Goal: Information Seeking & Learning: Learn about a topic

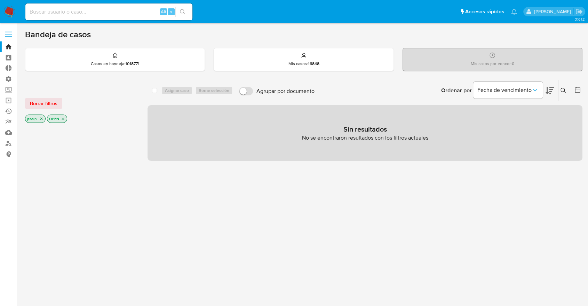
click at [39, 120] on icon "close-filter" at bounding box center [41, 118] width 4 height 4
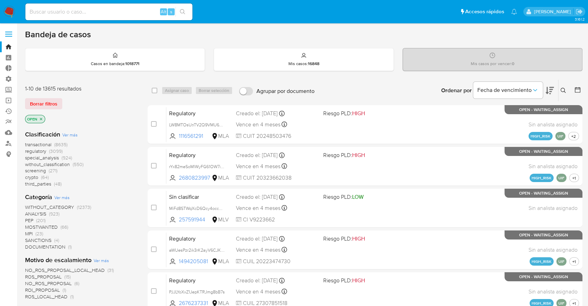
click at [41, 120] on icon "close-filter" at bounding box center [41, 119] width 4 height 4
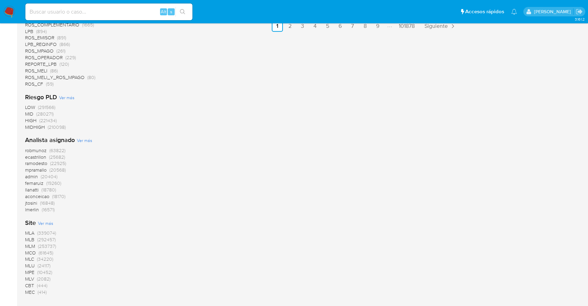
scroll to position [565, 0]
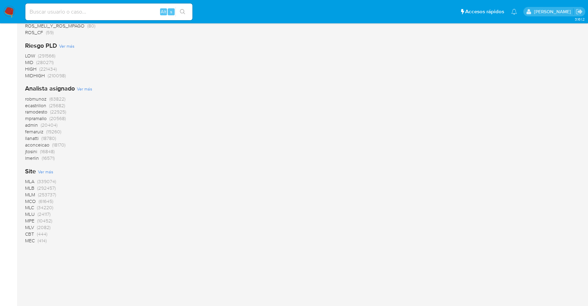
click at [33, 179] on span "MLA" at bounding box center [29, 181] width 9 height 7
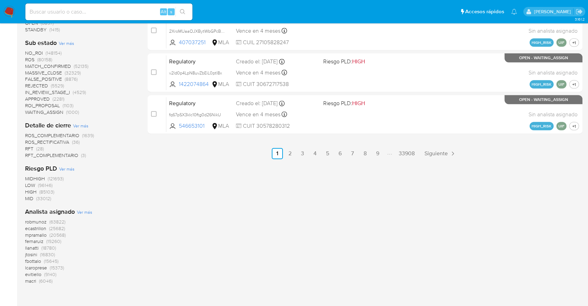
scroll to position [425, 0]
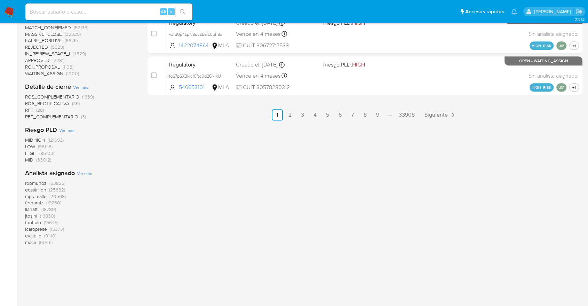
click at [41, 215] on span "(16830)" at bounding box center [47, 215] width 15 height 7
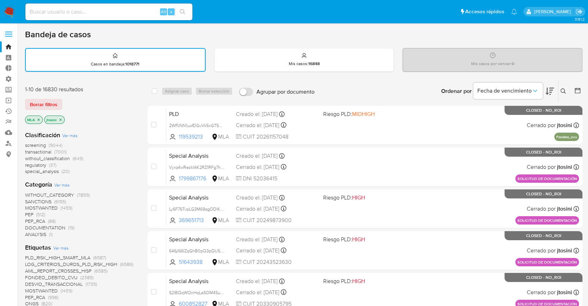
drag, startPoint x: 39, startPoint y: 91, endPoint x: 66, endPoint y: 91, distance: 26.8
click at [64, 91] on div "1-10 de 16830 resultados" at bounding box center [80, 90] width 111 height 8
click at [70, 91] on div "1-10 de 16830 resultados" at bounding box center [80, 90] width 111 height 8
drag, startPoint x: 39, startPoint y: 91, endPoint x: 95, endPoint y: 91, distance: 55.6
click at [95, 91] on div "1-10 de 16830 resultados" at bounding box center [80, 90] width 111 height 8
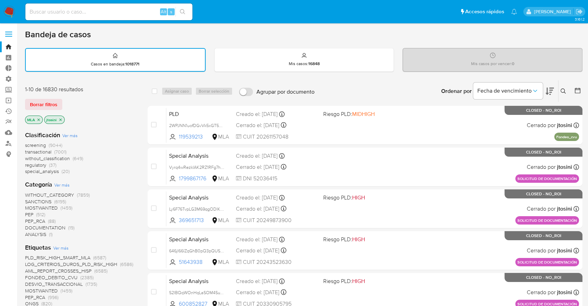
click at [95, 91] on div "1-10 de 16830 resultados" at bounding box center [80, 90] width 111 height 8
click at [524, 88] on span "Fecha de vencimiento" at bounding box center [504, 90] width 54 height 7
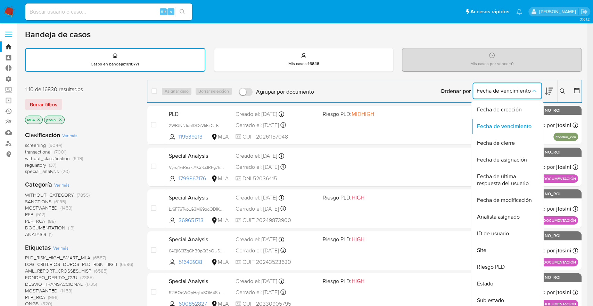
click at [133, 100] on div "Borrar filtros" at bounding box center [80, 104] width 111 height 11
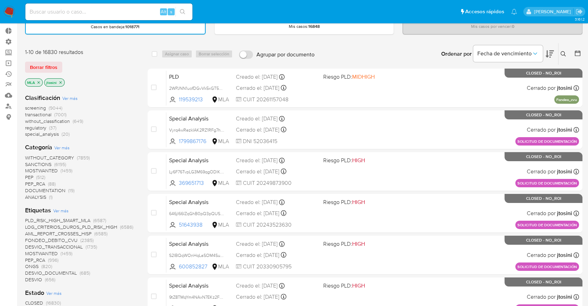
scroll to position [77, 0]
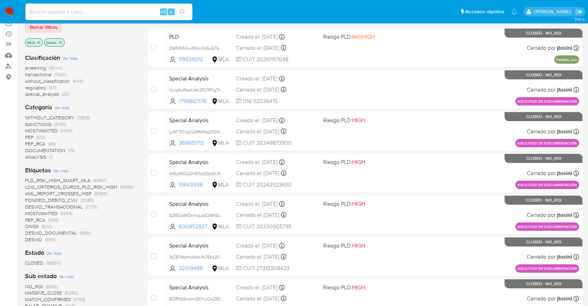
click at [52, 205] on span "DESVIO_TRANSACCIONAL" at bounding box center [54, 206] width 58 height 7
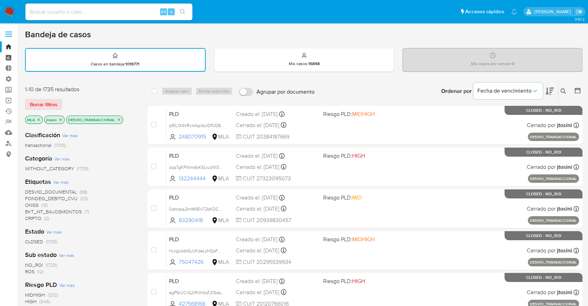
click at [8, 58] on link "Tablero" at bounding box center [41, 57] width 83 height 11
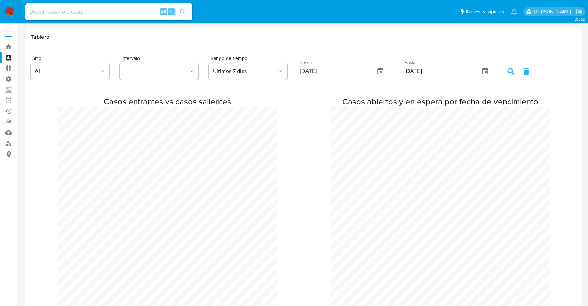
scroll to position [599, 587]
click at [268, 129] on div "Casos entrantes vs casos salientes" at bounding box center [167, 210] width 218 height 229
click at [328, 97] on div "Casos entrantes vs casos salientes Casos abiertos y en espera por fecha de venc…" at bounding box center [304, 205] width 546 height 240
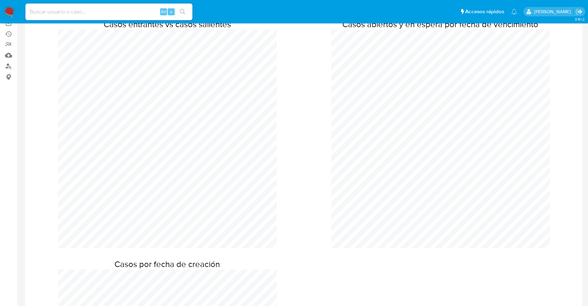
scroll to position [0, 0]
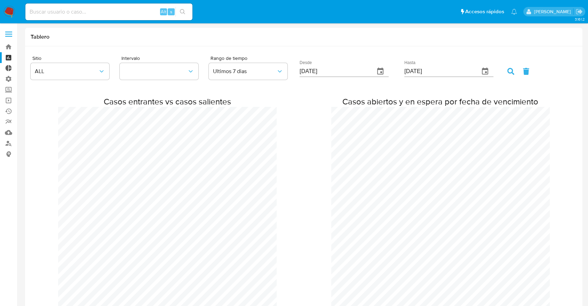
click at [9, 71] on link "Tablero Externo" at bounding box center [41, 68] width 83 height 11
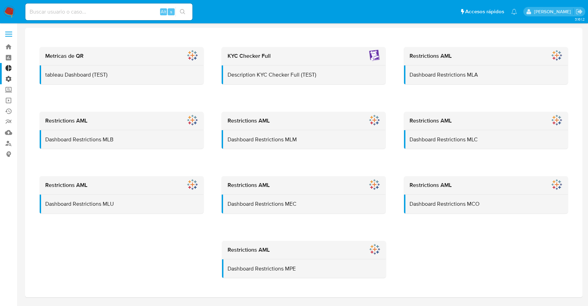
click at [3, 80] on label "Administración" at bounding box center [41, 78] width 83 height 11
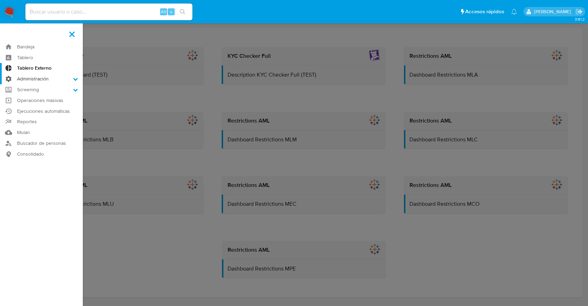
click at [0, 0] on input "Administración" at bounding box center [0, 0] width 0 height 0
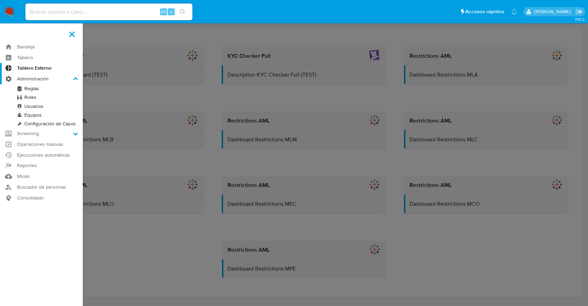
click at [26, 80] on label "Administración" at bounding box center [41, 78] width 83 height 11
click at [0, 0] on input "Administración" at bounding box center [0, 0] width 0 height 0
click at [31, 88] on link "Reglas" at bounding box center [41, 88] width 83 height 9
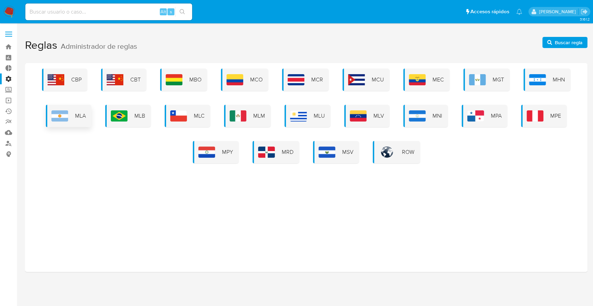
click at [84, 119] on span "MLA" at bounding box center [80, 116] width 11 height 8
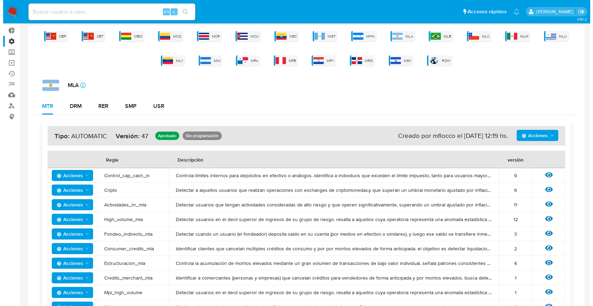
scroll to position [31, 0]
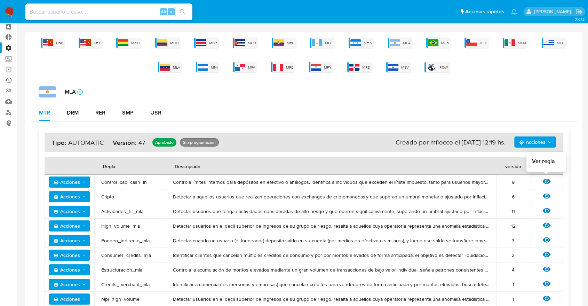
click at [549, 183] on icon at bounding box center [546, 181] width 8 height 8
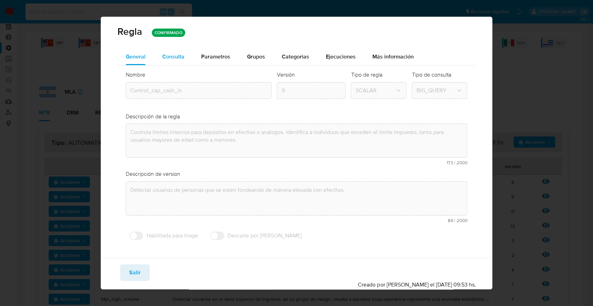
click at [171, 57] on span "Consulta" at bounding box center [173, 56] width 22 height 8
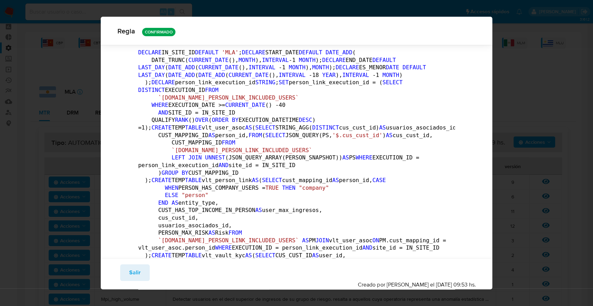
scroll to position [0, 0]
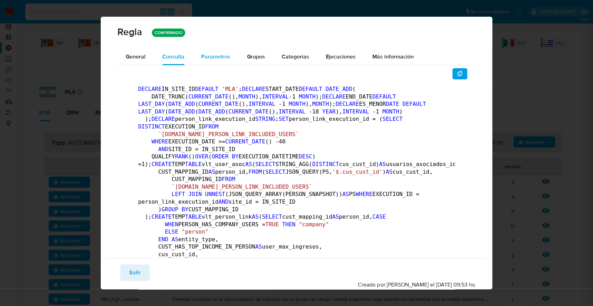
click at [219, 48] on div "Parametros" at bounding box center [215, 56] width 29 height 17
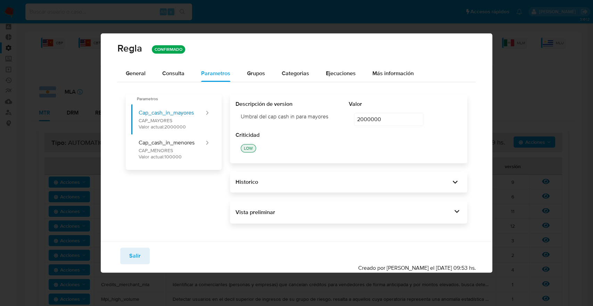
click at [255, 178] on div "Historico" at bounding box center [349, 182] width 227 height 10
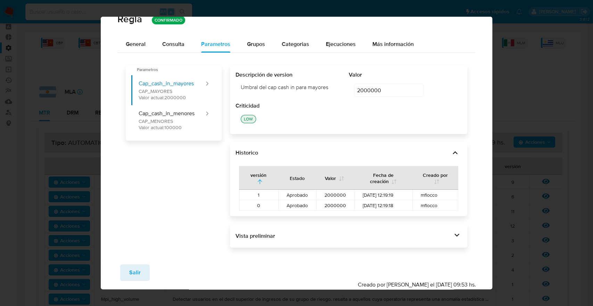
scroll to position [23, 0]
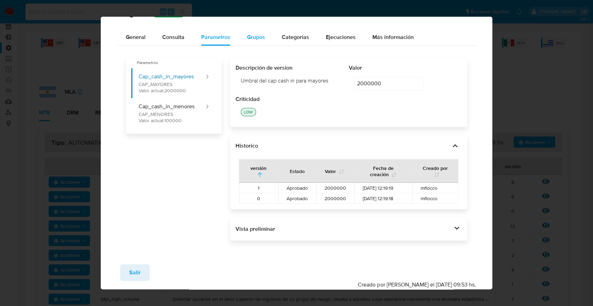
click at [256, 33] on span "Grupos" at bounding box center [256, 37] width 18 height 8
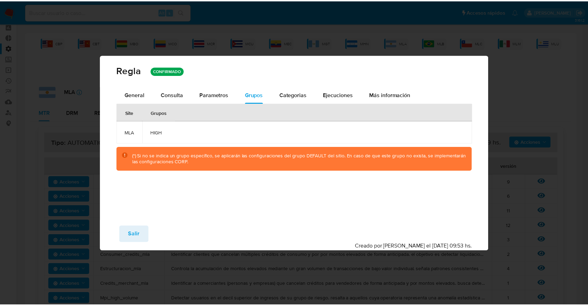
scroll to position [0, 0]
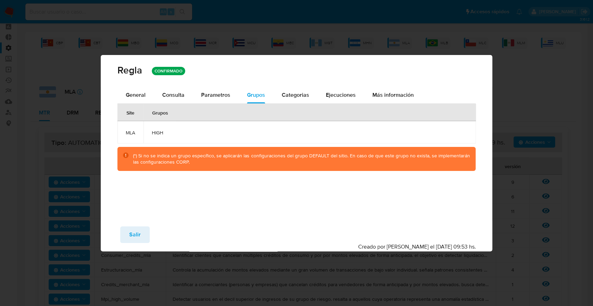
click at [171, 136] on td "HIGH" at bounding box center [310, 132] width 333 height 22
click at [291, 96] on span "Categorias" at bounding box center [295, 95] width 27 height 8
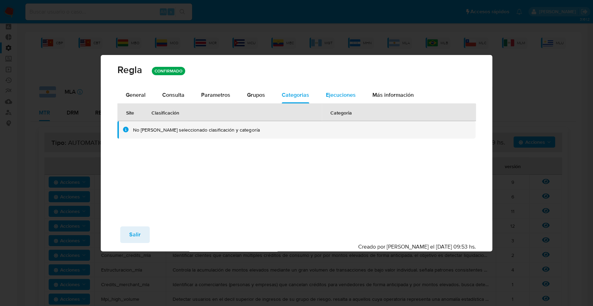
click at [339, 92] on span "Ejecuciones" at bounding box center [341, 95] width 30 height 8
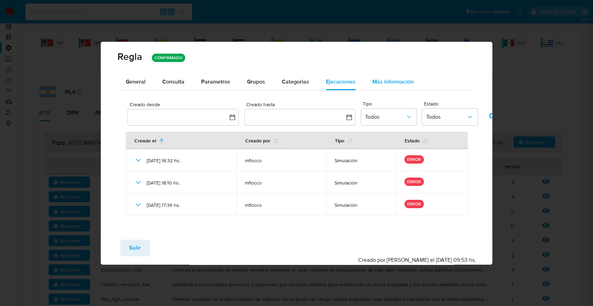
click at [393, 80] on span "Más información" at bounding box center [393, 82] width 41 height 8
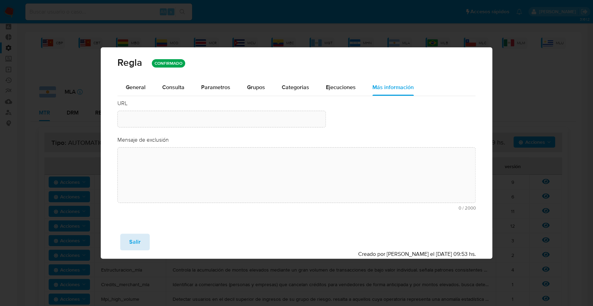
click at [134, 235] on span "Salir" at bounding box center [134, 241] width 11 height 15
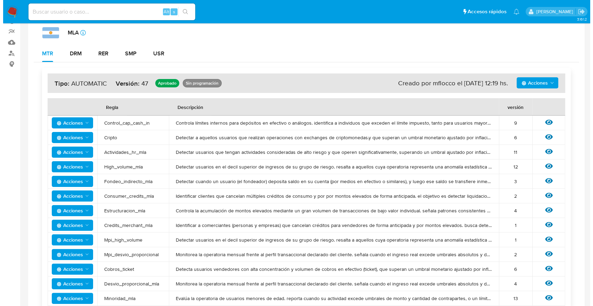
scroll to position [147, 0]
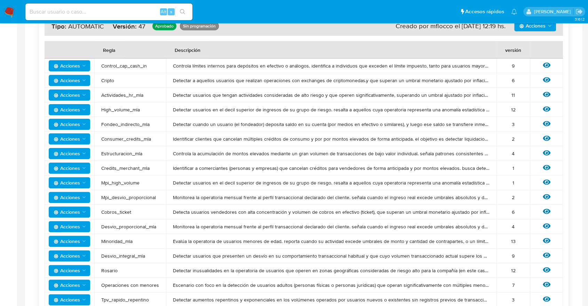
click at [83, 68] on icon "Acciones" at bounding box center [84, 66] width 6 height 6
click at [76, 80] on button "Ver historico" at bounding box center [69, 83] width 63 height 17
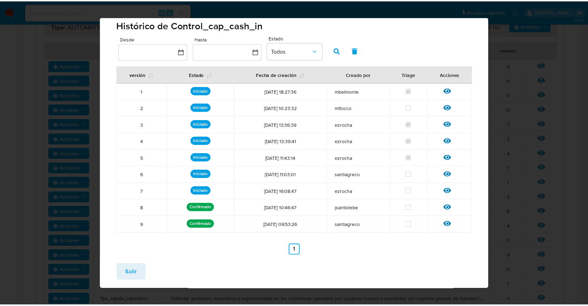
scroll to position [0, 0]
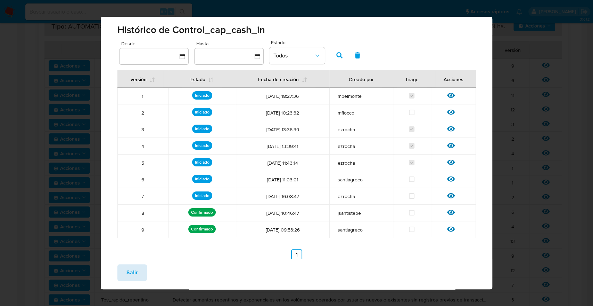
click at [135, 272] on span "Salir" at bounding box center [132, 272] width 11 height 15
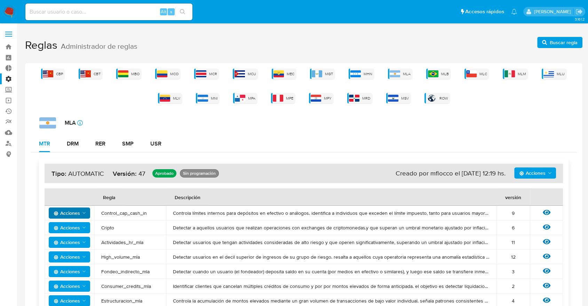
click at [239, 146] on div "MTR DRM RER SMP USR" at bounding box center [304, 143] width 546 height 17
click at [11, 79] on label "Administración" at bounding box center [41, 78] width 83 height 11
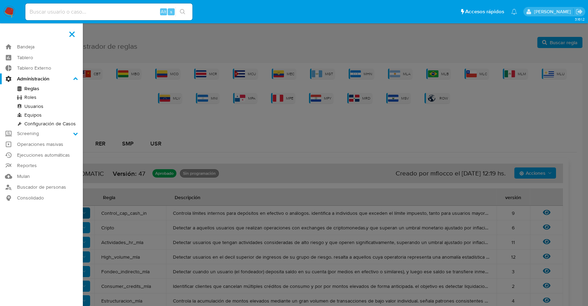
click at [0, 0] on input "Administración" at bounding box center [0, 0] width 0 height 0
click at [32, 98] on link "Roles" at bounding box center [41, 97] width 83 height 9
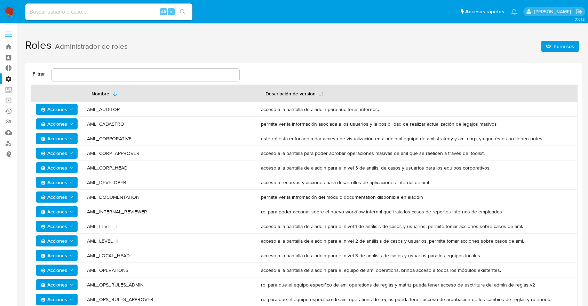
click at [67, 103] on td "Acciones" at bounding box center [57, 109] width 52 height 15
click at [68, 105] on span "Acciones" at bounding box center [57, 109] width 33 height 10
click at [58, 126] on button "Usuarios" at bounding box center [58, 126] width 63 height 17
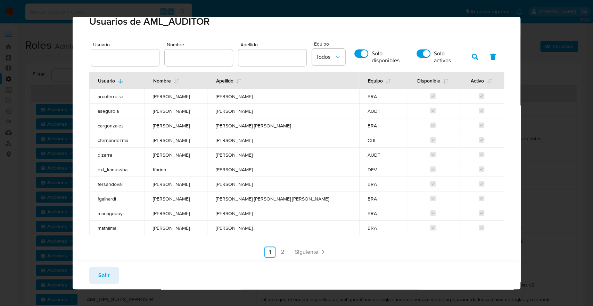
scroll to position [25, 0]
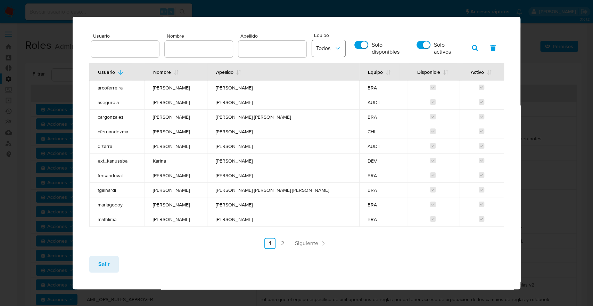
click at [330, 51] on button "Todos" at bounding box center [328, 48] width 33 height 17
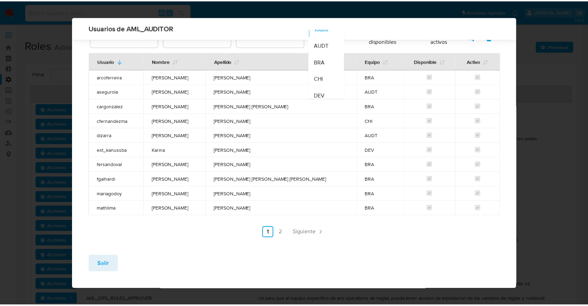
scroll to position [14, 0]
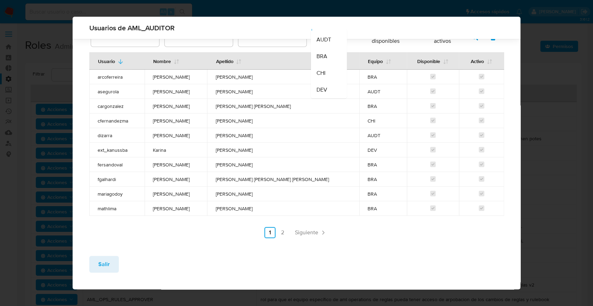
click at [202, 230] on ul "Anterior 1 2 Siguiente" at bounding box center [296, 232] width 415 height 11
click at [92, 274] on div "Salir" at bounding box center [297, 269] width 448 height 39
click at [97, 268] on button "Salir" at bounding box center [104, 264] width 30 height 17
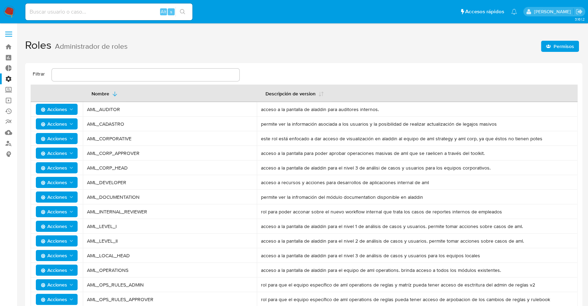
click at [73, 124] on icon "Acciones" at bounding box center [71, 124] width 6 height 6
click at [49, 157] on button "Permisos" at bounding box center [58, 158] width 63 height 17
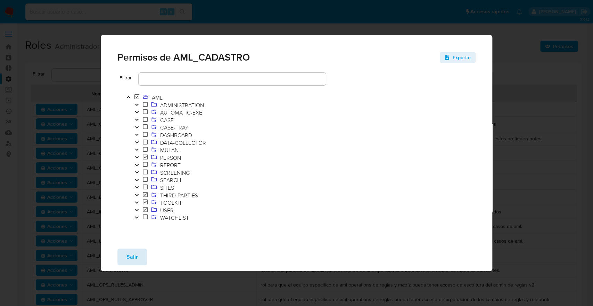
click at [139, 257] on button "Salir" at bounding box center [133, 256] width 30 height 17
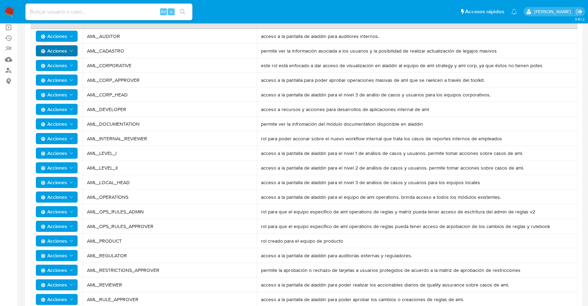
scroll to position [77, 0]
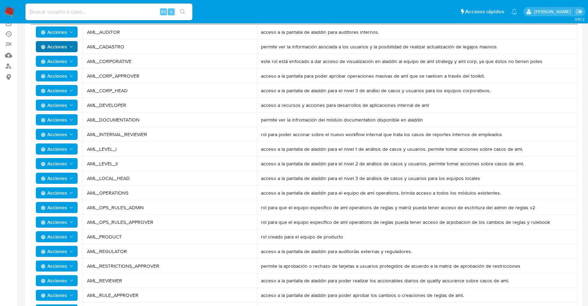
click at [61, 150] on span "Acciones" at bounding box center [54, 148] width 26 height 11
click at [52, 184] on button "Permisos" at bounding box center [58, 183] width 63 height 17
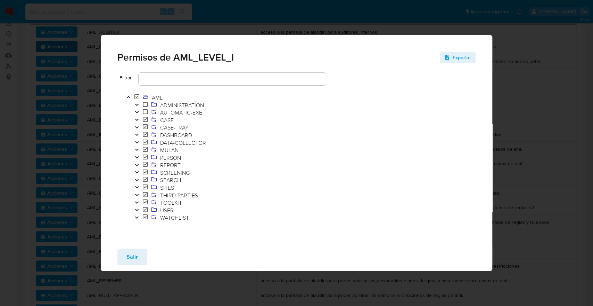
click at [136, 214] on button "Toggle" at bounding box center [137, 218] width 8 height 8
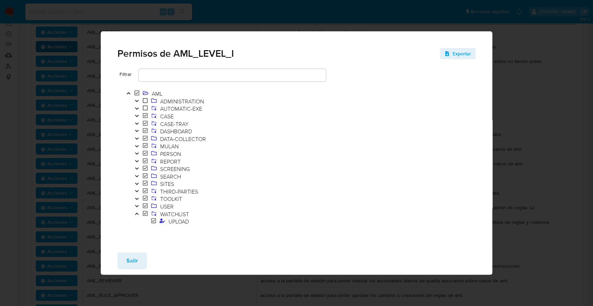
click at [137, 190] on icon "Toggle" at bounding box center [137, 191] width 5 height 4
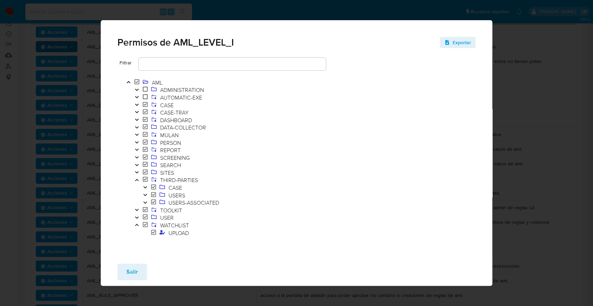
click at [136, 163] on icon "Toggle" at bounding box center [137, 165] width 5 height 4
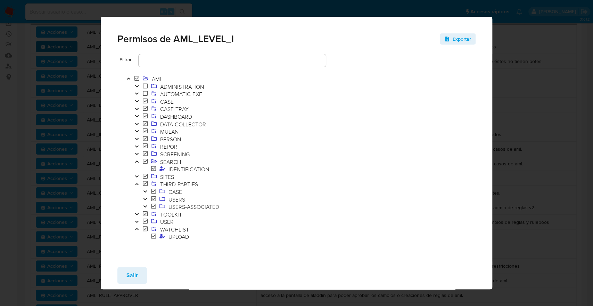
click at [136, 134] on button "Toggle" at bounding box center [137, 132] width 8 height 8
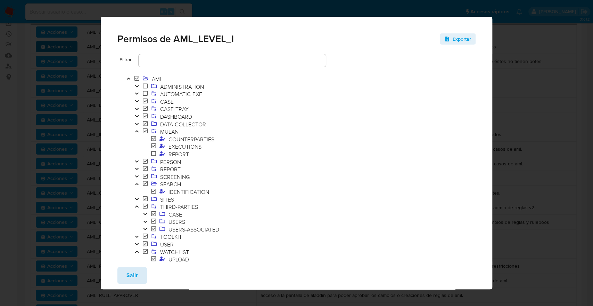
click at [130, 275] on span "Salir" at bounding box center [132, 274] width 11 height 15
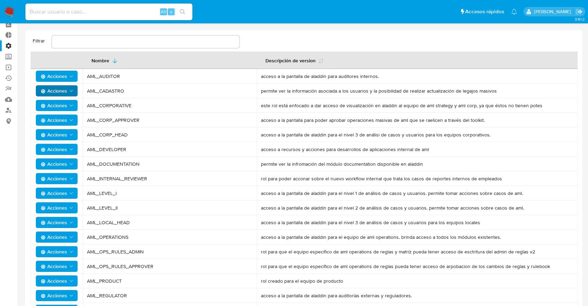
scroll to position [0, 0]
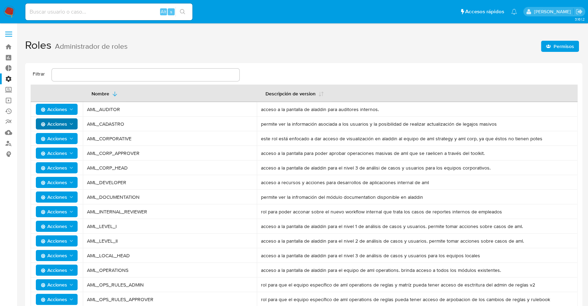
click at [6, 81] on label "Administración" at bounding box center [41, 78] width 83 height 11
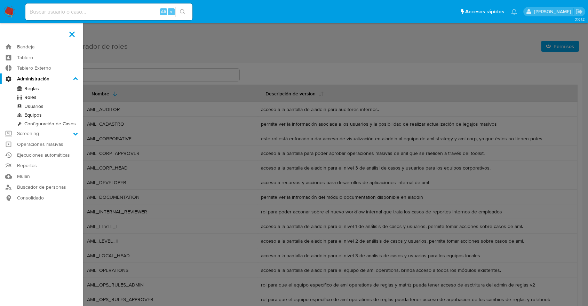
click at [0, 0] on input "Administración" at bounding box center [0, 0] width 0 height 0
click at [33, 106] on link "Usuarios" at bounding box center [41, 106] width 83 height 9
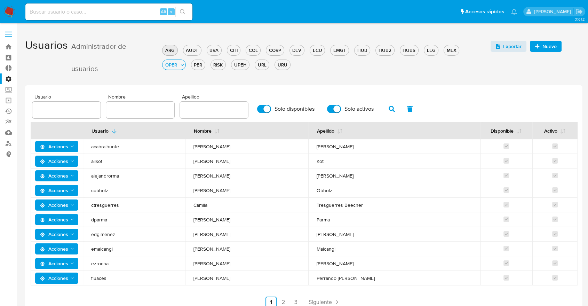
click at [162, 47] on div "ARG AUDT BRA CHI COL CORP DEV ECU EMGT HUB HUB2 HUBS LEG MEX OPER PER RISK UPEH…" at bounding box center [326, 56] width 328 height 29
click at [164, 48] on div "ARG" at bounding box center [169, 50] width 15 height 7
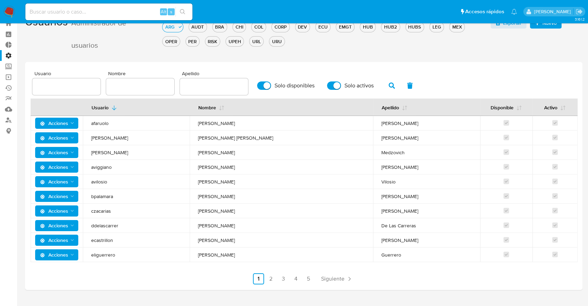
scroll to position [36, 0]
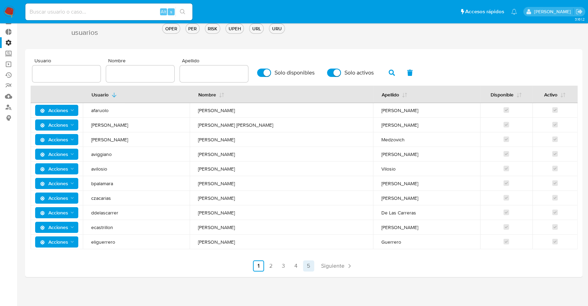
click at [323, 267] on span "Siguiente" at bounding box center [332, 266] width 23 height 6
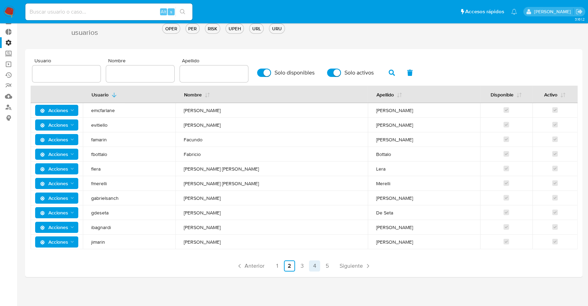
click at [313, 266] on link "4" at bounding box center [314, 265] width 11 height 11
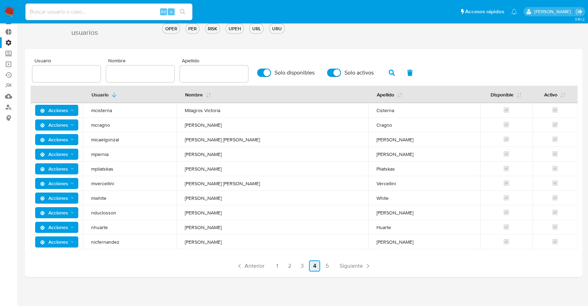
click at [313, 266] on link "4" at bounding box center [314, 265] width 11 height 11
click at [314, 266] on link "4" at bounding box center [314, 265] width 11 height 11
click at [315, 265] on link "4" at bounding box center [314, 265] width 11 height 11
click at [320, 265] on link "4" at bounding box center [314, 265] width 11 height 11
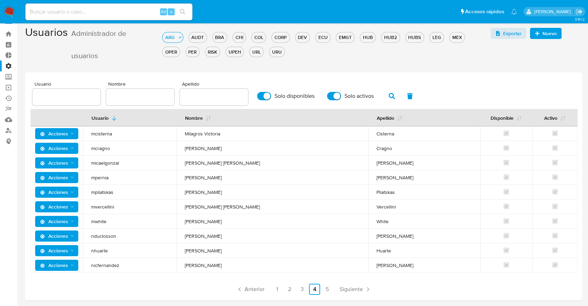
scroll to position [0, 0]
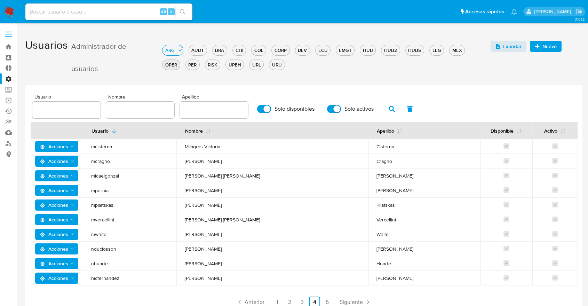
click at [179, 62] on div "OPER" at bounding box center [170, 65] width 17 height 7
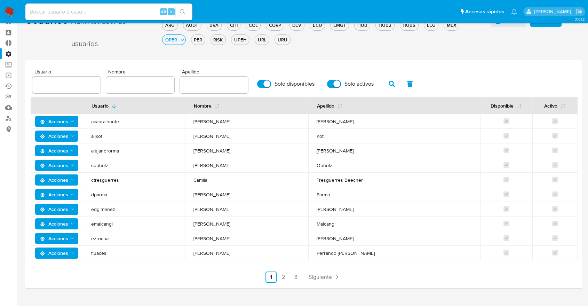
scroll to position [36, 0]
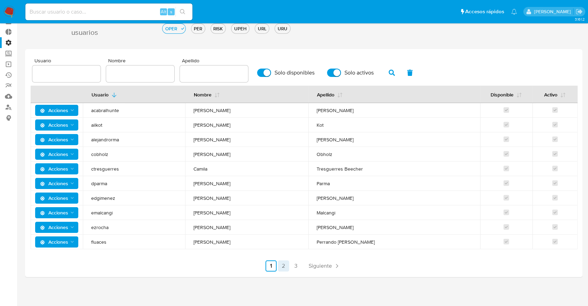
click at [281, 267] on link "2" at bounding box center [283, 265] width 11 height 11
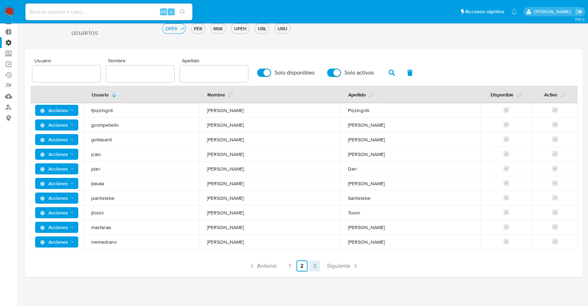
click at [314, 267] on link "3" at bounding box center [314, 265] width 11 height 11
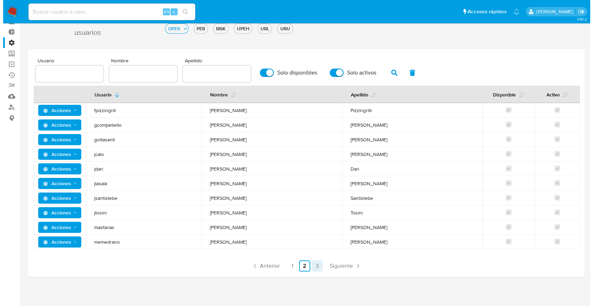
scroll to position [0, 0]
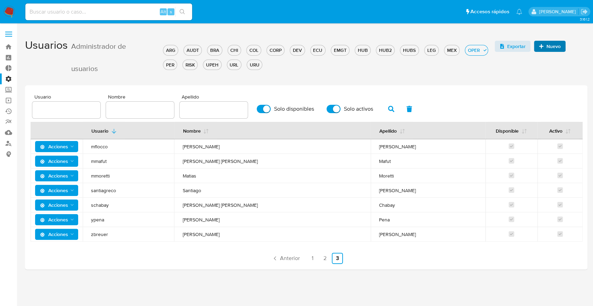
click at [548, 49] on span "Nuevo" at bounding box center [554, 46] width 14 height 11
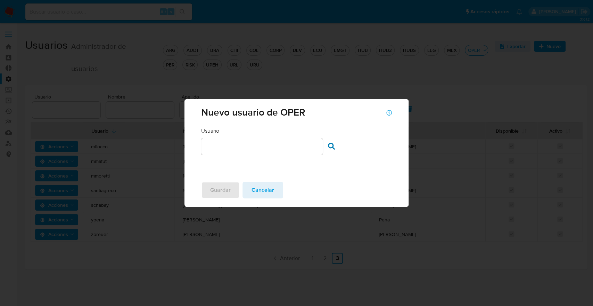
click at [200, 146] on div "Usuario Usuario Buscar usuario" at bounding box center [297, 151] width 224 height 49
click at [225, 148] on input "text" at bounding box center [262, 146] width 122 height 9
click at [221, 149] on input "text" at bounding box center [262, 146] width 122 height 9
click at [217, 149] on input "text" at bounding box center [262, 146] width 122 height 9
type input "jtosini"
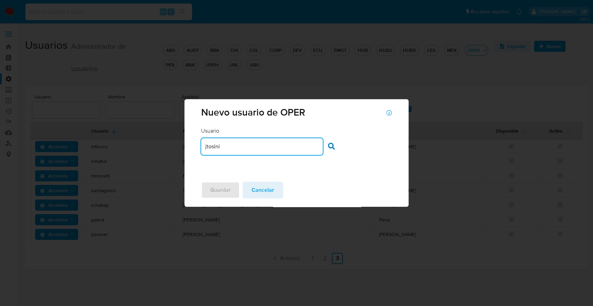
click at [328, 147] on icon at bounding box center [331, 146] width 7 height 7
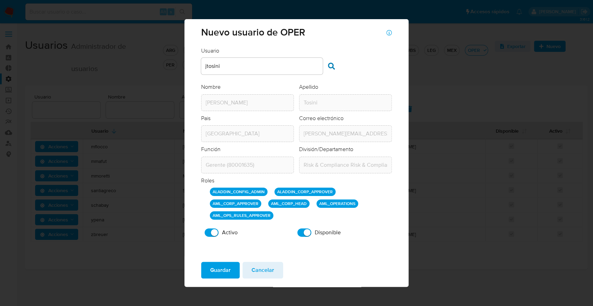
click at [334, 173] on div "Función Función Gerente (80001635) División/Departamento División/Departamento …" at bounding box center [296, 159] width 191 height 28
click at [335, 172] on div "Risk & Compliance Risk & Compliance Operations" at bounding box center [345, 164] width 93 height 17
click at [373, 164] on div "Risk & Compliance Risk & Compliance Operations" at bounding box center [345, 164] width 93 height 17
drag, startPoint x: 303, startPoint y: 139, endPoint x: 355, endPoint y: 140, distance: 52.2
click at [355, 140] on div "juan.tosini@mercadolibre.com" at bounding box center [345, 133] width 93 height 17
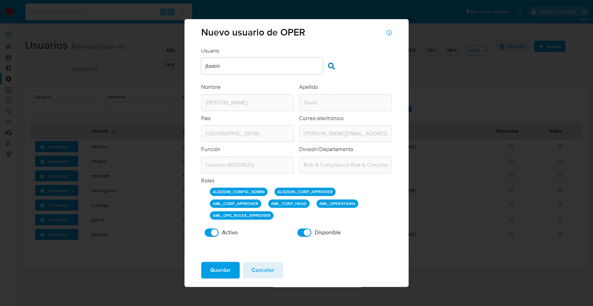
click at [355, 140] on div "juan.tosini@mercadolibre.com" at bounding box center [345, 133] width 93 height 17
click at [262, 274] on span "Cancelar" at bounding box center [263, 269] width 23 height 15
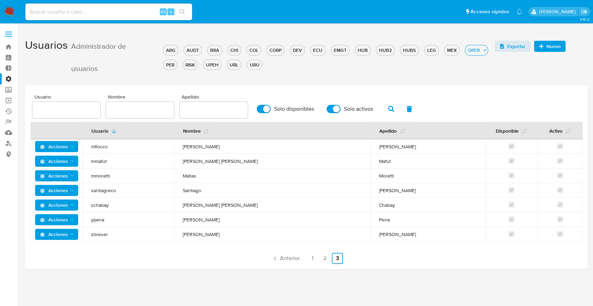
click at [555, 49] on span "Nuevo" at bounding box center [554, 46] width 14 height 11
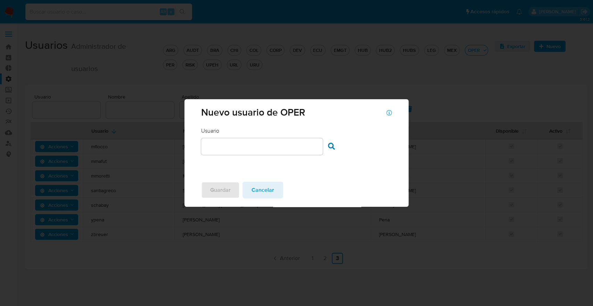
click at [263, 144] on input "text" at bounding box center [262, 146] width 122 height 9
click at [181, 179] on div "Nuevo usuario de OPER Usuario Usuario Buscar usuario Guardar Cancelar" at bounding box center [296, 153] width 593 height 306
click at [254, 193] on span "Cancelar" at bounding box center [263, 189] width 23 height 15
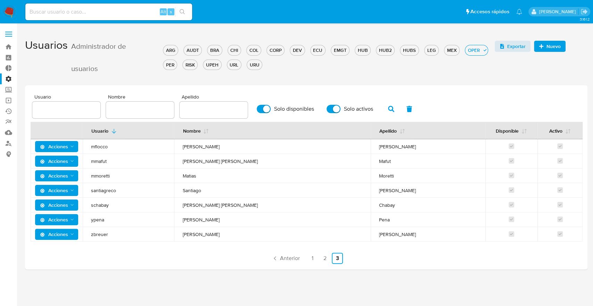
click at [8, 82] on label "Administración" at bounding box center [41, 78] width 83 height 11
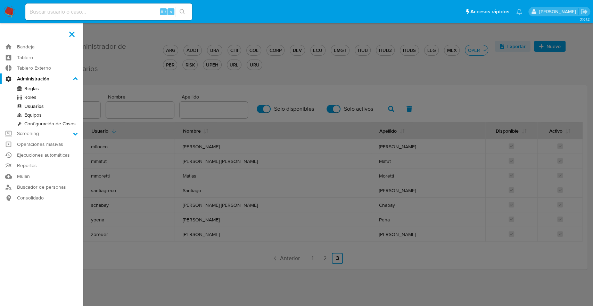
click at [0, 0] on input "Administración" at bounding box center [0, 0] width 0 height 0
click at [35, 114] on link "Equipos" at bounding box center [41, 115] width 83 height 9
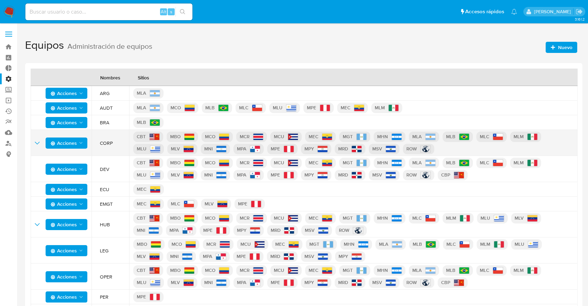
drag, startPoint x: 103, startPoint y: 141, endPoint x: 122, endPoint y: 149, distance: 20.7
click at [122, 149] on td "CORP" at bounding box center [110, 143] width 38 height 26
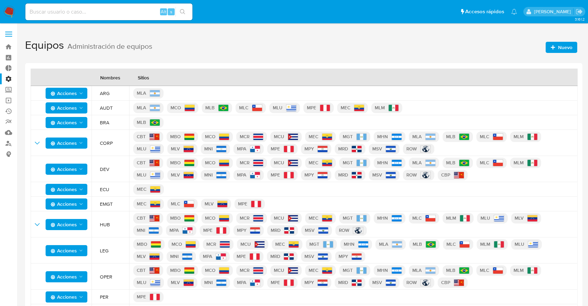
drag, startPoint x: 97, startPoint y: 95, endPoint x: 108, endPoint y: 92, distance: 11.5
click at [108, 92] on td "ARG" at bounding box center [110, 93] width 38 height 15
drag, startPoint x: 99, startPoint y: 124, endPoint x: 127, endPoint y: 121, distance: 28.0
click at [119, 118] on td "BRA" at bounding box center [110, 122] width 38 height 15
click at [58, 90] on span "Acciones" at bounding box center [63, 93] width 26 height 11
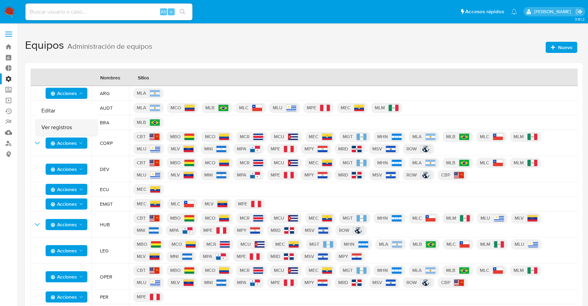
click at [58, 127] on button "Ver registros" at bounding box center [66, 127] width 63 height 17
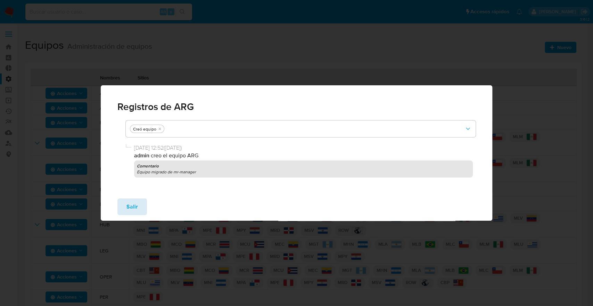
click at [135, 207] on span "Salir" at bounding box center [132, 206] width 11 height 15
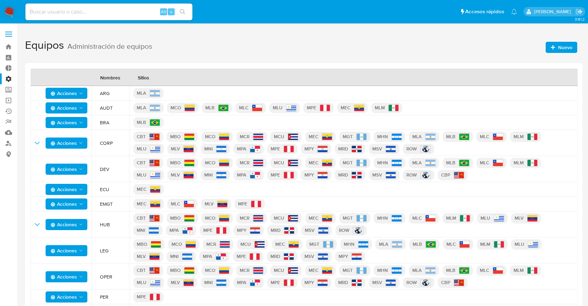
click at [83, 98] on button "Acciones" at bounding box center [67, 93] width 42 height 11
click at [119, 74] on div "Nombres" at bounding box center [110, 77] width 37 height 17
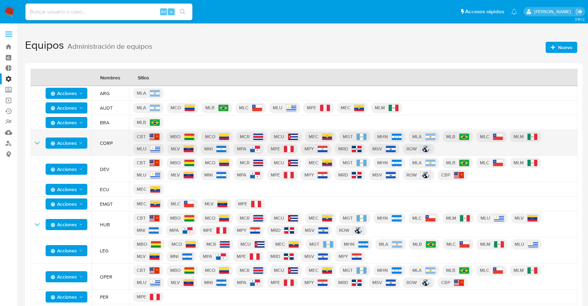
drag, startPoint x: 147, startPoint y: 137, endPoint x: 156, endPoint y: 136, distance: 8.5
click at [156, 136] on p "CBT" at bounding box center [148, 136] width 30 height 10
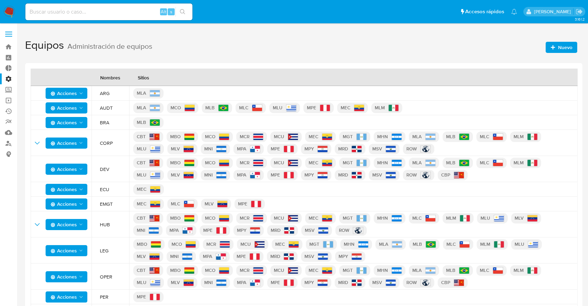
click at [14, 79] on label "Administración" at bounding box center [41, 78] width 83 height 11
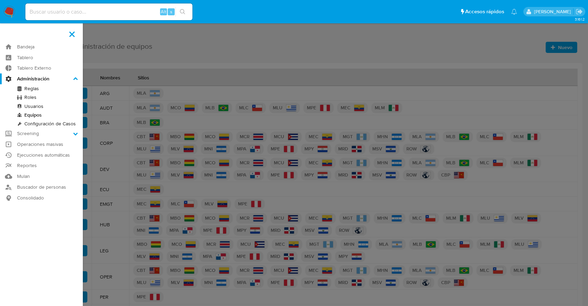
click at [0, 0] on input "Administración" at bounding box center [0, 0] width 0 height 0
click at [48, 121] on link "Configuración de Casos" at bounding box center [41, 123] width 83 height 9
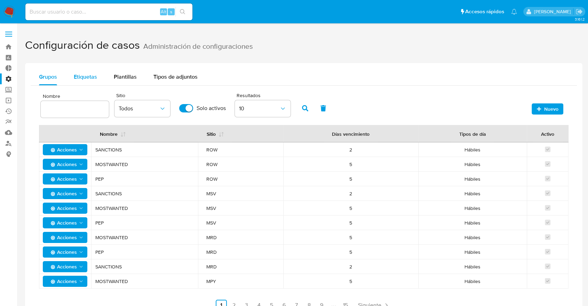
click at [86, 82] on div "Etiquetas" at bounding box center [85, 76] width 23 height 17
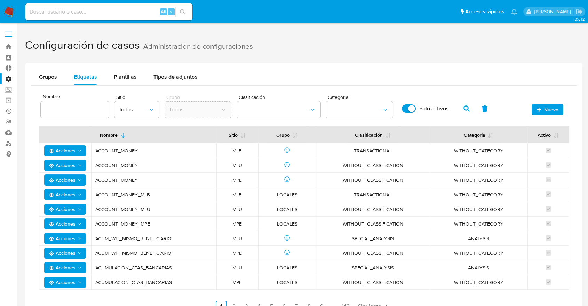
drag, startPoint x: 150, startPoint y: 165, endPoint x: 200, endPoint y: 173, distance: 50.0
click at [200, 173] on tbody "Acciones ACCOUNT_MONEY MLB TRANSACTIONAL WITHOUT_CATEGORY Acciones ACCOUNT_MONE…" at bounding box center [304, 216] width 530 height 146
click at [200, 173] on td "ACCOUNT_MONEY" at bounding box center [153, 179] width 125 height 15
click at [200, 158] on td "ACCOUNT_MONEY" at bounding box center [153, 165] width 125 height 15
click at [83, 147] on button "Acciones" at bounding box center [65, 150] width 42 height 11
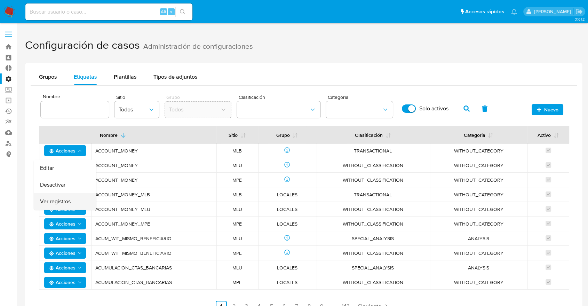
click at [71, 203] on button "Ver registros" at bounding box center [65, 201] width 63 height 17
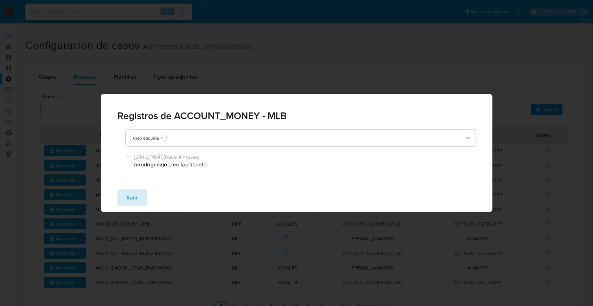
click at [144, 194] on button "Salir" at bounding box center [133, 197] width 30 height 17
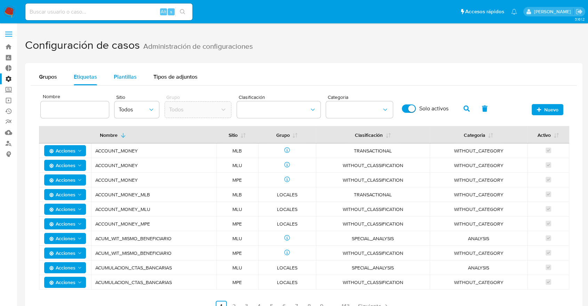
click at [136, 80] on button "Plantillas" at bounding box center [125, 76] width 40 height 17
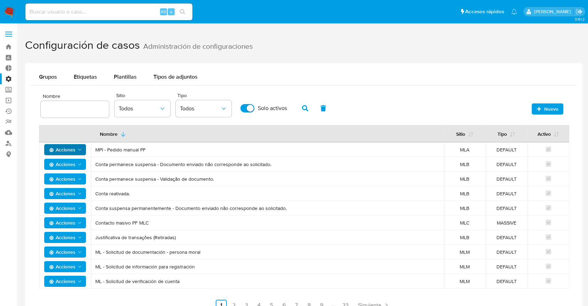
click at [74, 147] on span "Acciones" at bounding box center [62, 149] width 26 height 11
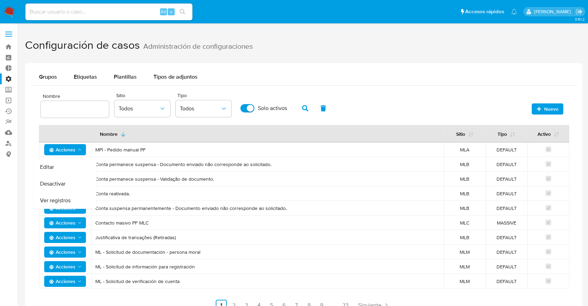
click at [178, 173] on td "Conta permanece suspensa - Validação de documento." at bounding box center [267, 178] width 353 height 15
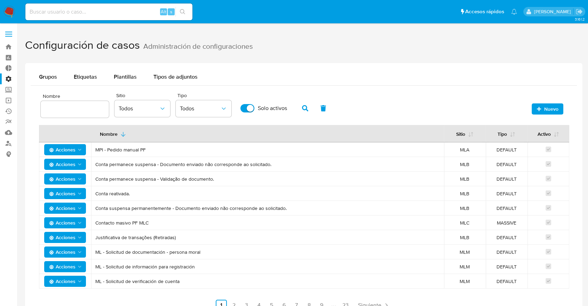
drag, startPoint x: 107, startPoint y: 149, endPoint x: 183, endPoint y: 151, distance: 76.2
click at [183, 151] on span "MPI - Pedido manual PF" at bounding box center [267, 149] width 344 height 6
click at [163, 74] on span "Tipos de adjuntos" at bounding box center [175, 77] width 44 height 8
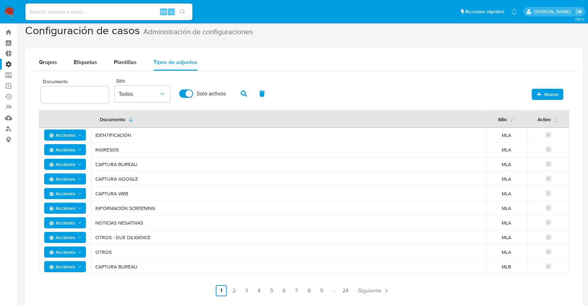
scroll to position [39, 0]
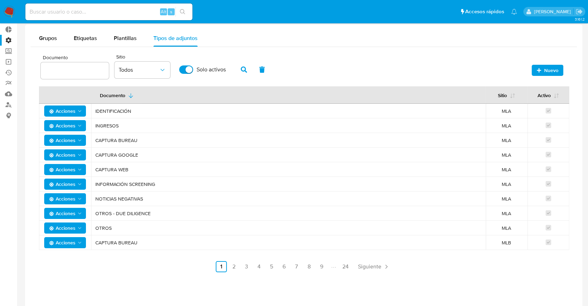
drag, startPoint x: 129, startPoint y: 206, endPoint x: 117, endPoint y: 253, distance: 48.7
click at [117, 253] on div "Documento Sitio Todos Solo activos Nuevo Documento Sitio Activo Acciones IDENTI…" at bounding box center [303, 161] width 529 height 219
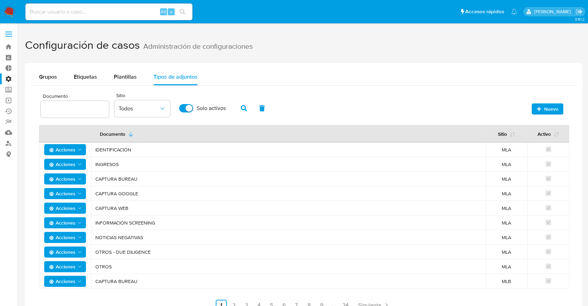
click at [7, 74] on label "Administración" at bounding box center [41, 78] width 83 height 11
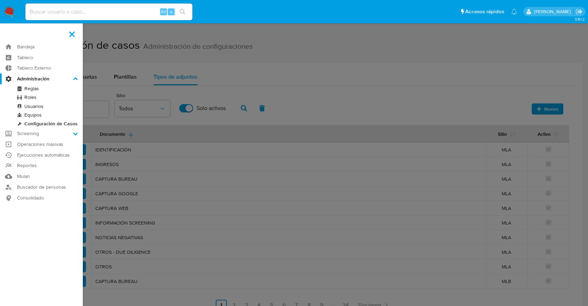
click at [0, 0] on input "Administración" at bounding box center [0, 0] width 0 height 0
click at [52, 133] on label "Screening" at bounding box center [41, 133] width 83 height 11
click at [0, 0] on input "Screening" at bounding box center [0, 0] width 0 height 0
click at [28, 143] on link "Operaciones masivas" at bounding box center [41, 144] width 83 height 11
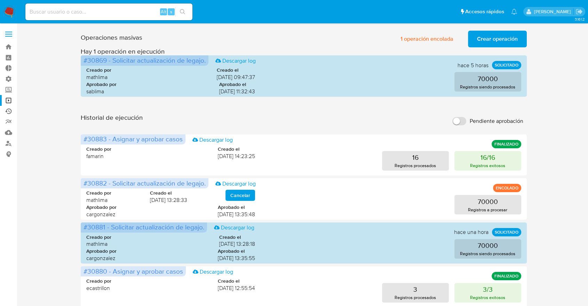
click at [10, 112] on link "Ejecuciones automáticas" at bounding box center [41, 111] width 83 height 11
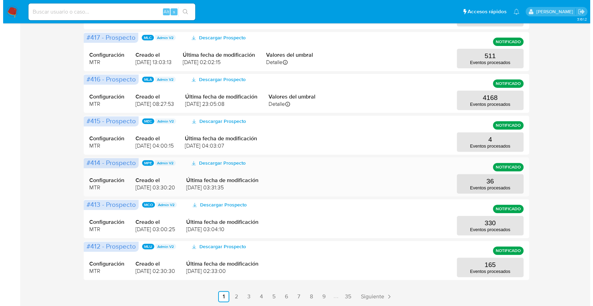
scroll to position [251, 0]
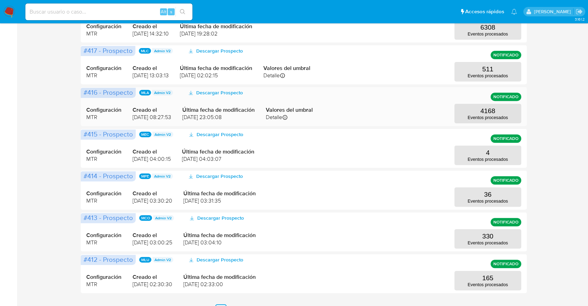
drag, startPoint x: 86, startPoint y: 99, endPoint x: 224, endPoint y: 117, distance: 138.8
click at [224, 117] on div "Configuración MTR Creado el [DATE] 08:27:53 Última fecha de modificación [DATE]…" at bounding box center [303, 106] width 435 height 33
click at [224, 117] on span "[DATE] 23:05:08" at bounding box center [218, 117] width 72 height 8
drag, startPoint x: 86, startPoint y: 110, endPoint x: 145, endPoint y: 114, distance: 59.6
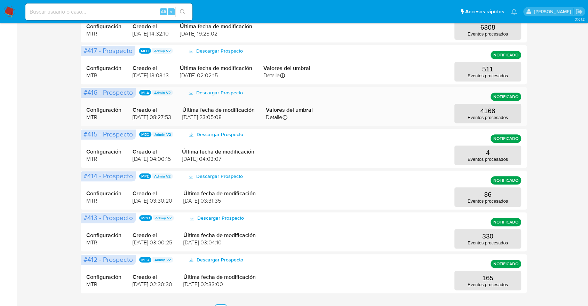
click at [145, 114] on div "#416 - Prospecto MLA Admin V2 Descargar Prospecto NOTIFICADO Configuración MTR …" at bounding box center [304, 106] width 446 height 39
click at [476, 116] on p "Eventos procesados" at bounding box center [487, 117] width 40 height 5
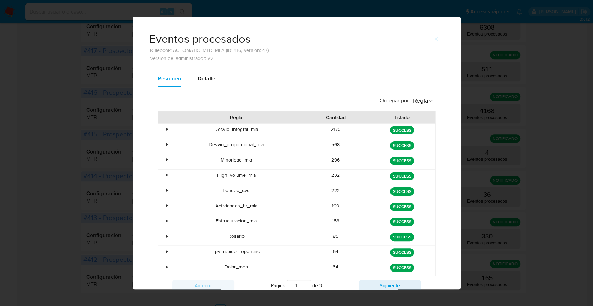
click at [158, 131] on div "• Desvio_integral_mla 2170 [PERSON_NAME] SUCCESS • Desvio_proporcional_mla 568 …" at bounding box center [297, 199] width 278 height 153
click at [167, 127] on div "•" at bounding box center [168, 129] width 2 height 7
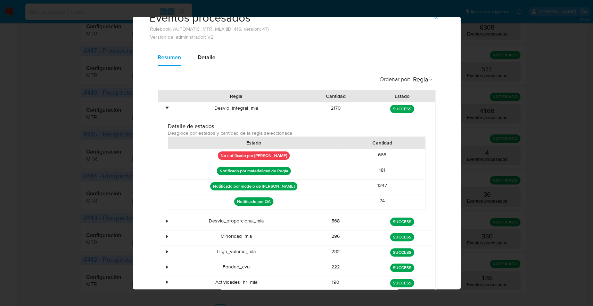
scroll to position [39, 0]
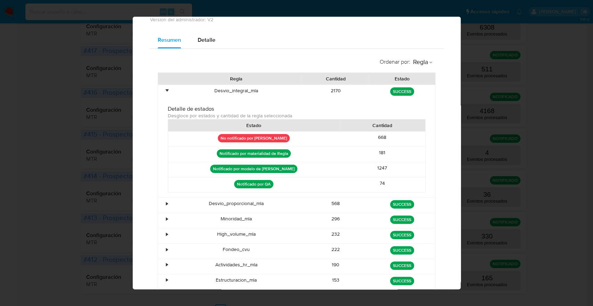
drag, startPoint x: 227, startPoint y: 139, endPoint x: 322, endPoint y: 147, distance: 95.0
click at [322, 147] on div "No notificado por Regla 668 Notificado por materialidad de Regla 181 Notificado…" at bounding box center [297, 162] width 258 height 62
click at [322, 147] on div "Notificado por materialidad de Regla" at bounding box center [253, 154] width 171 height 15
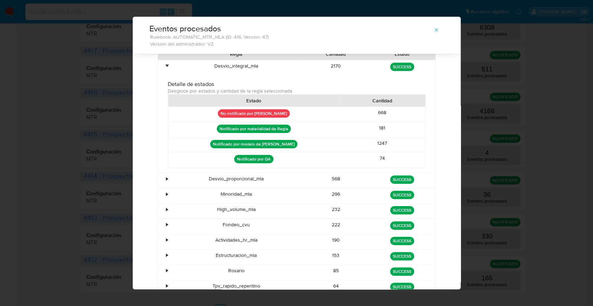
scroll to position [22, 0]
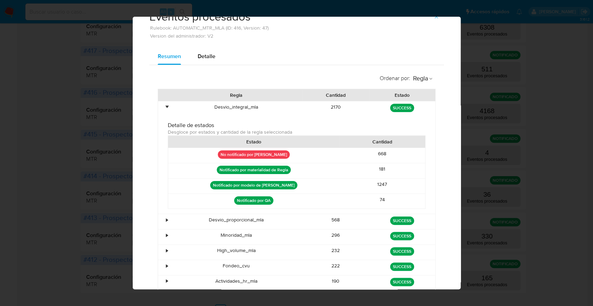
drag, startPoint x: 217, startPoint y: 109, endPoint x: 273, endPoint y: 115, distance: 56.3
click at [273, 115] on div "Desvio_integral_mla" at bounding box center [236, 108] width 133 height 15
drag, startPoint x: 327, startPoint y: 105, endPoint x: 344, endPoint y: 108, distance: 16.6
click at [344, 108] on div "2170" at bounding box center [336, 108] width 66 height 15
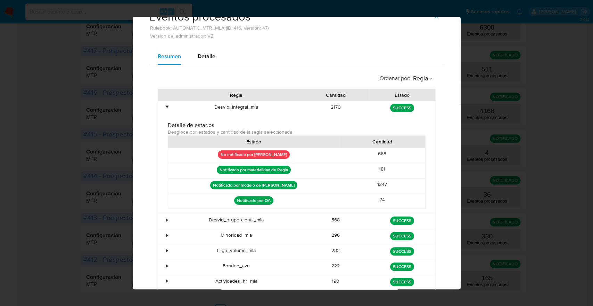
drag, startPoint x: 318, startPoint y: 157, endPoint x: 380, endPoint y: 159, distance: 61.9
click at [380, 159] on div "No notificado por Regla 668" at bounding box center [296, 155] width 257 height 15
click at [387, 155] on div "668" at bounding box center [383, 155] width 86 height 15
drag, startPoint x: 374, startPoint y: 171, endPoint x: 391, endPoint y: 172, distance: 17.4
click at [392, 171] on div "181" at bounding box center [383, 170] width 86 height 15
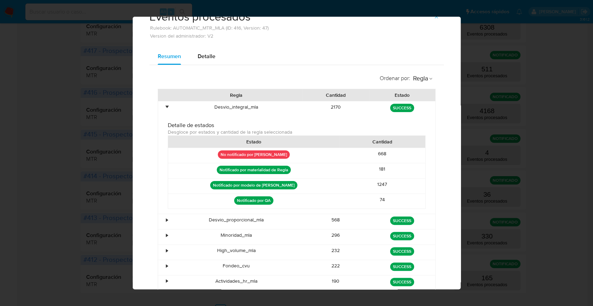
drag, startPoint x: 373, startPoint y: 190, endPoint x: 402, endPoint y: 191, distance: 28.9
click at [402, 191] on div "1247" at bounding box center [383, 185] width 86 height 15
drag, startPoint x: 381, startPoint y: 197, endPoint x: 396, endPoint y: 200, distance: 15.2
click at [396, 200] on div "74" at bounding box center [383, 201] width 86 height 15
click at [393, 200] on div "74" at bounding box center [383, 201] width 86 height 15
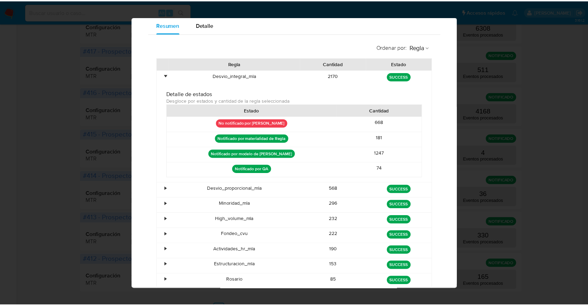
scroll to position [0, 0]
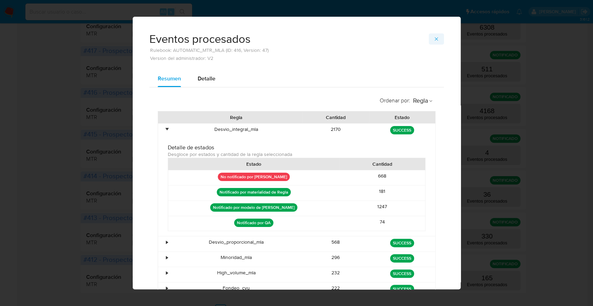
click at [430, 43] on button "button" at bounding box center [436, 38] width 15 height 11
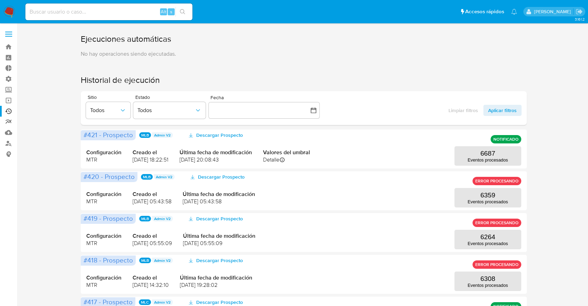
click at [7, 123] on link "Reportes" at bounding box center [41, 121] width 83 height 11
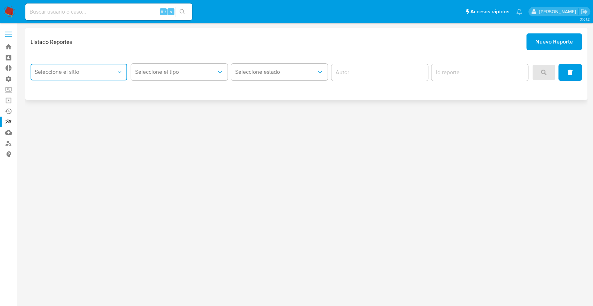
click at [90, 67] on button "Seleccione el sitio" at bounding box center [79, 72] width 97 height 17
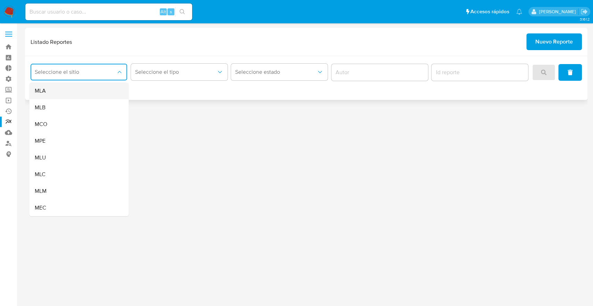
click at [75, 96] on div "MLA" at bounding box center [77, 90] width 84 height 17
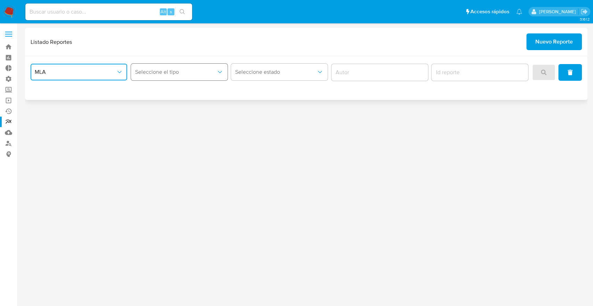
click at [143, 78] on button "Seleccione el tipo" at bounding box center [179, 72] width 97 height 17
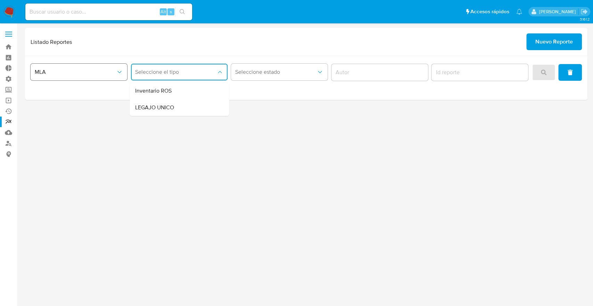
click at [112, 80] on button "MLA" at bounding box center [79, 72] width 97 height 17
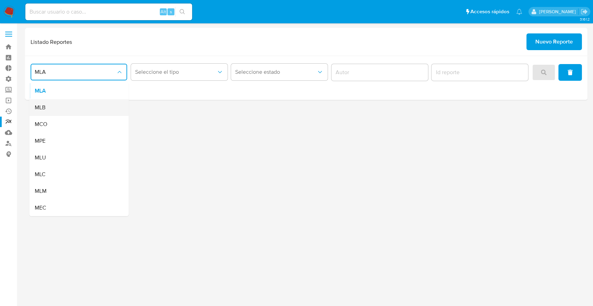
click at [87, 107] on div "MLB" at bounding box center [77, 107] width 84 height 17
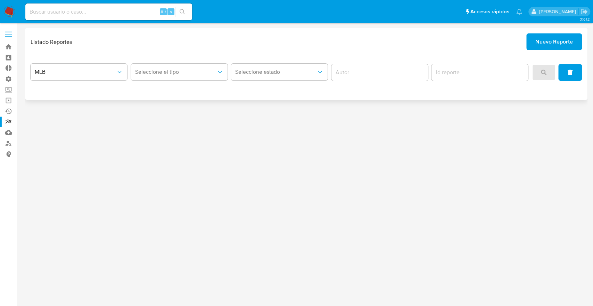
click at [147, 82] on div "Seleccione el tipo" at bounding box center [179, 73] width 97 height 22
click at [150, 74] on span "Seleccione el tipo" at bounding box center [175, 71] width 81 height 7
click at [65, 72] on span "MLB" at bounding box center [75, 71] width 81 height 7
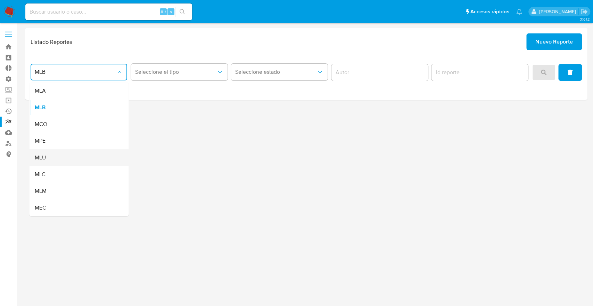
click at [75, 154] on div "MLU" at bounding box center [77, 157] width 84 height 17
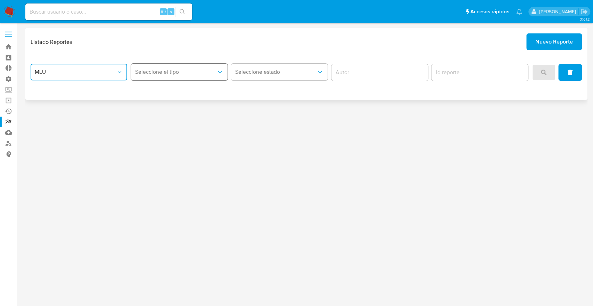
click at [159, 71] on span "Seleccione el tipo" at bounding box center [175, 71] width 81 height 7
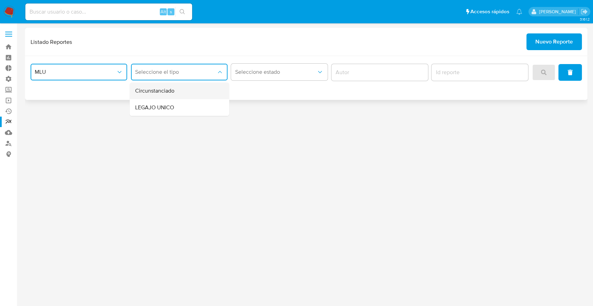
click at [192, 91] on div "Circunstanciado" at bounding box center [177, 90] width 84 height 17
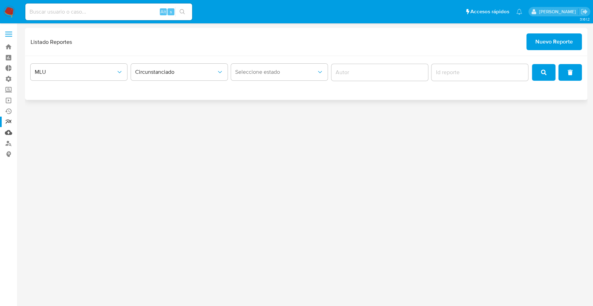
click at [8, 133] on link "Mulan" at bounding box center [41, 132] width 83 height 11
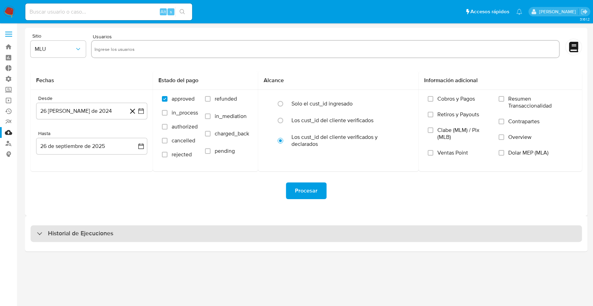
click at [347, 239] on div "Historial de Ejecuciones" at bounding box center [307, 233] width 552 height 17
select select "10"
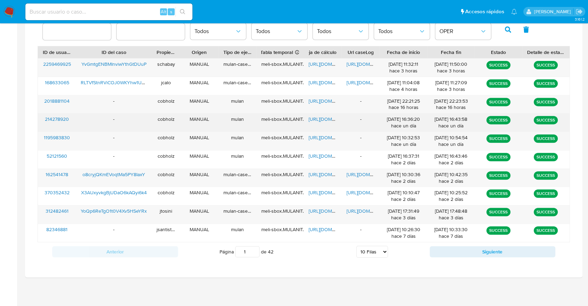
scroll to position [237, 0]
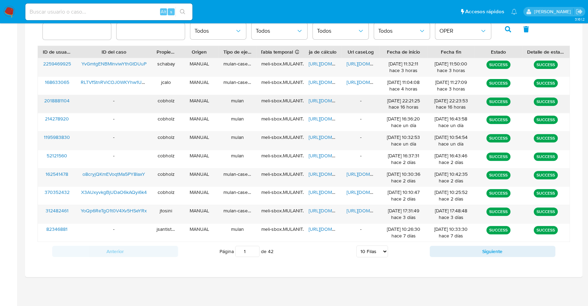
drag, startPoint x: 159, startPoint y: 131, endPoint x: 167, endPoint y: 111, distance: 21.2
click at [167, 114] on div "2259469925 YvGmtgENBMInviwYthGtDUuP schabay MANUAL mulan-caselog meli-sbox.MULA…" at bounding box center [304, 150] width 532 height 184
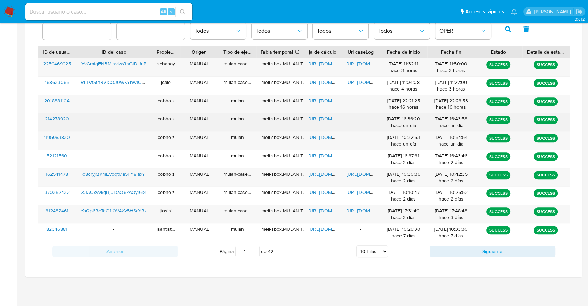
drag, startPoint x: 167, startPoint y: 111, endPoint x: 210, endPoint y: 123, distance: 44.4
click at [210, 123] on div "2259469925 YvGmtgENBMInviwYthGtDUuP schabay MANUAL mulan-caselog meli-sbox.MULA…" at bounding box center [304, 150] width 532 height 184
click at [179, 125] on div "cobholz" at bounding box center [166, 122] width 29 height 18
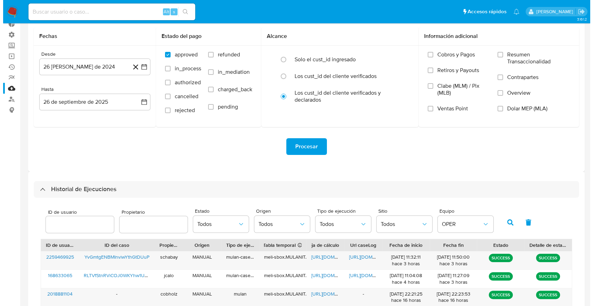
scroll to position [83, 0]
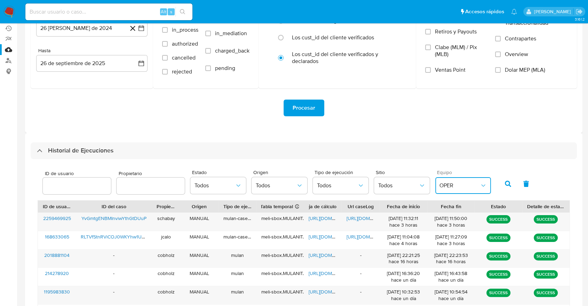
click at [444, 189] on button "OPER" at bounding box center [463, 185] width 56 height 17
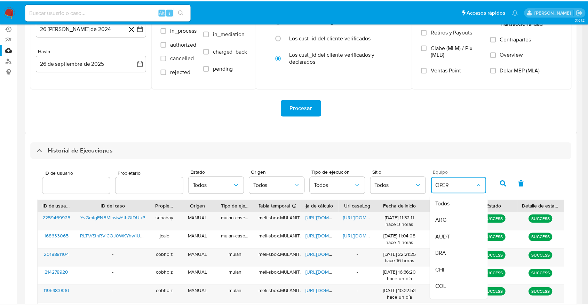
scroll to position [0, 0]
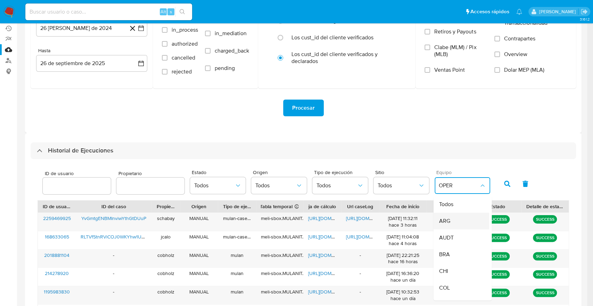
click at [447, 217] on span "ARG" at bounding box center [444, 220] width 11 height 7
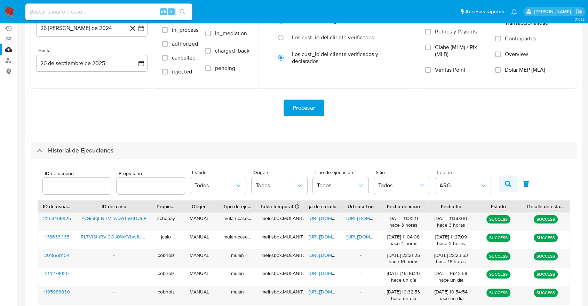
drag, startPoint x: 499, startPoint y: 175, endPoint x: 501, endPoint y: 178, distance: 3.6
click at [499, 175] on div "ID de usuario Propietario Estado Todos Origen Todos Tipo de ejecución Todos Sit…" at bounding box center [304, 183] width 532 height 34
click at [503, 179] on button "button" at bounding box center [508, 183] width 18 height 17
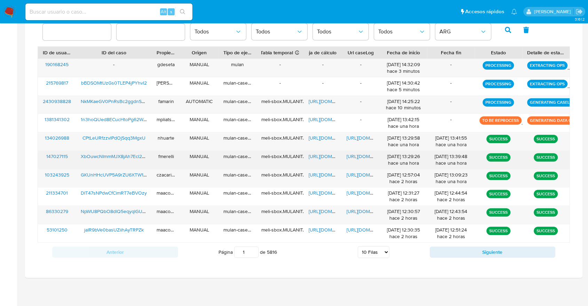
scroll to position [237, 0]
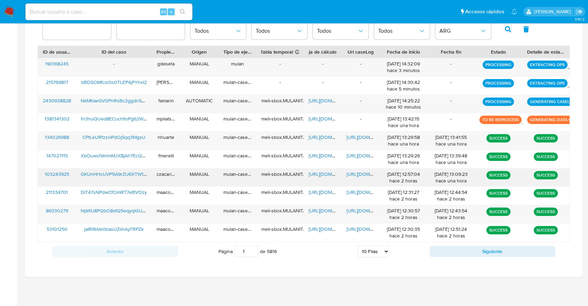
drag, startPoint x: 385, startPoint y: 177, endPoint x: 426, endPoint y: 177, distance: 41.0
click at [426, 177] on div "26/09/2025 12:57:04 hace 2 horas" at bounding box center [402, 177] width 47 height 18
click at [443, 249] on button "Siguiente" at bounding box center [492, 250] width 126 height 11
type input "2"
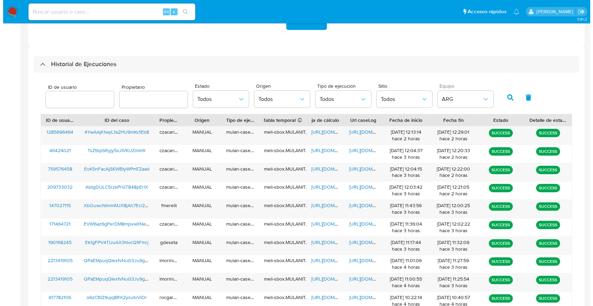
scroll to position [83, 0]
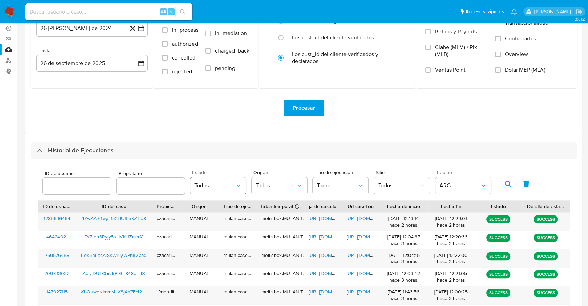
click at [208, 185] on span "Todos" at bounding box center [214, 185] width 40 height 7
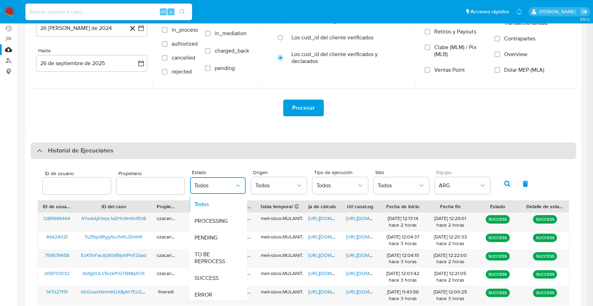
click at [207, 152] on div "Historial de Ejecuciones" at bounding box center [304, 150] width 546 height 17
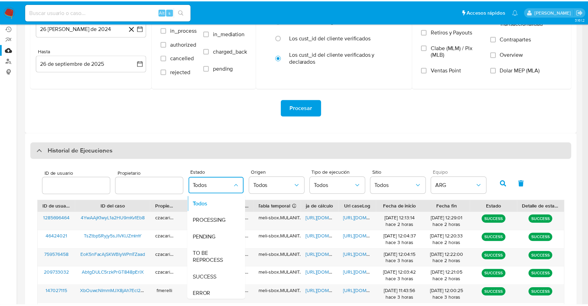
scroll to position [0, 0]
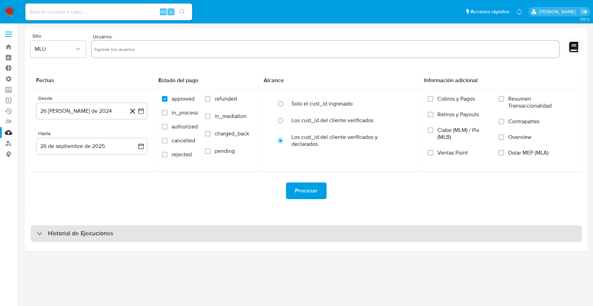
click at [221, 237] on div "Historial de Ejecuciones" at bounding box center [307, 233] width 552 height 17
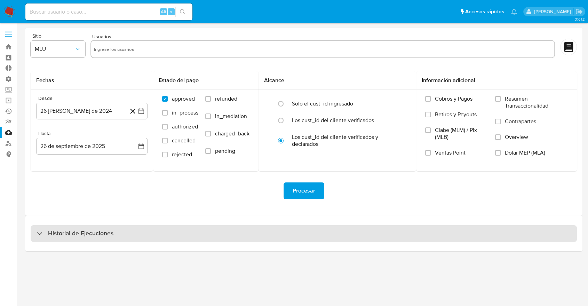
select select "10"
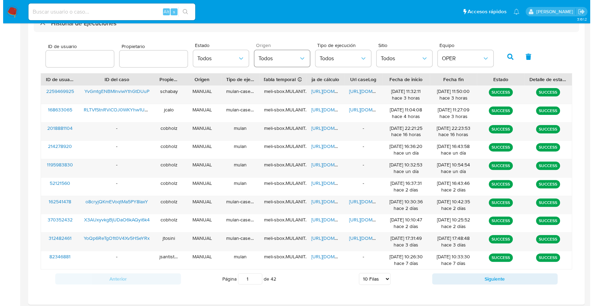
scroll to position [210, 0]
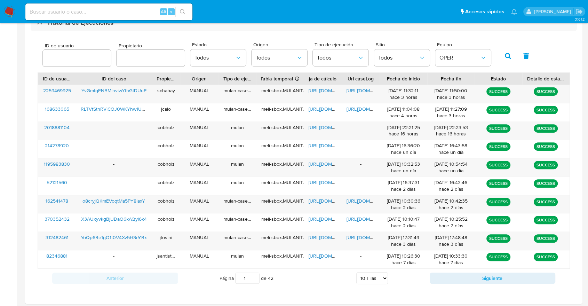
click at [444, 70] on div "ID de usuario Propietario Estado Todos Origen Todos Tipo de ejecución Todos Sit…" at bounding box center [304, 162] width 546 height 263
click at [453, 60] on span "OPER" at bounding box center [459, 57] width 40 height 7
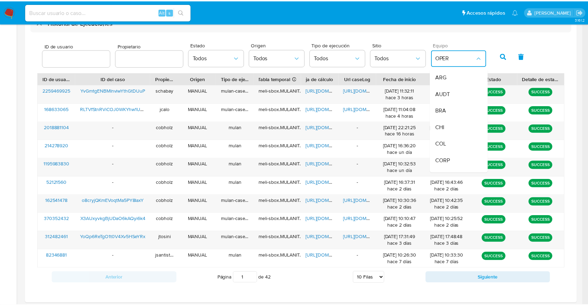
scroll to position [0, 0]
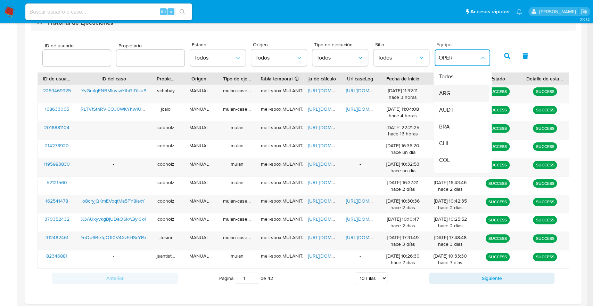
click at [445, 94] on span "ARG" at bounding box center [444, 93] width 11 height 7
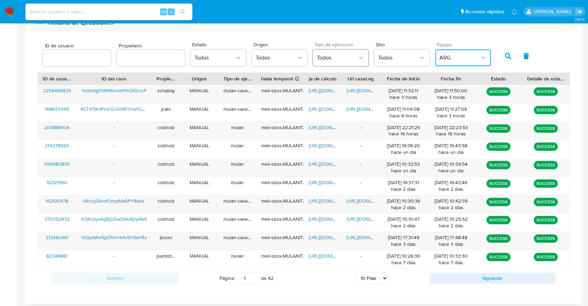
click at [337, 60] on span "Todos" at bounding box center [337, 57] width 40 height 7
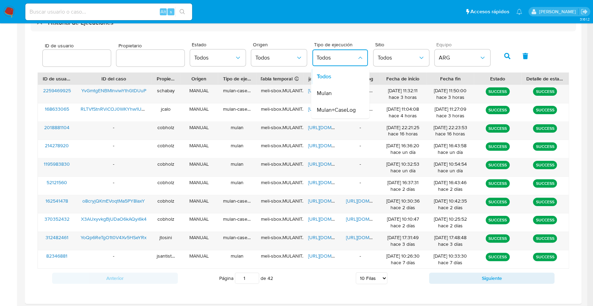
click at [329, 32] on div "ID de usuario Propietario Estado Todos Origen Todos Tipo de ejecución Todos Tod…" at bounding box center [304, 162] width 546 height 263
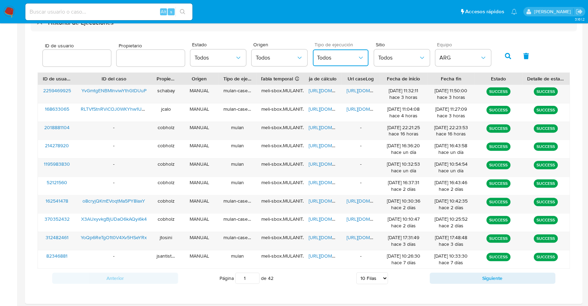
click at [330, 56] on span "Todos" at bounding box center [337, 57] width 40 height 7
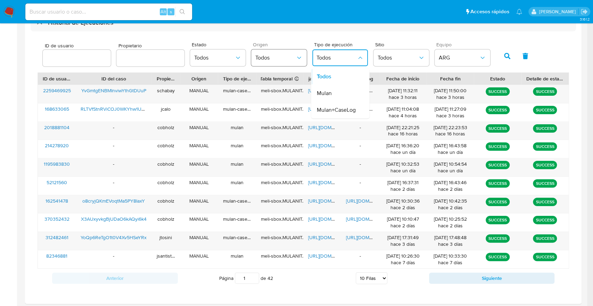
click at [293, 58] on span "Todos" at bounding box center [276, 57] width 40 height 7
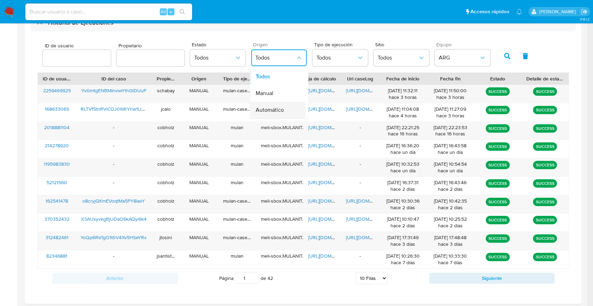
click at [287, 105] on div "Automático" at bounding box center [276, 110] width 40 height 17
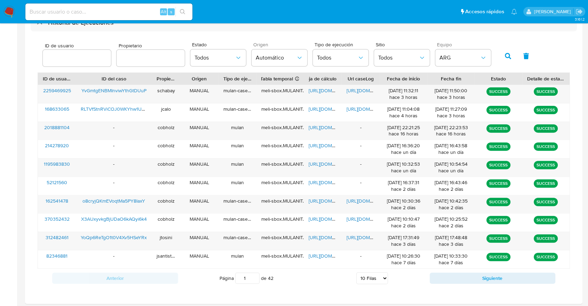
click at [498, 51] on div "ID de usuario Propietario Estado Todos Origen Automático Tipo de ejecución Todo…" at bounding box center [304, 55] width 532 height 34
click at [501, 52] on button "button" at bounding box center [508, 56] width 18 height 17
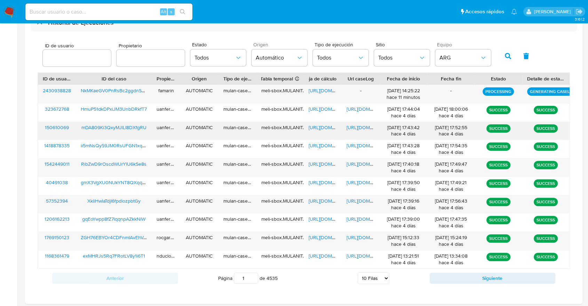
drag, startPoint x: 390, startPoint y: 127, endPoint x: 414, endPoint y: 124, distance: 24.8
click at [414, 124] on div "22/09/2025 17:43:42 hace 4 días" at bounding box center [403, 130] width 38 height 13
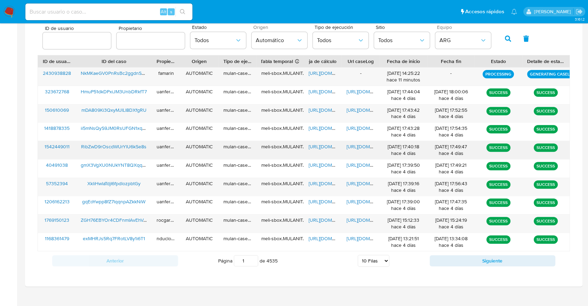
scroll to position [237, 0]
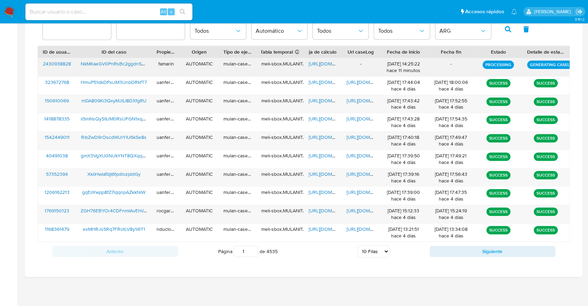
drag, startPoint x: 385, startPoint y: 65, endPoint x: 433, endPoint y: 70, distance: 47.8
click at [433, 70] on div "2430938828 NkMKaeGV0PnRsBc2ggdnSTHW famarin AUTOMATIC mulan-caselog meli-sbox.M…" at bounding box center [303, 67] width 531 height 18
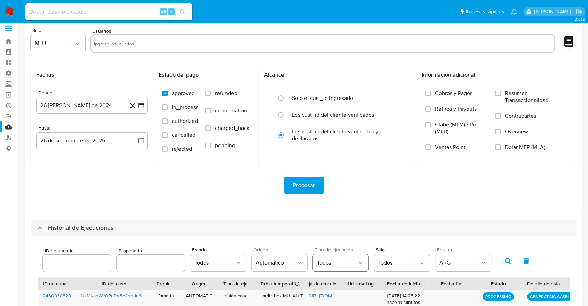
scroll to position [0, 0]
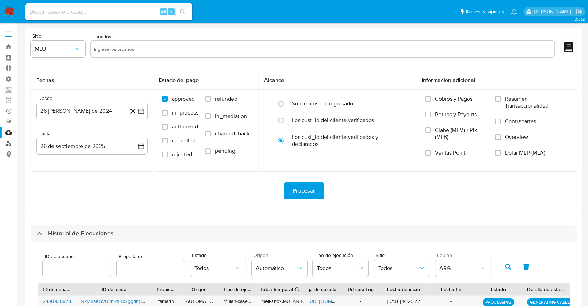
click at [8, 141] on link "Buscador de personas" at bounding box center [41, 143] width 83 height 11
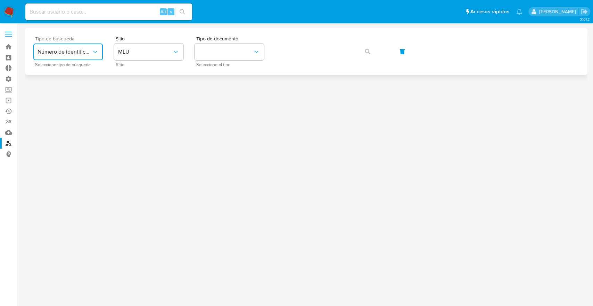
click at [78, 55] on span "Número de identificación" at bounding box center [65, 51] width 54 height 7
click at [75, 79] on span "Número de identificación" at bounding box center [66, 74] width 57 height 14
click at [123, 59] on button "site_id" at bounding box center [149, 51] width 70 height 17
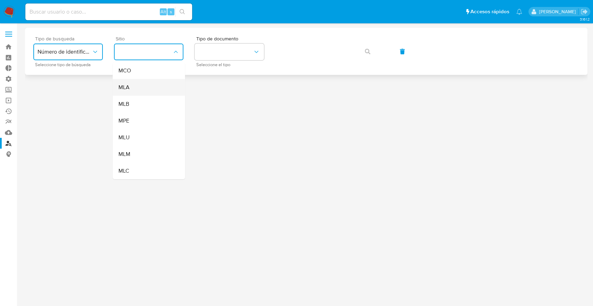
click at [131, 84] on div "MLA" at bounding box center [146, 87] width 57 height 17
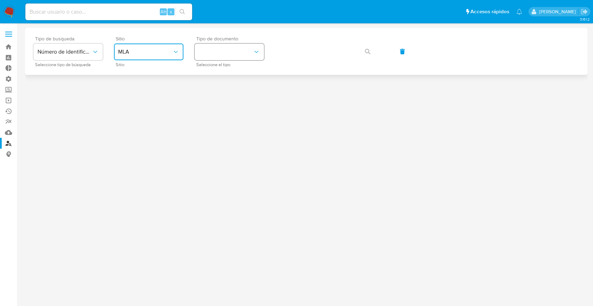
click at [230, 50] on button "identificationType" at bounding box center [230, 51] width 70 height 17
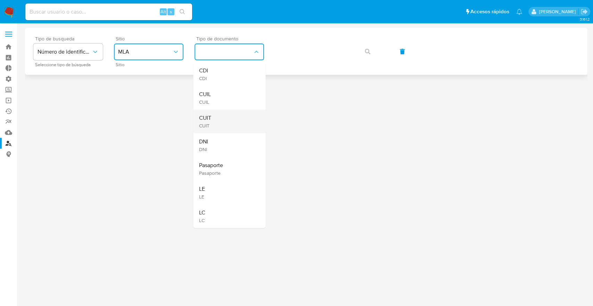
click at [217, 120] on div "CUIT CUIT" at bounding box center [227, 122] width 57 height 24
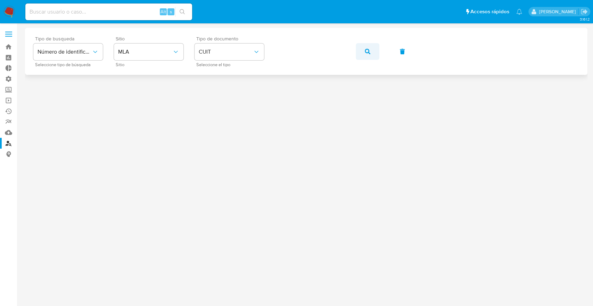
click at [373, 58] on button "button" at bounding box center [368, 51] width 24 height 17
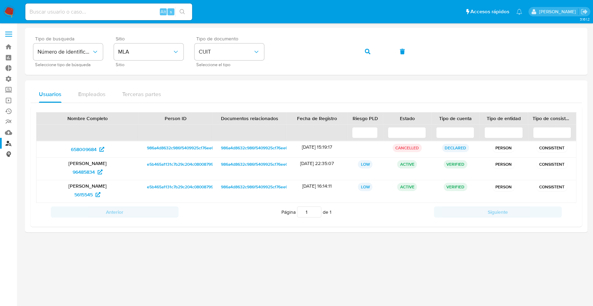
click at [11, 154] on link "Consolidado" at bounding box center [41, 153] width 83 height 11
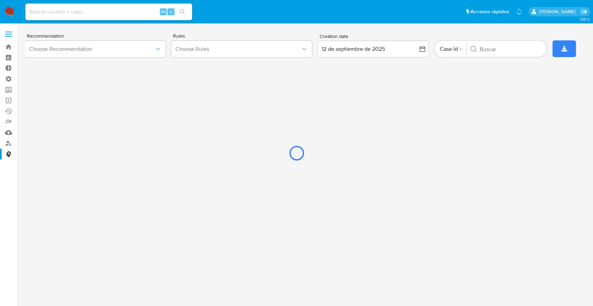
click at [124, 54] on div at bounding box center [296, 153] width 593 height 306
click at [121, 51] on div at bounding box center [296, 153] width 593 height 306
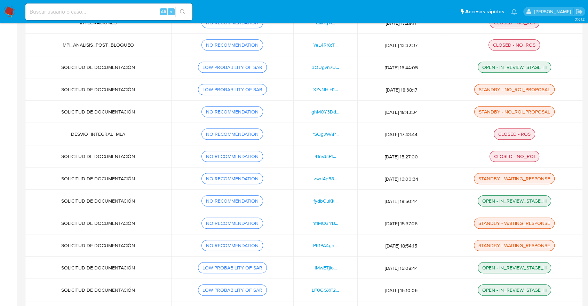
scroll to position [309, 0]
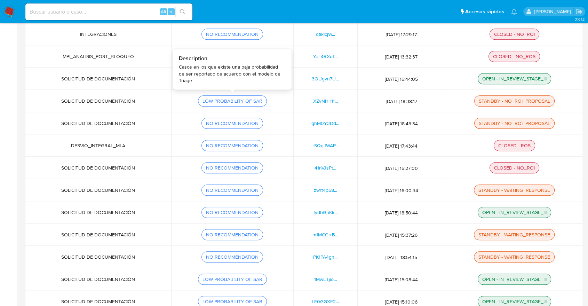
drag, startPoint x: 198, startPoint y: 102, endPoint x: 281, endPoint y: 102, distance: 83.4
click at [281, 102] on div "LOW PROBABILITY OF SAR" at bounding box center [231, 100] width 105 height 11
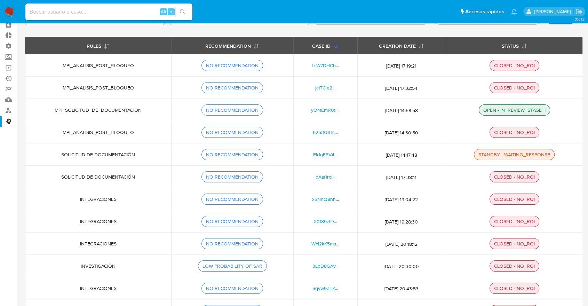
scroll to position [0, 0]
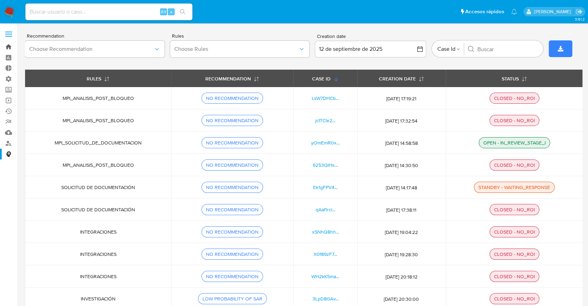
click at [7, 48] on link "Bandeja" at bounding box center [41, 46] width 83 height 11
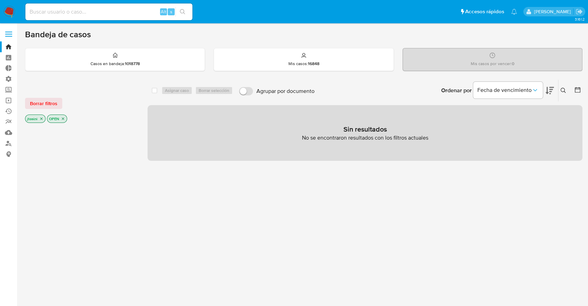
click at [43, 118] on p "jtosini" at bounding box center [35, 119] width 20 height 8
click at [41, 118] on icon "close-filter" at bounding box center [41, 119] width 2 height 2
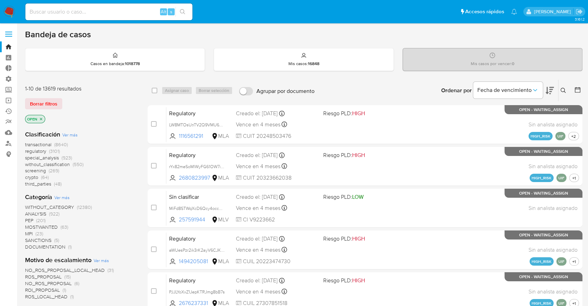
click at [41, 118] on icon "close-filter" at bounding box center [41, 119] width 2 height 2
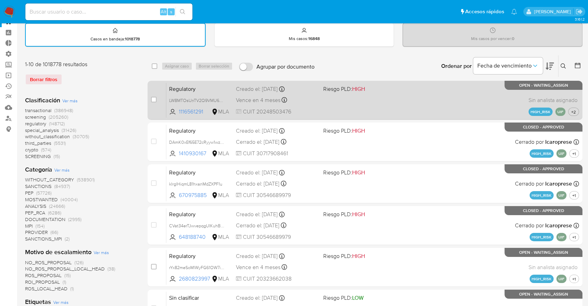
scroll to position [39, 0]
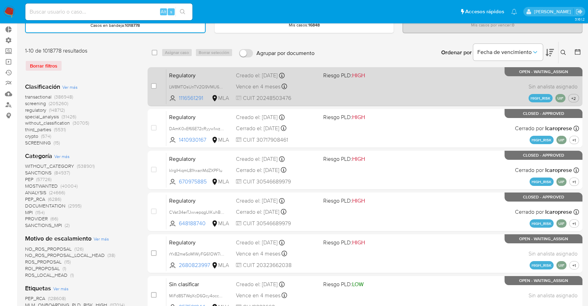
click at [342, 96] on div "Regulatory LW8MTOsUnTV2Q9VMU68NOIHY 1116561291 MLA Riesgo PLD: HIGH Creado el: …" at bounding box center [372, 86] width 412 height 35
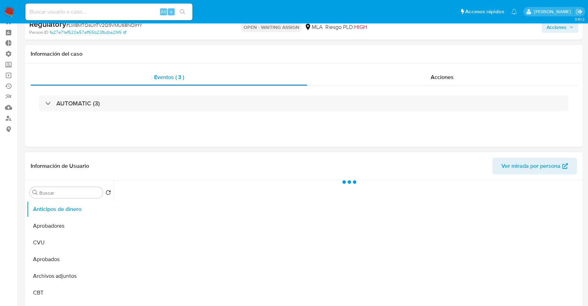
scroll to position [39, 0]
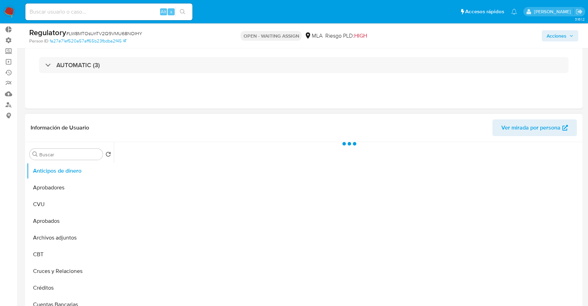
select select "10"
click at [62, 151] on input "Buscar" at bounding box center [69, 154] width 60 height 6
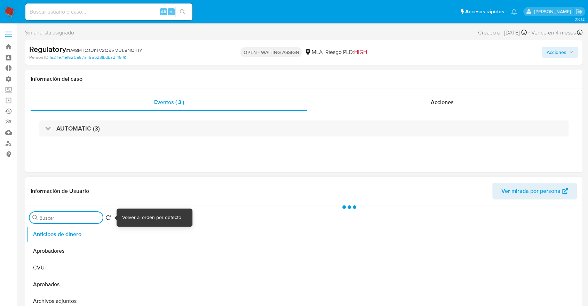
click at [84, 218] on input "Buscar" at bounding box center [69, 218] width 60 height 6
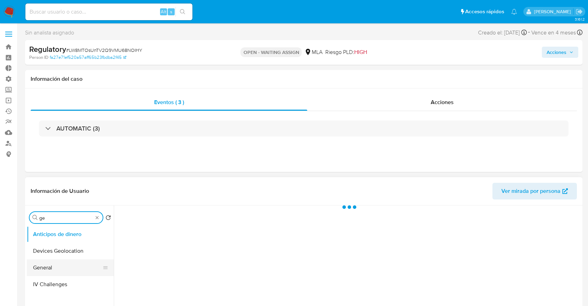
click at [71, 269] on button "General" at bounding box center [67, 267] width 81 height 17
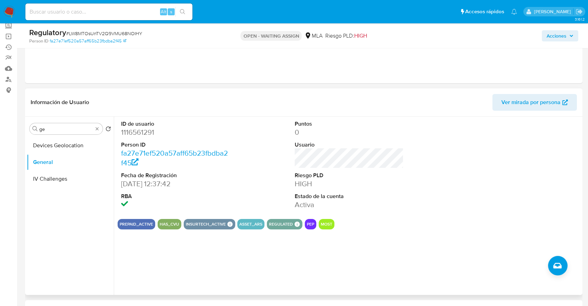
scroll to position [116, 0]
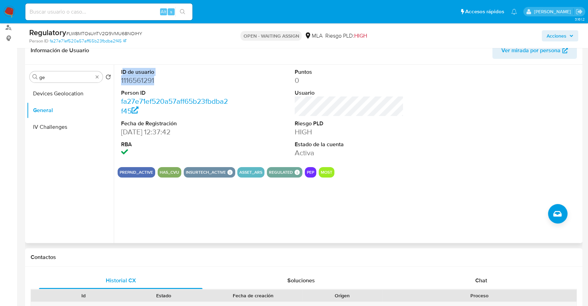
drag, startPoint x: 122, startPoint y: 72, endPoint x: 164, endPoint y: 83, distance: 43.3
click at [164, 83] on dl "ID de usuario 1116561291 Person ID fa27e71ef520a57aff65b23fbdba2f45 Fecha de Re…" at bounding box center [175, 113] width 109 height 90
click at [164, 83] on dd "1116561291" at bounding box center [175, 80] width 109 height 10
drag, startPoint x: 116, startPoint y: 94, endPoint x: 168, endPoint y: 95, distance: 51.5
click at [168, 95] on div "ID de usuario 1116561291 Person ID fa27e71ef520a57aff65b23fbdba2f45 Fecha de Re…" at bounding box center [347, 154] width 467 height 178
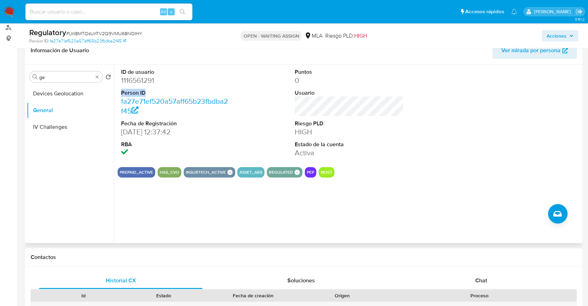
click at [168, 95] on dt "Person ID" at bounding box center [175, 93] width 109 height 8
click at [358, 99] on dl "Puntos 0 Usuario Riesgo PLD HIGH Estado de la cuenta Activa" at bounding box center [348, 113] width 109 height 90
drag, startPoint x: 110, startPoint y: 116, endPoint x: 154, endPoint y: 126, distance: 45.1
click at [154, 126] on div "Buscar ge Volver al orden por defecto Devices Geolocation General IV Challenges…" at bounding box center [304, 154] width 554 height 178
click at [155, 126] on dt "Fecha de Registración" at bounding box center [175, 124] width 109 height 8
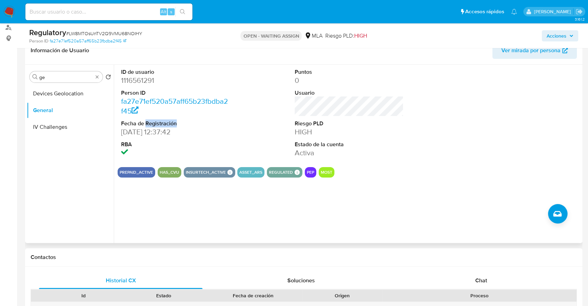
click at [156, 126] on dt "Fecha de Registración" at bounding box center [175, 124] width 109 height 8
click at [275, 122] on div "ID de usuario 1116561291 Person ID fa27e71ef520a57aff65b23fbdba2f45 Fecha de Re…" at bounding box center [349, 113] width 463 height 97
drag, startPoint x: 286, startPoint y: 120, endPoint x: 320, endPoint y: 137, distance: 37.9
click at [320, 137] on div "ID de usuario 1116561291 Person ID fa27e71ef520a57aff65b23fbdba2f45 Fecha de Re…" at bounding box center [349, 113] width 463 height 97
click at [320, 137] on dl "Puntos 0 Usuario Riesgo PLD HIGH Estado de la cuenta Activa" at bounding box center [348, 113] width 109 height 90
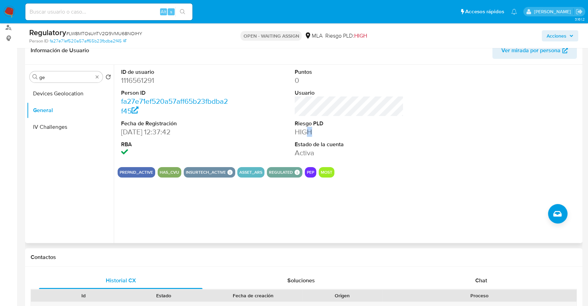
drag, startPoint x: 316, startPoint y: 133, endPoint x: 306, endPoint y: 134, distance: 10.2
click at [307, 134] on dd "HIGH" at bounding box center [348, 132] width 109 height 10
click at [306, 135] on dd "HIGH" at bounding box center [348, 132] width 109 height 10
drag, startPoint x: 123, startPoint y: 144, endPoint x: 136, endPoint y: 147, distance: 13.2
click at [136, 147] on dt "RBA" at bounding box center [175, 144] width 109 height 8
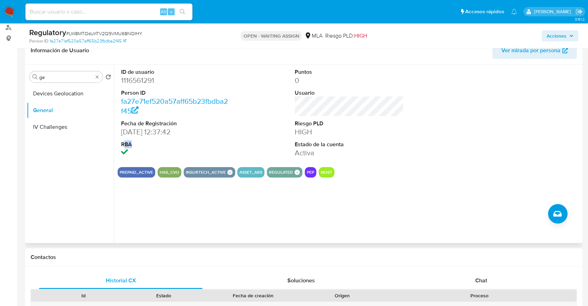
click at [136, 147] on dt "RBA" at bounding box center [175, 144] width 109 height 8
click at [241, 136] on div "ID de usuario 1116561291 Person ID fa27e71ef520a57aff65b23fbdba2f45 Fecha de Re…" at bounding box center [349, 113] width 463 height 97
drag, startPoint x: 281, startPoint y: 135, endPoint x: 346, endPoint y: 143, distance: 65.5
click at [346, 143] on div "ID de usuario 1116561291 Person ID fa27e71ef520a57aff65b23fbdba2f45 Fecha de Re…" at bounding box center [349, 113] width 463 height 97
click at [346, 143] on dt "Estado de la cuenta" at bounding box center [348, 144] width 109 height 8
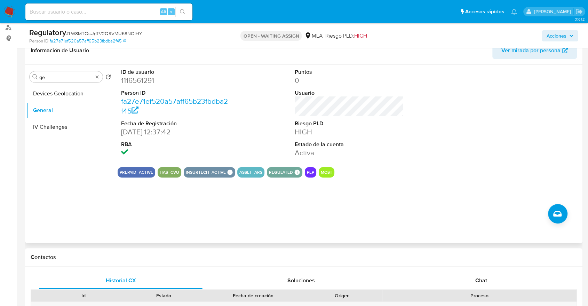
click at [249, 86] on div "ID de usuario 1116561291 Person ID fa27e71ef520a57aff65b23fbdba2f45 Fecha de Re…" at bounding box center [349, 113] width 463 height 97
drag, startPoint x: 276, startPoint y: 81, endPoint x: 283, endPoint y: 81, distance: 7.6
click at [278, 81] on div "ID de usuario 1116561291 Person ID fa27e71ef520a57aff65b23fbdba2f45 Fecha de Re…" at bounding box center [349, 113] width 463 height 97
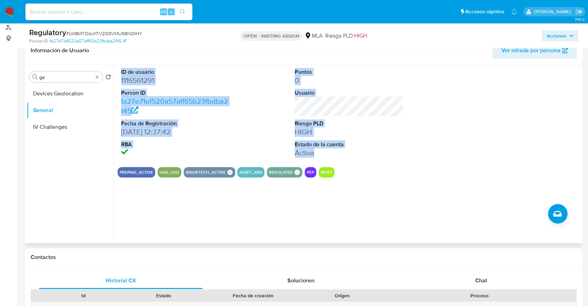
drag, startPoint x: 108, startPoint y: 164, endPoint x: 336, endPoint y: 191, distance: 228.5
click at [336, 191] on div "Buscar ge Volver al orden por defecto Devices Geolocation General IV Challenges…" at bounding box center [304, 154] width 554 height 178
click at [336, 191] on div "ID de usuario 1116561291 Person ID fa27e71ef520a57aff65b23fbdba2f45 Fecha de Re…" at bounding box center [347, 154] width 467 height 178
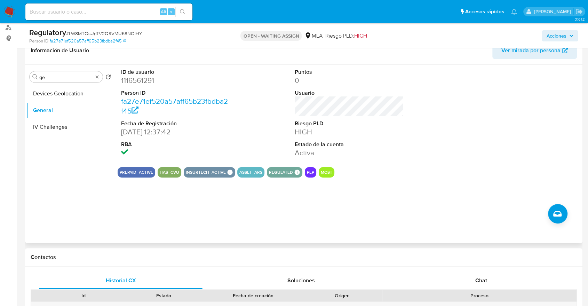
click at [336, 191] on div "ID de usuario 1116561291 Person ID fa27e71ef520a57aff65b23fbdba2f45 Fecha de Re…" at bounding box center [347, 154] width 467 height 178
click at [348, 177] on div "ID de usuario 1116561291 Person ID fa27e71ef520a57aff65b23fbdba2f45 Fecha de Re…" at bounding box center [347, 154] width 467 height 178
drag, startPoint x: 278, startPoint y: 44, endPoint x: 315, endPoint y: 49, distance: 36.5
click at [299, 56] on header "Información de Usuario Ver mirada por persona" at bounding box center [304, 50] width 546 height 17
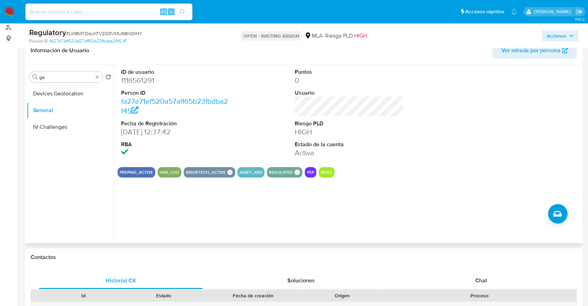
scroll to position [77, 0]
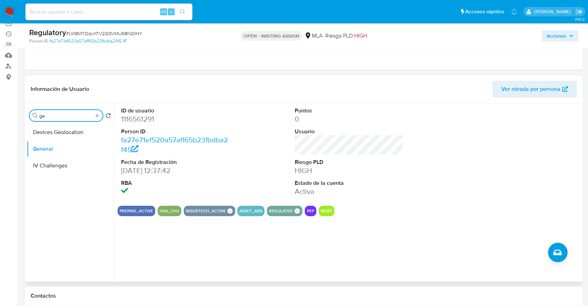
click at [64, 116] on input "ge" at bounding box center [66, 116] width 54 height 6
type input "d"
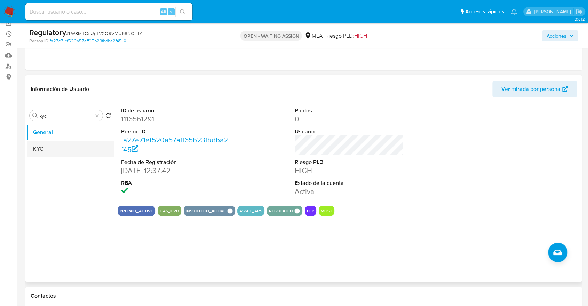
click at [48, 145] on button "KYC" at bounding box center [67, 148] width 81 height 17
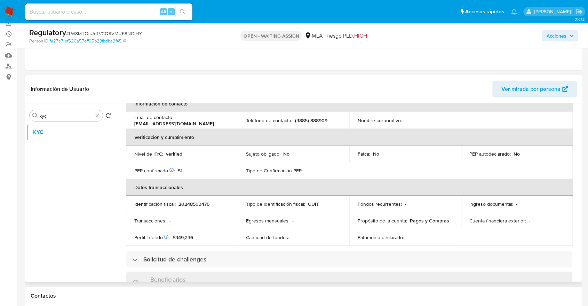
scroll to position [154, 0]
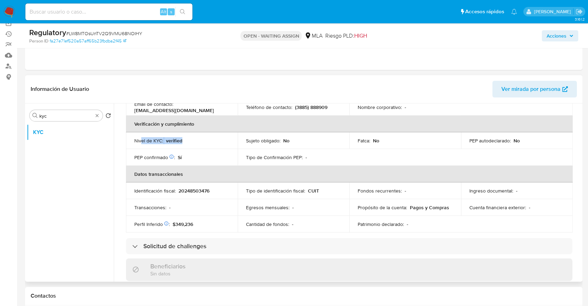
drag, startPoint x: 140, startPoint y: 143, endPoint x: 200, endPoint y: 144, distance: 59.5
click at [200, 144] on td "Nivel de KYC : verified" at bounding box center [182, 140] width 112 height 17
drag, startPoint x: 136, startPoint y: 161, endPoint x: 200, endPoint y: 163, distance: 64.0
click at [200, 163] on td "PEP confirmado Obtenido de listas internas : Sí" at bounding box center [182, 157] width 112 height 17
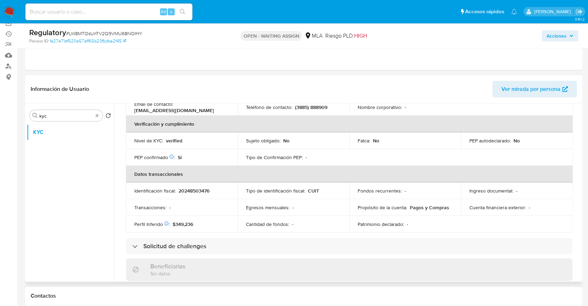
click at [200, 163] on td "PEP confirmado Obtenido de listas internas : Sí" at bounding box center [182, 157] width 112 height 17
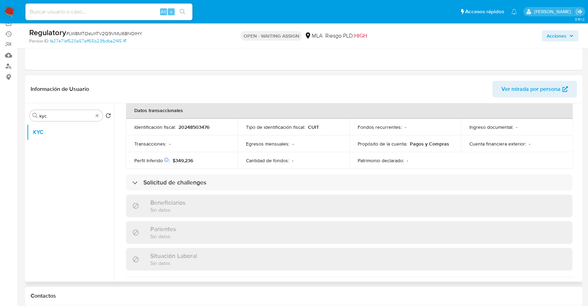
scroll to position [232, 0]
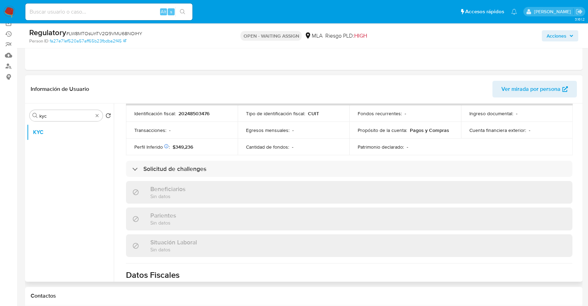
click at [189, 178] on div "Actualizado hace 2 días Creado: 02/05/2022 13:37:50 Actualizado: 24/09/2025 21:…" at bounding box center [349, 149] width 463 height 520
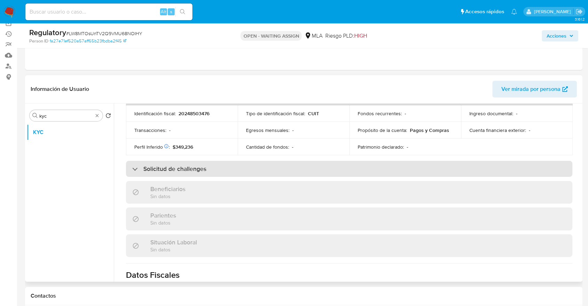
click at [185, 172] on div "Solicitud de challenges" at bounding box center [349, 169] width 446 height 16
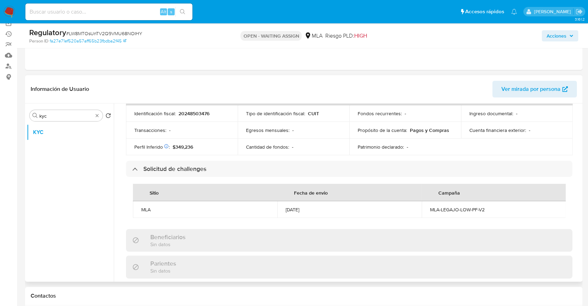
scroll to position [270, 0]
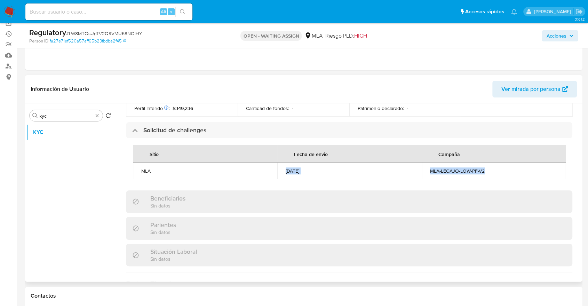
drag, startPoint x: 177, startPoint y: 170, endPoint x: 487, endPoint y: 170, distance: 310.1
click at [487, 170] on tr "MLA 10/09/2025 MLA-LEGAJO-LOW-PF-V2" at bounding box center [349, 170] width 433 height 17
click at [487, 170] on div "MLA-LEGAJO-LOW-PF-V2" at bounding box center [494, 171] width 128 height 6
drag, startPoint x: 487, startPoint y: 170, endPoint x: 422, endPoint y: 173, distance: 65.1
click at [422, 173] on td "MLA-LEGAJO-LOW-PF-V2" at bounding box center [493, 170] width 144 height 17
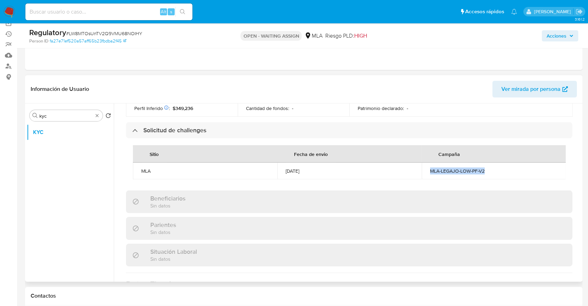
drag, startPoint x: 289, startPoint y: 172, endPoint x: 313, endPoint y: 172, distance: 24.0
click at [313, 172] on td "10/09/2025" at bounding box center [349, 170] width 144 height 17
click at [313, 172] on div "10/09/2025" at bounding box center [349, 171] width 128 height 6
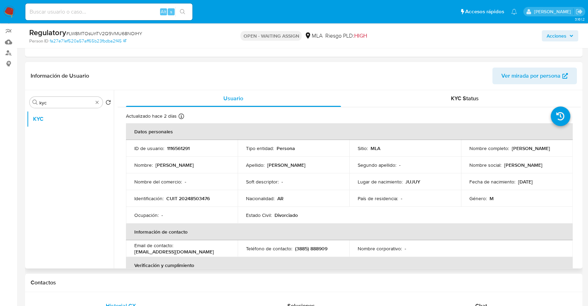
scroll to position [77, 0]
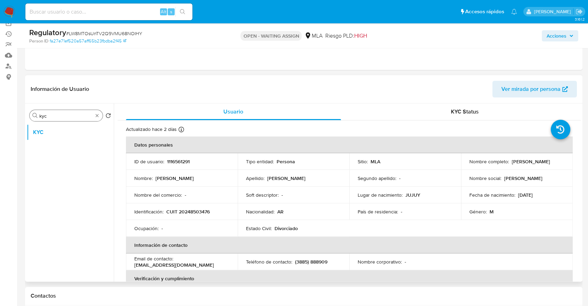
click at [64, 111] on div "Buscar kyc" at bounding box center [66, 115] width 73 height 11
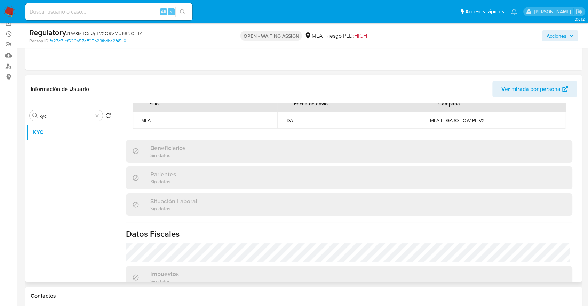
scroll to position [309, 0]
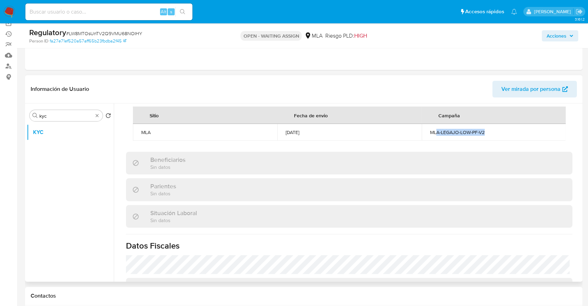
drag, startPoint x: 435, startPoint y: 135, endPoint x: 521, endPoint y: 138, distance: 86.3
click at [521, 138] on td "MLA-LEGAJO-LOW-PF-V2" at bounding box center [493, 132] width 144 height 17
drag, startPoint x: 427, startPoint y: 132, endPoint x: 489, endPoint y: 135, distance: 62.3
click at [489, 135] on td "MLA-LEGAJO-LOW-PF-V2" at bounding box center [493, 132] width 144 height 17
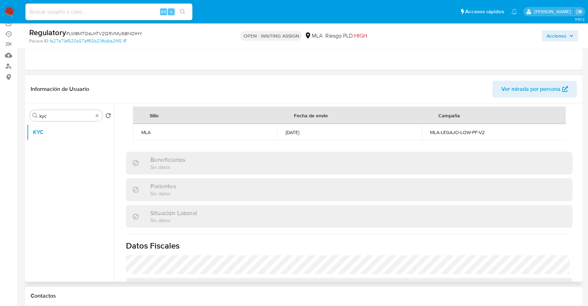
click at [311, 167] on div "Beneficiarios Sin datos" at bounding box center [349, 163] width 446 height 23
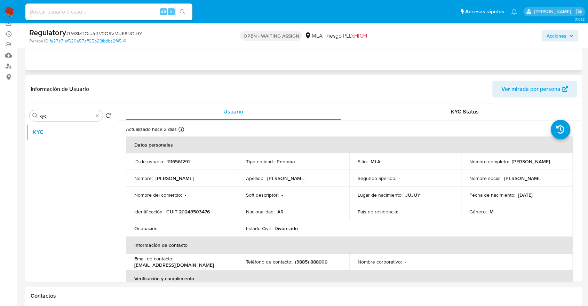
scroll to position [0, 0]
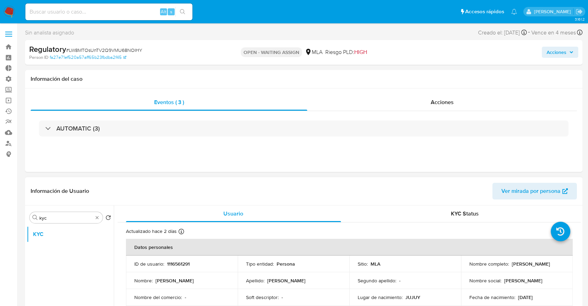
click at [54, 224] on div "Buscar kyc Volver al orden por defecto KYC" at bounding box center [70, 294] width 87 height 177
click at [55, 218] on input "kyc" at bounding box center [66, 218] width 54 height 6
click at [60, 275] on button "Restricciones Nuevo Mundo" at bounding box center [67, 267] width 81 height 17
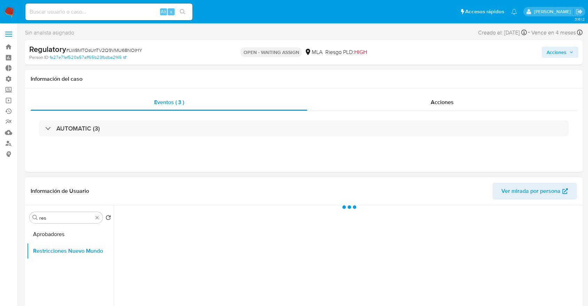
click at [66, 271] on ul "Aprobadores Restricciones Nuevo Mundo" at bounding box center [70, 304] width 87 height 157
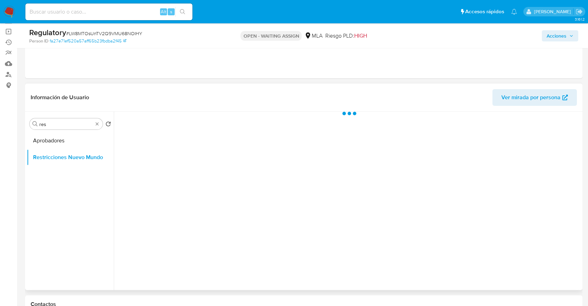
scroll to position [77, 0]
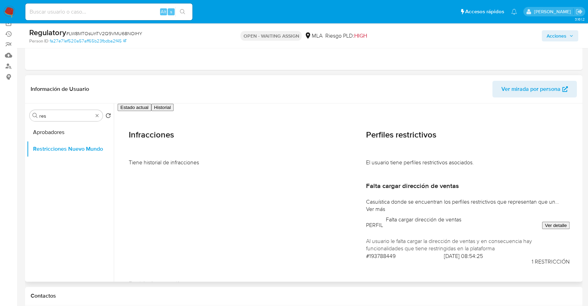
drag, startPoint x: 175, startPoint y: 160, endPoint x: 248, endPoint y: 163, distance: 72.4
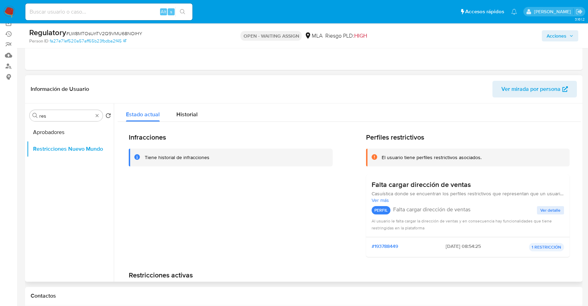
click at [248, 163] on div "Tiene historial de infracciones" at bounding box center [231, 157] width 204 height 18
click at [78, 116] on input "res" at bounding box center [66, 116] width 54 height 6
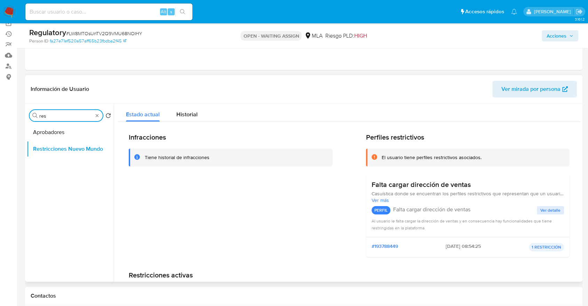
click at [78, 116] on input "res" at bounding box center [66, 116] width 54 height 6
type input "j"
type input "kyc"
click at [83, 124] on button "KYC" at bounding box center [67, 132] width 81 height 17
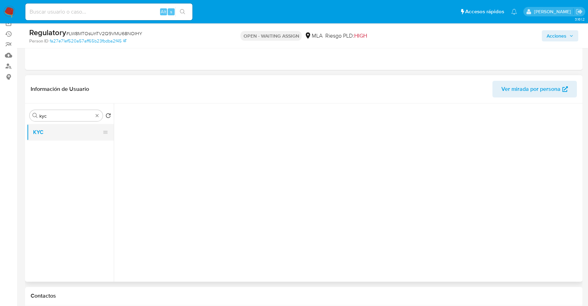
click at [81, 130] on button "KYC" at bounding box center [67, 132] width 81 height 17
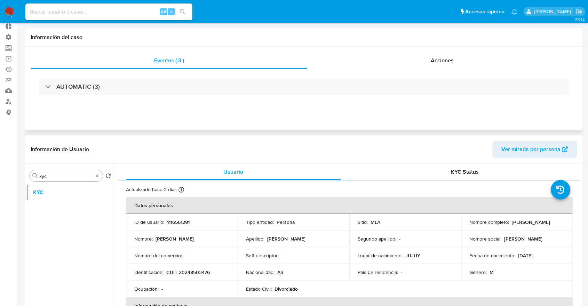
scroll to position [0, 0]
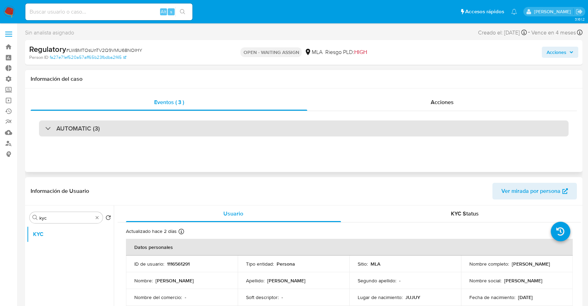
click at [183, 126] on div "AUTOMATIC (3)" at bounding box center [303, 128] width 529 height 16
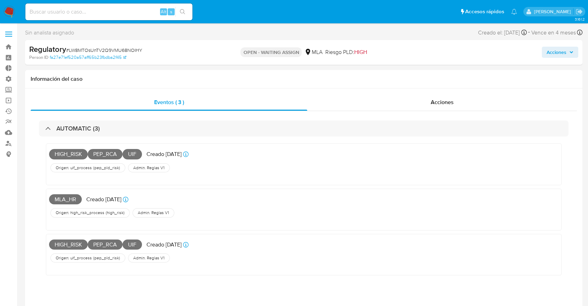
drag, startPoint x: 477, startPoint y: 40, endPoint x: 497, endPoint y: 41, distance: 20.2
click at [497, 41] on div "Regulatory # LW8MTOsUnTV2Q9VMU68NOIHY Person ID fa27e71ef520a57aff65b23fbdba2f4…" at bounding box center [303, 52] width 557 height 25
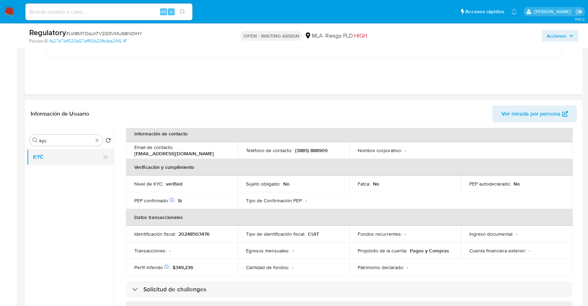
scroll to position [89, 0]
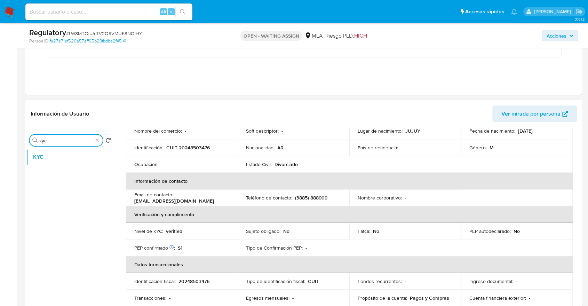
click at [72, 140] on input "kyc" at bounding box center [66, 140] width 54 height 6
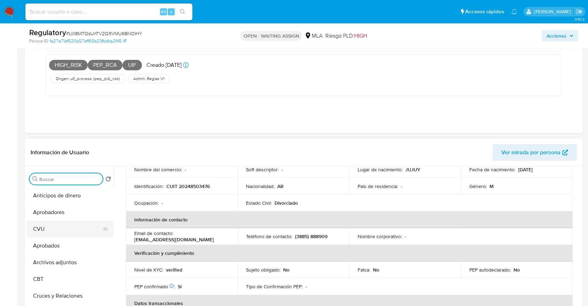
scroll to position [39, 0]
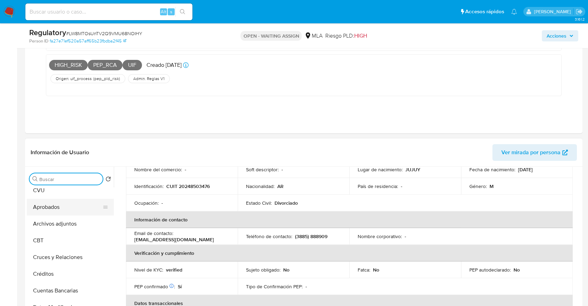
click at [56, 203] on button "Aprobados" at bounding box center [67, 207] width 81 height 17
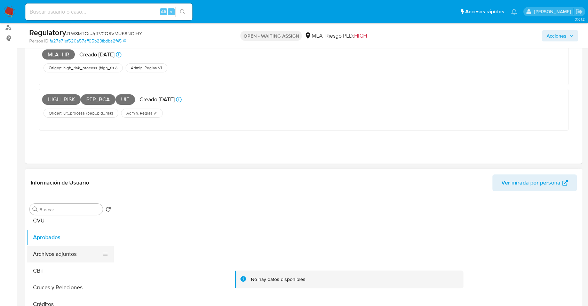
click at [54, 252] on button "Archivos adjuntos" at bounding box center [67, 253] width 81 height 17
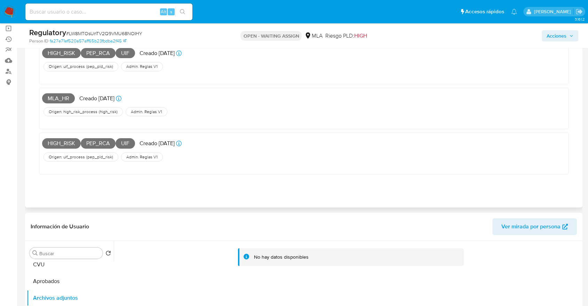
scroll to position [193, 0]
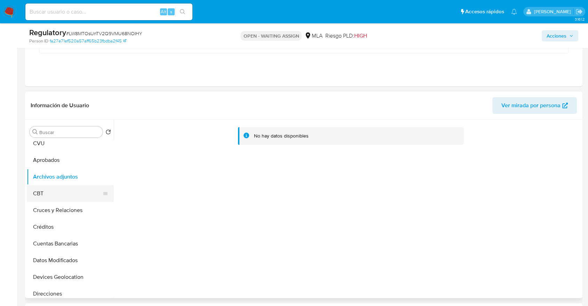
click at [73, 194] on button "CBT" at bounding box center [67, 193] width 81 height 17
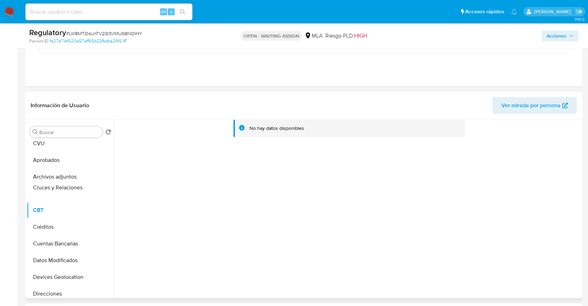
drag, startPoint x: 102, startPoint y: 207, endPoint x: 94, endPoint y: 185, distance: 23.1
click at [94, 185] on ul "Anticipos de dinero Aprobadores CVU Aprobados Archivos adjuntos CBT Cruces y Re…" at bounding box center [70, 218] width 87 height 157
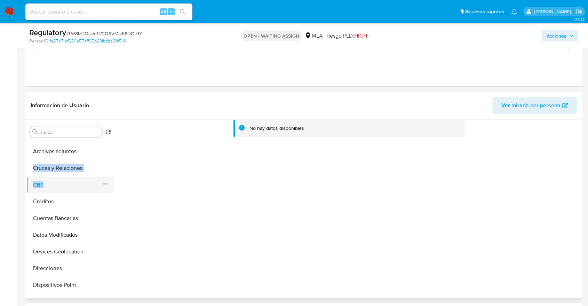
scroll to position [77, 0]
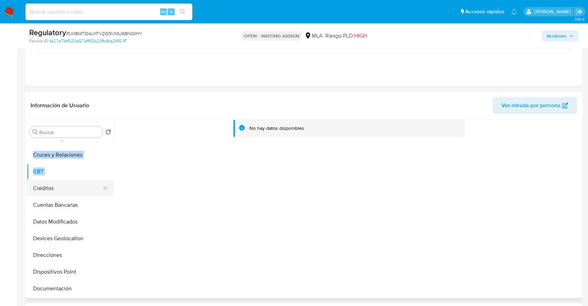
click at [72, 192] on button "Créditos" at bounding box center [67, 188] width 81 height 17
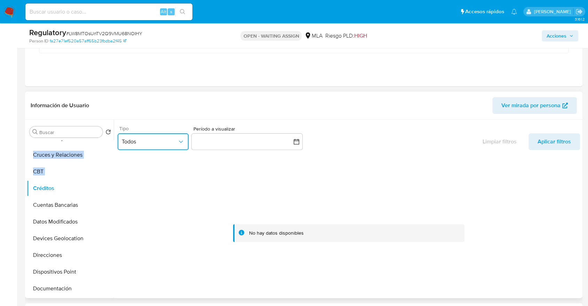
click at [142, 141] on span "Todos" at bounding box center [150, 141] width 56 height 7
click at [59, 205] on button "Cuentas Bancarias" at bounding box center [67, 204] width 81 height 17
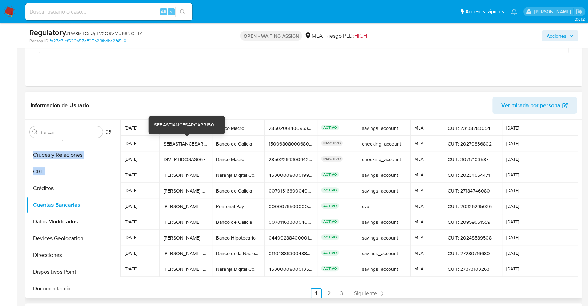
scroll to position [33, 0]
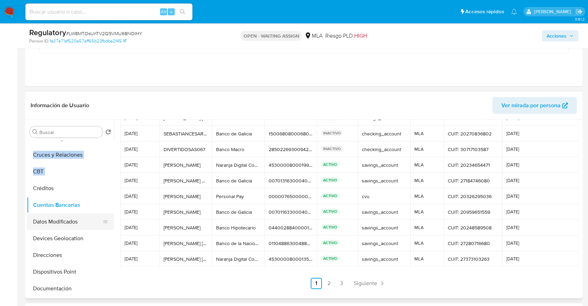
click at [49, 221] on button "Datos Modificados" at bounding box center [67, 221] width 81 height 17
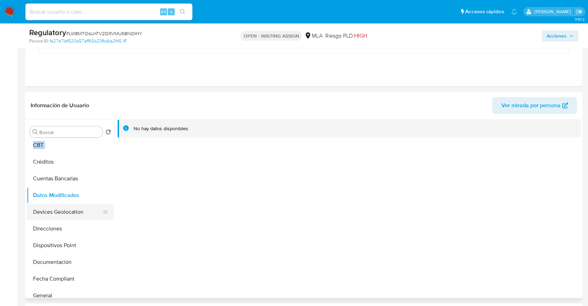
scroll to position [116, 0]
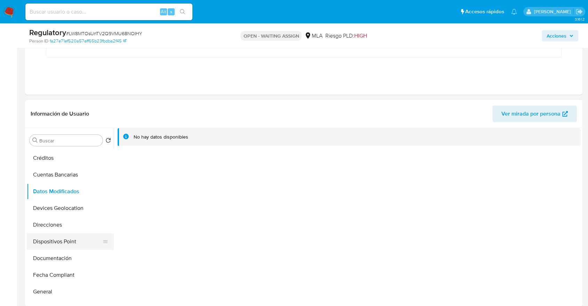
click at [56, 234] on button "Dispositivos Point" at bounding box center [67, 241] width 81 height 17
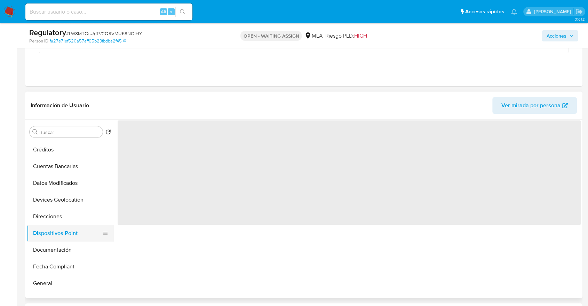
click at [56, 228] on button "Dispositivos Point" at bounding box center [67, 233] width 81 height 17
click at [55, 215] on button "Direcciones" at bounding box center [67, 216] width 81 height 17
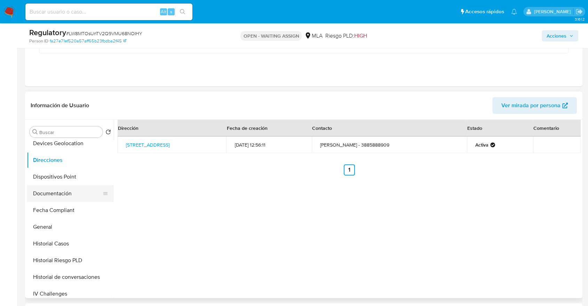
scroll to position [154, 0]
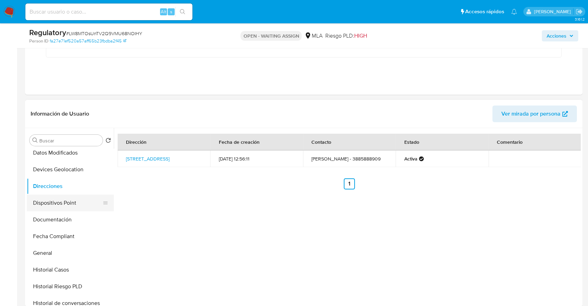
click at [60, 199] on button "Dispositivos Point" at bounding box center [67, 202] width 81 height 17
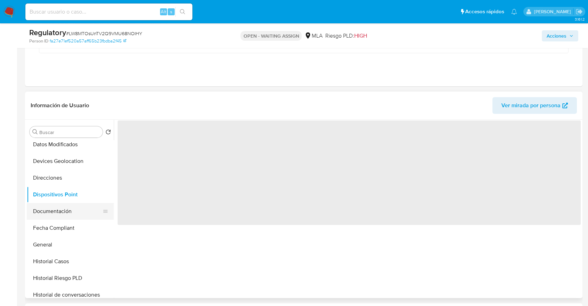
click at [55, 213] on button "Documentación" at bounding box center [67, 211] width 81 height 17
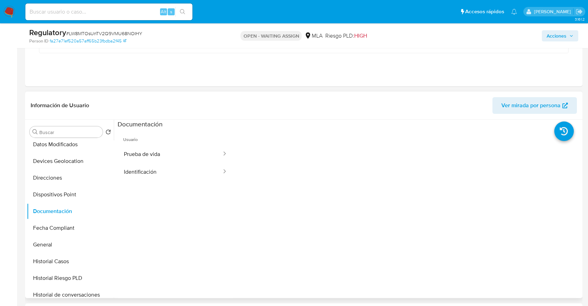
drag, startPoint x: 142, startPoint y: 191, endPoint x: 182, endPoint y: 206, distance: 42.6
click at [182, 206] on ul "Usuario Prueba de vida Identificación" at bounding box center [176, 228] width 116 height 200
drag, startPoint x: 147, startPoint y: 197, endPoint x: 185, endPoint y: 203, distance: 38.3
click at [185, 203] on ul "Usuario Prueba de vida Identificación" at bounding box center [176, 228] width 116 height 200
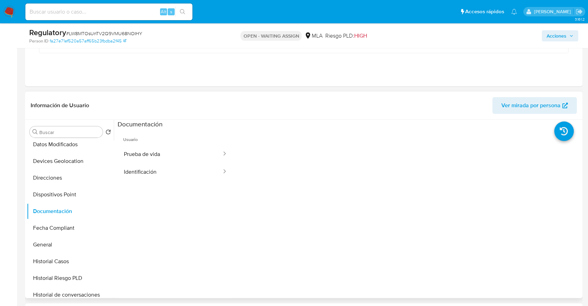
click at [185, 203] on ul "Usuario Prueba de vida Identificación" at bounding box center [176, 228] width 116 height 200
click at [48, 225] on button "Fecha Compliant" at bounding box center [67, 227] width 81 height 17
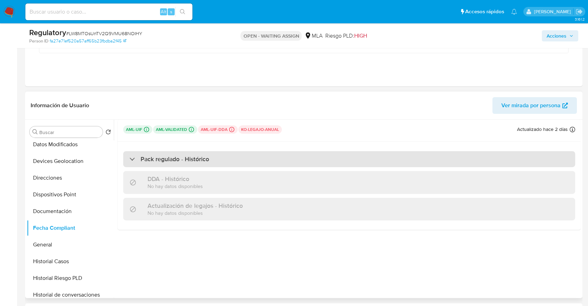
click at [147, 160] on h3 "Pack regulado - Histórico" at bounding box center [174, 159] width 68 height 8
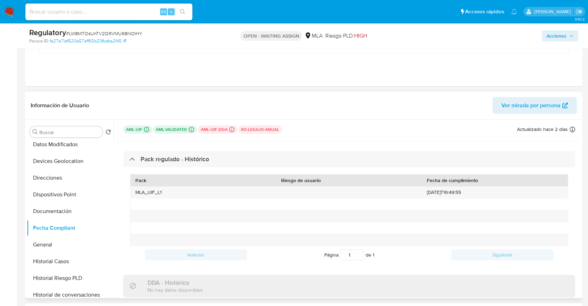
drag, startPoint x: 153, startPoint y: 191, endPoint x: 339, endPoint y: 184, distance: 186.5
click at [339, 184] on div "Pack Riesgo de usuario Fecha de cumplimiento MLA_UIF_L1 2022-05-02T16:49:55" at bounding box center [349, 209] width 438 height 71
click at [339, 184] on div "Riesgo de usuario" at bounding box center [349, 180] width 146 height 12
drag, startPoint x: 469, startPoint y: 195, endPoint x: 416, endPoint y: 196, distance: 52.9
click at [416, 196] on div "MLA_UIF_L1 2022-05-02T16:49:55" at bounding box center [348, 191] width 437 height 11
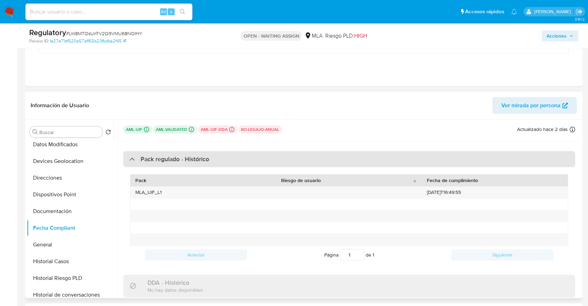
click at [134, 165] on div "Pack regulado - Histórico" at bounding box center [349, 159] width 452 height 16
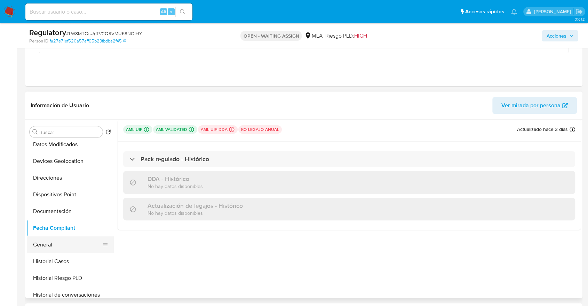
click at [47, 244] on button "General" at bounding box center [67, 244] width 81 height 17
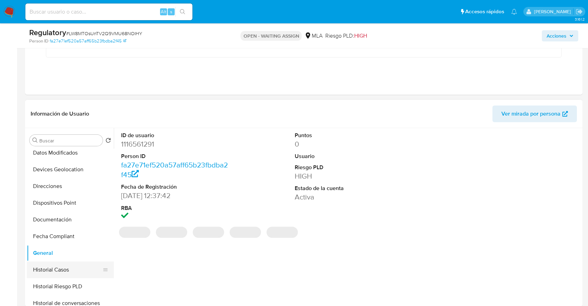
click at [66, 261] on button "Historial Casos" at bounding box center [67, 269] width 81 height 17
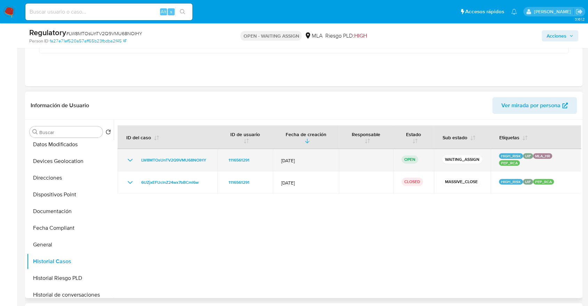
drag, startPoint x: 542, startPoint y: 164, endPoint x: 495, endPoint y: 155, distance: 47.6
click at [499, 155] on div "HIGH_RISK UIF MLA_HR PEP_RCA" at bounding box center [536, 160] width 74 height 14
drag, startPoint x: 498, startPoint y: 165, endPoint x: 517, endPoint y: 165, distance: 18.8
click at [517, 165] on div "HIGH_RISK UIF MLA_HR PEP_RCA" at bounding box center [536, 160] width 74 height 14
drag, startPoint x: 508, startPoint y: 159, endPoint x: 492, endPoint y: 158, distance: 15.3
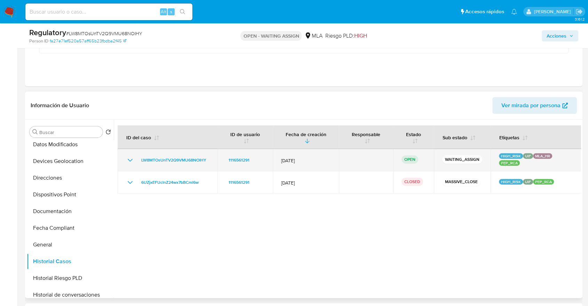
click at [492, 158] on td "HIGH_RISK UIF MLA_HR PEP_RCA" at bounding box center [535, 160] width 90 height 22
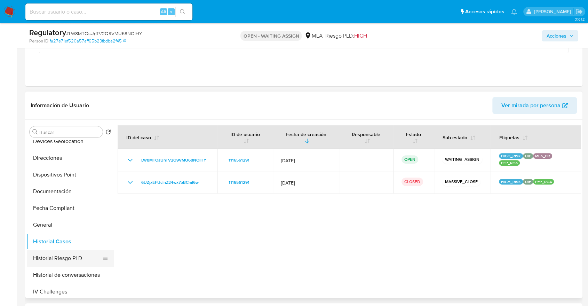
scroll to position [193, 0]
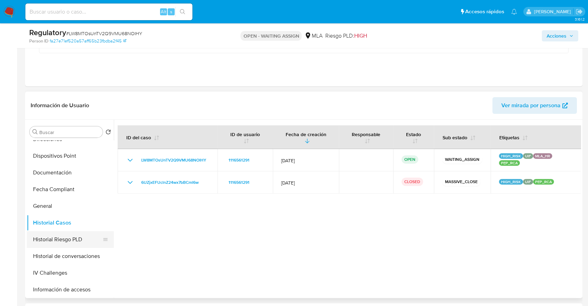
click at [73, 243] on button "Historial Riesgo PLD" at bounding box center [67, 239] width 81 height 17
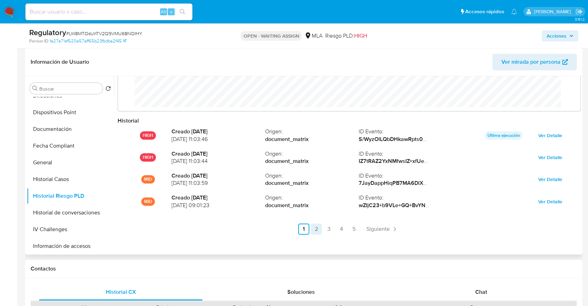
scroll to position [232, 0]
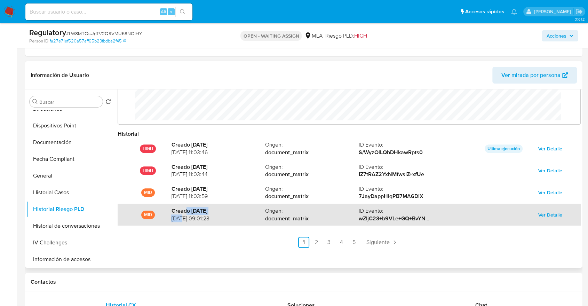
drag, startPoint x: 186, startPoint y: 211, endPoint x: 181, endPoint y: 216, distance: 7.2
click at [181, 216] on div "Creado 24 days ago 02/09/2025 09:01:23" at bounding box center [218, 214] width 94 height 15
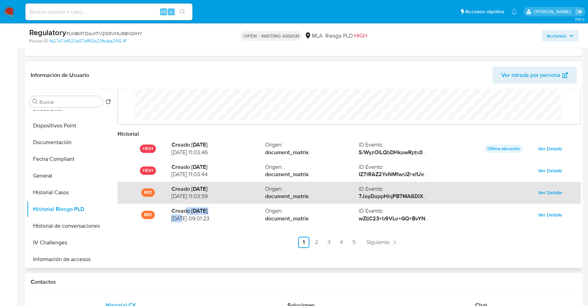
drag, startPoint x: 176, startPoint y: 192, endPoint x: 225, endPoint y: 192, distance: 49.0
click at [225, 192] on span "11/09/2025 11:03:59" at bounding box center [218, 196] width 94 height 8
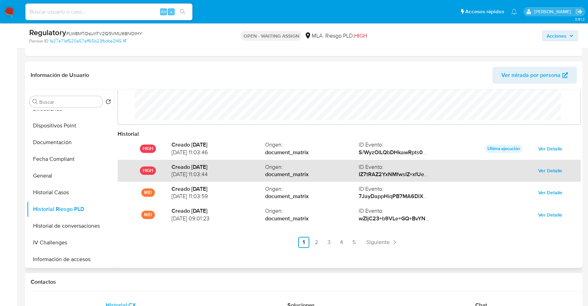
drag, startPoint x: 176, startPoint y: 175, endPoint x: 224, endPoint y: 169, distance: 48.4
click at [224, 169] on div "Creado 8 days ago 18/09/2025 11:03:44" at bounding box center [218, 170] width 94 height 15
click at [224, 169] on strong "Creado 8 days ago" at bounding box center [218, 167] width 94 height 8
click at [538, 169] on span "Ver Detalle" at bounding box center [550, 170] width 24 height 10
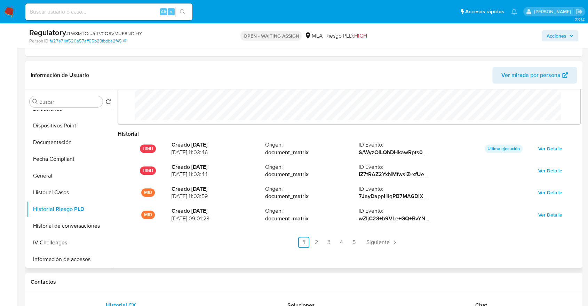
scroll to position [0, 0]
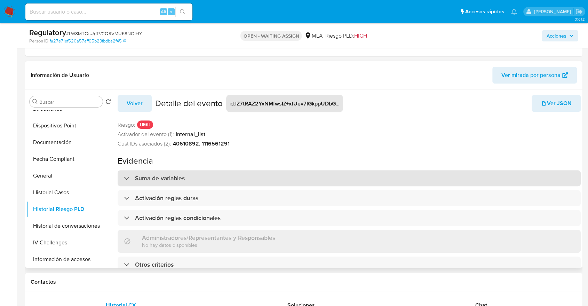
click at [205, 174] on div "Suma de variables" at bounding box center [349, 178] width 463 height 16
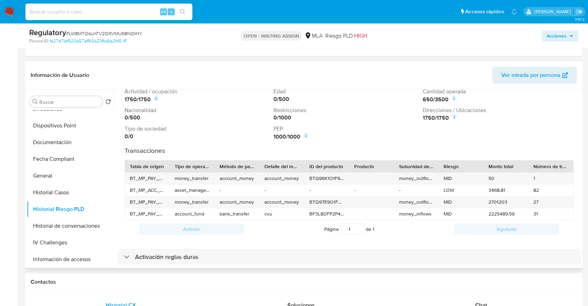
scroll to position [80, 0]
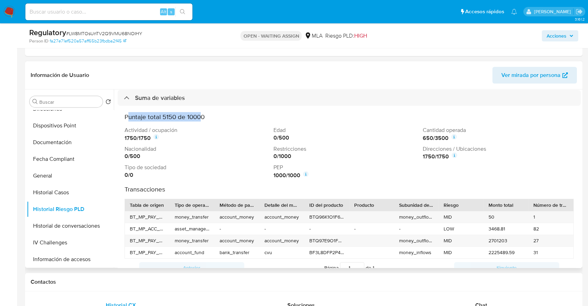
drag, startPoint x: 139, startPoint y: 114, endPoint x: 201, endPoint y: 118, distance: 62.0
click at [201, 118] on h3 "Puntaje total 5150 de 10000" at bounding box center [348, 117] width 449 height 8
click at [158, 126] on p "Actividad / ocupación" at bounding box center [197, 130] width 146 height 8
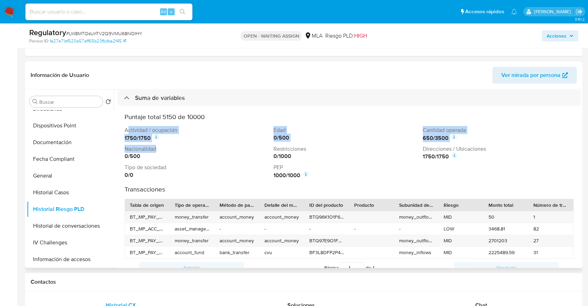
drag, startPoint x: 127, startPoint y: 127, endPoint x: 181, endPoint y: 144, distance: 56.9
click at [181, 144] on div "Actividad / ocupación 1750 / 1750 Edad 0 / 500 Cantidad operada 650 / 3500 Naci…" at bounding box center [348, 152] width 449 height 53
click at [181, 145] on p "Nacionalidad" at bounding box center [197, 149] width 146 height 8
drag, startPoint x: 418, startPoint y: 127, endPoint x: 450, endPoint y: 137, distance: 33.5
click at [450, 137] on div "Cantidad operada 650 / 3500" at bounding box center [495, 134] width 146 height 16
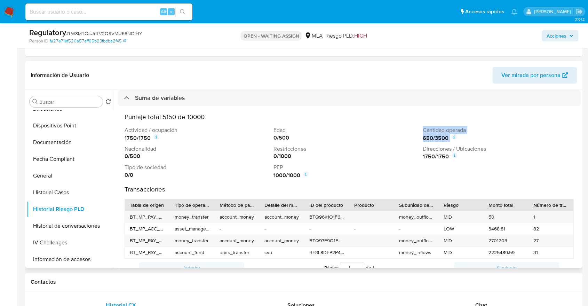
click at [451, 137] on icon at bounding box center [454, 137] width 6 height 6
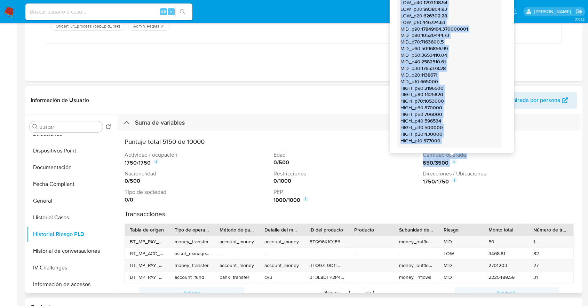
scroll to position [0, 0]
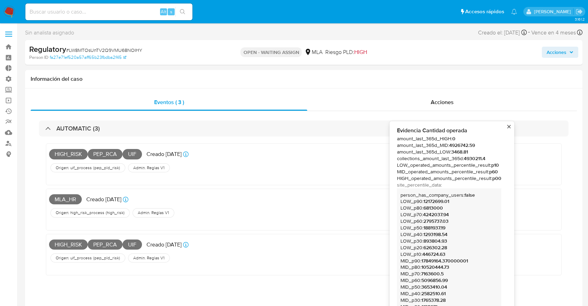
click at [509, 124] on button "close" at bounding box center [508, 126] width 5 height 5
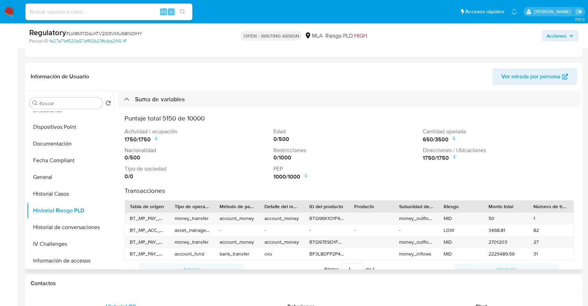
scroll to position [232, 0]
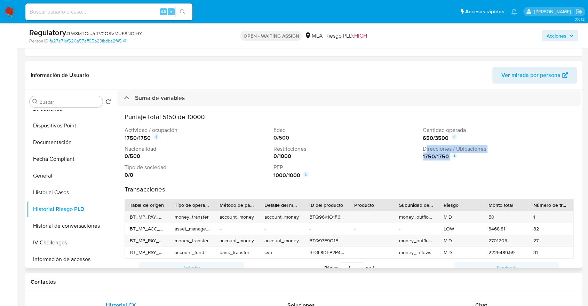
drag, startPoint x: 423, startPoint y: 145, endPoint x: 454, endPoint y: 156, distance: 32.9
click at [454, 156] on div "Direcciones / Ubicaciones 1750 / 1750" at bounding box center [495, 153] width 146 height 16
drag, startPoint x: 273, startPoint y: 165, endPoint x: 290, endPoint y: 177, distance: 20.1
click at [290, 177] on div "PEP 1000 / 1000" at bounding box center [346, 171] width 146 height 16
click at [290, 177] on strong "1000 / 1000" at bounding box center [286, 175] width 27 height 8
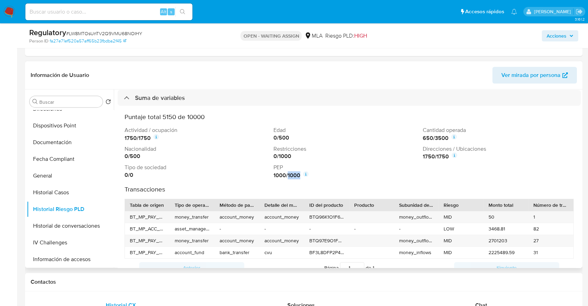
click at [290, 177] on strong "1000 / 1000" at bounding box center [286, 175] width 27 height 8
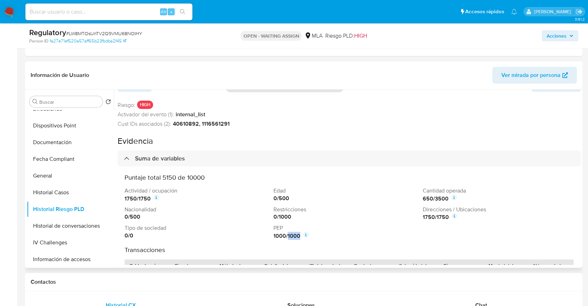
scroll to position [0, 0]
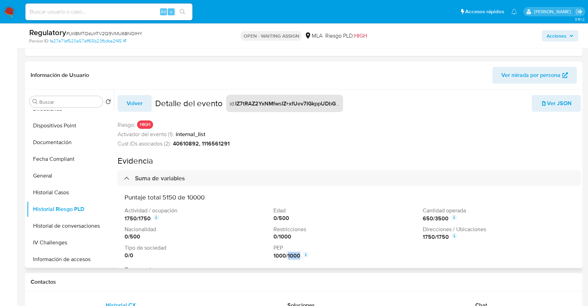
click at [133, 101] on span "Volver" at bounding box center [135, 103] width 16 height 15
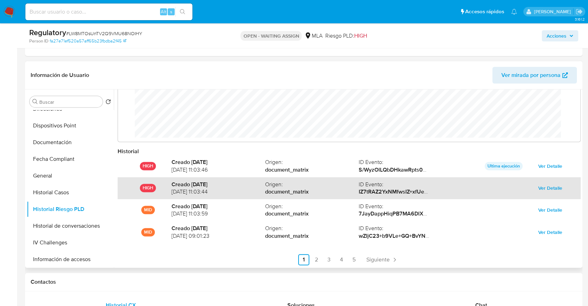
scroll to position [37, 0]
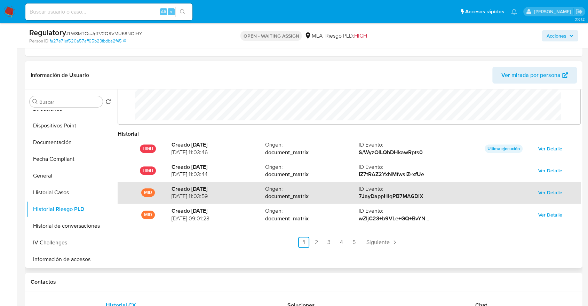
click at [197, 189] on strong "Creado 15 days ago" at bounding box center [218, 189] width 94 height 8
click at [556, 197] on div "MID Creado 15 days ago 11/09/2025 11:03:59 Origen : document_matrix ID Evento :…" at bounding box center [349, 192] width 463 height 22
click at [554, 196] on span "Ver Detalle" at bounding box center [550, 192] width 24 height 10
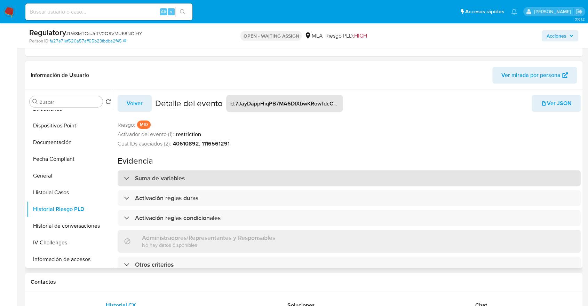
click at [292, 173] on div "Suma de variables" at bounding box center [349, 178] width 463 height 16
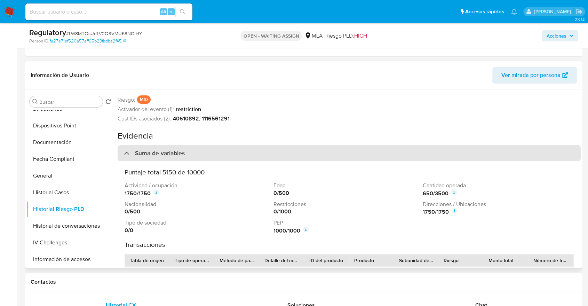
scroll to position [39, 0]
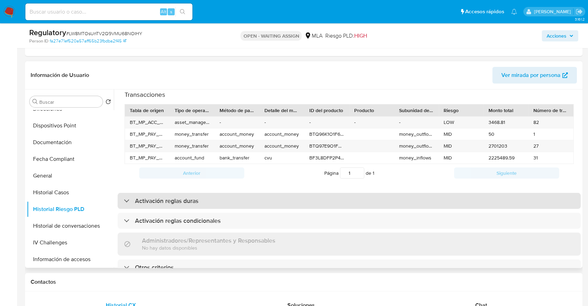
click at [235, 193] on div "Activación reglas duras" at bounding box center [349, 201] width 463 height 16
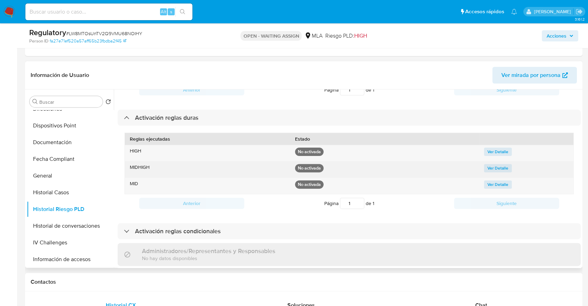
scroll to position [274, 0]
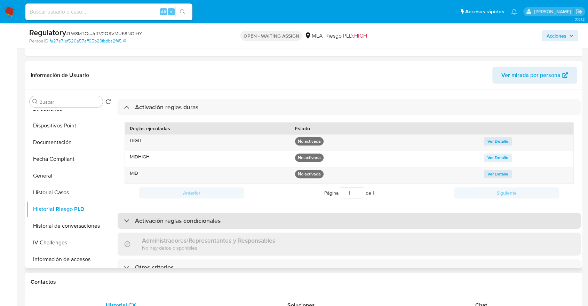
click at [217, 217] on h3 "Activación reglas condicionales" at bounding box center [178, 221] width 86 height 8
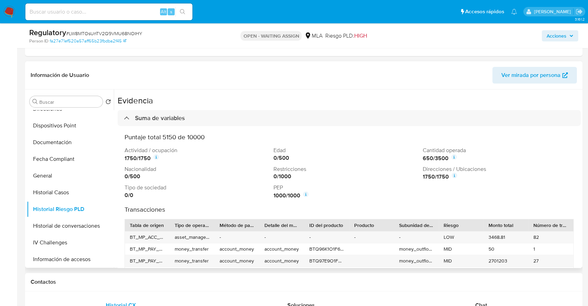
scroll to position [0, 0]
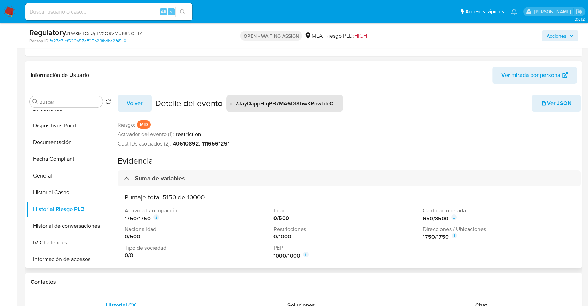
click at [126, 107] on button "Volver" at bounding box center [135, 103] width 34 height 17
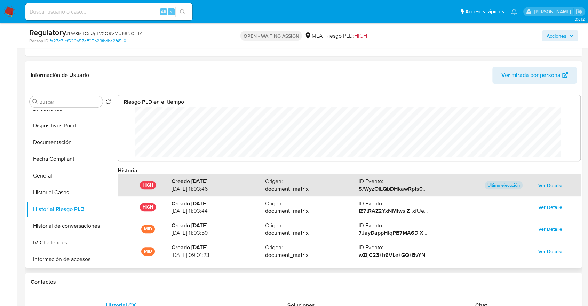
scroll to position [52, 448]
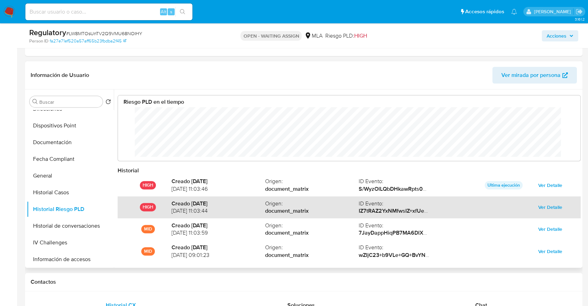
click at [538, 204] on span "Ver Detalle" at bounding box center [550, 207] width 24 height 10
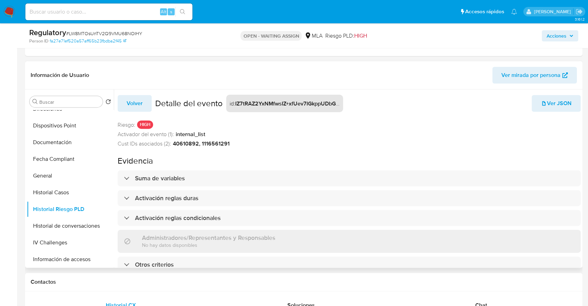
click at [220, 186] on div "Suma de variables Activación reglas duras Activación reglas condicionales Admin…" at bounding box center [349, 221] width 463 height 102
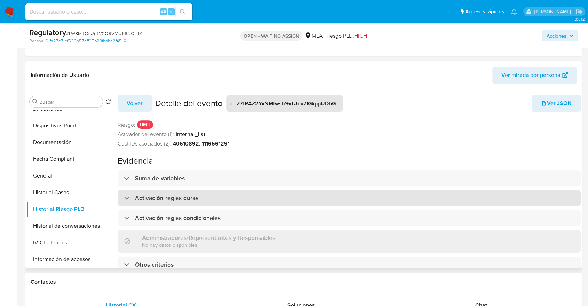
click at [221, 190] on div "Activación reglas duras" at bounding box center [349, 198] width 463 height 16
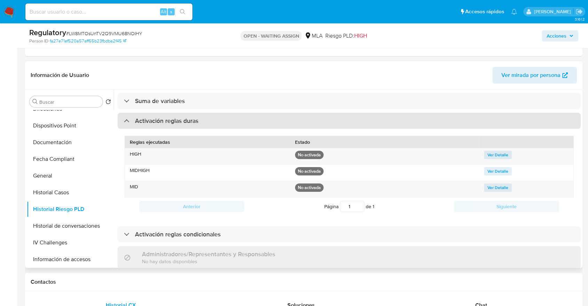
scroll to position [0, 0]
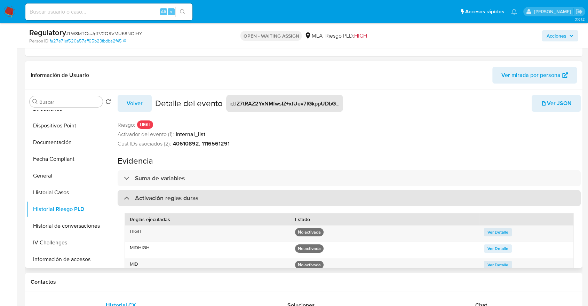
click at [217, 197] on div "Activación reglas duras" at bounding box center [349, 198] width 463 height 16
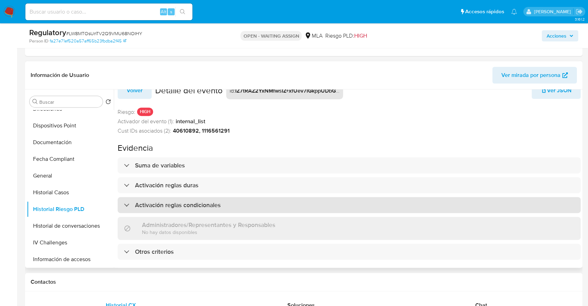
scroll to position [20, 0]
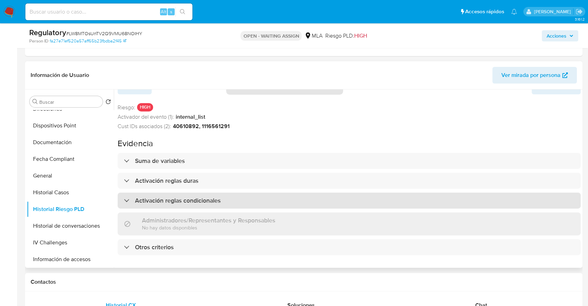
click at [242, 194] on div "Activación reglas condicionales" at bounding box center [349, 200] width 463 height 16
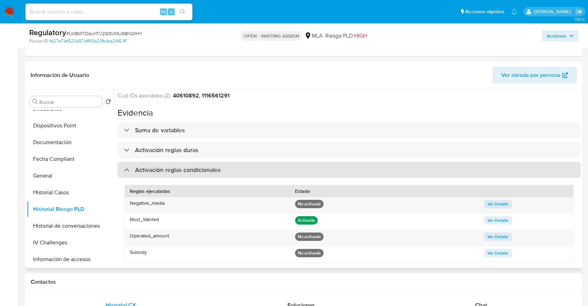
scroll to position [42, 0]
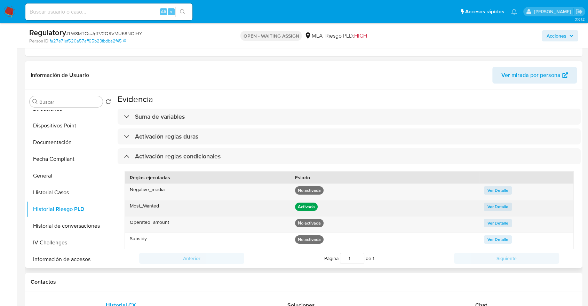
click at [248, 204] on div "Most_Wanted" at bounding box center [207, 208] width 165 height 16
drag, startPoint x: 130, startPoint y: 209, endPoint x: 338, endPoint y: 209, distance: 207.2
click at [338, 209] on div "Most_Wanted Activada Ver Detalle" at bounding box center [349, 208] width 448 height 16
click at [338, 209] on div "Activada" at bounding box center [384, 208] width 189 height 16
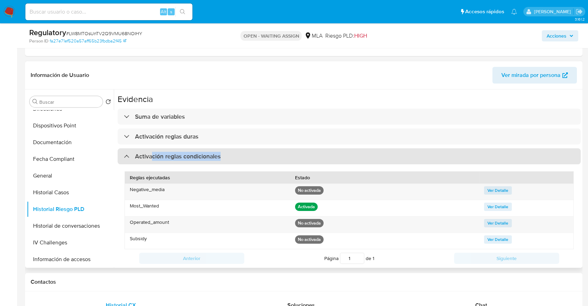
drag, startPoint x: 152, startPoint y: 156, endPoint x: 244, endPoint y: 161, distance: 92.6
click at [244, 161] on div "Activación reglas condicionales" at bounding box center [349, 156] width 463 height 16
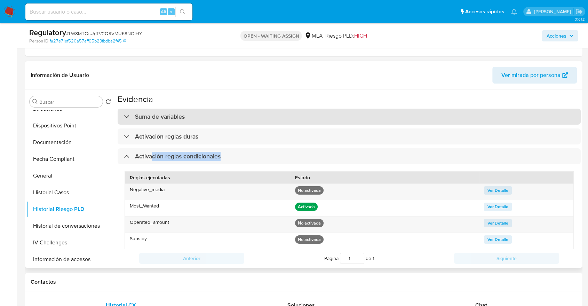
scroll to position [3, 0]
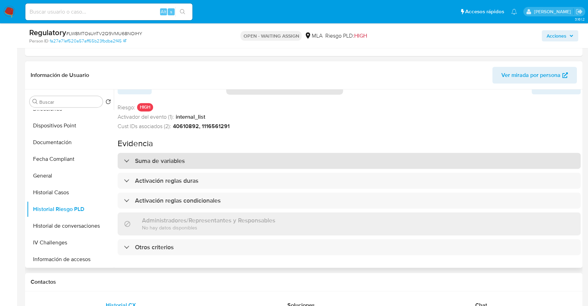
click at [244, 161] on div "Suma de variables" at bounding box center [349, 161] width 463 height 16
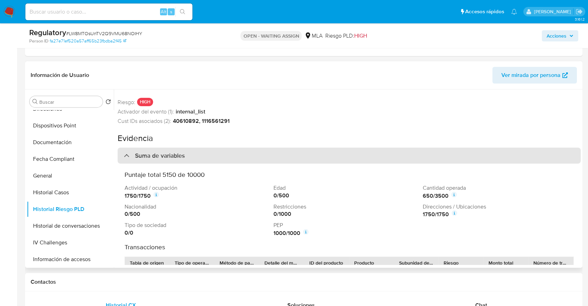
click at [235, 157] on div "Suma de variables" at bounding box center [349, 155] width 463 height 16
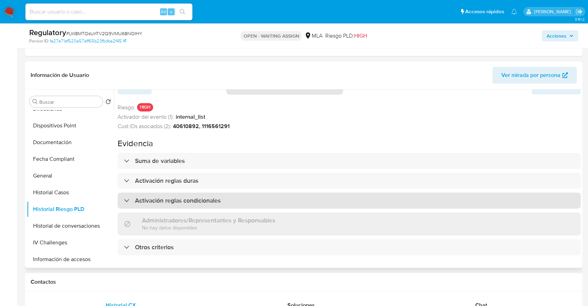
click at [130, 196] on div "Activación reglas condicionales" at bounding box center [172, 200] width 97 height 8
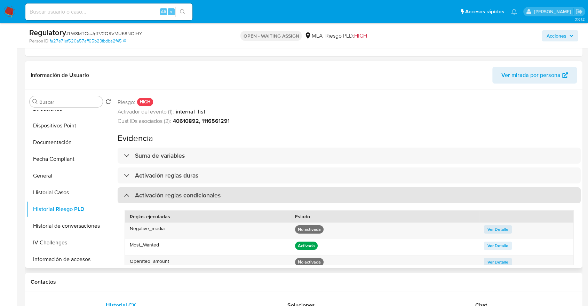
click at [124, 195] on div at bounding box center [124, 195] width 0 height 0
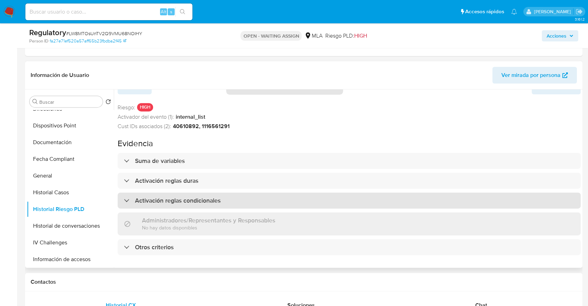
click at [139, 201] on div "Activación reglas condicionales" at bounding box center [349, 200] width 463 height 16
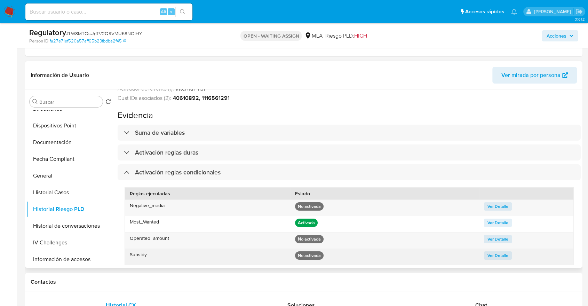
scroll to position [42, 0]
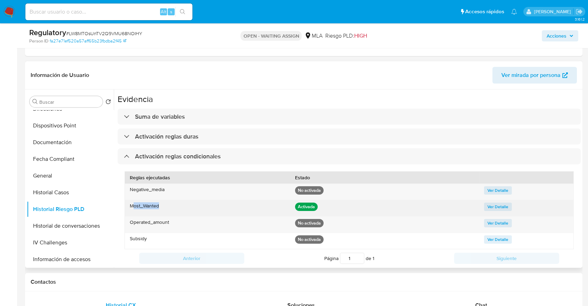
drag, startPoint x: 137, startPoint y: 205, endPoint x: 196, endPoint y: 215, distance: 59.6
click at [196, 215] on div "Most_Wanted" at bounding box center [207, 208] width 165 height 16
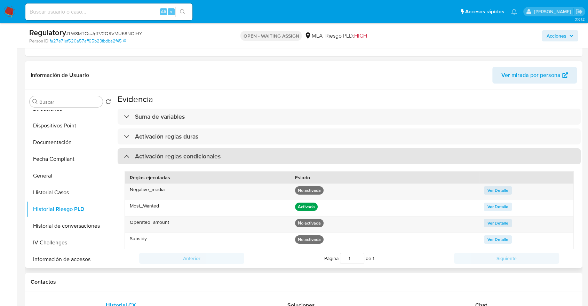
click at [128, 152] on div "Activación reglas condicionales" at bounding box center [172, 156] width 97 height 8
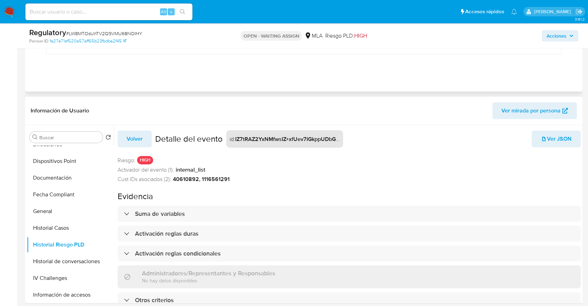
scroll to position [154, 0]
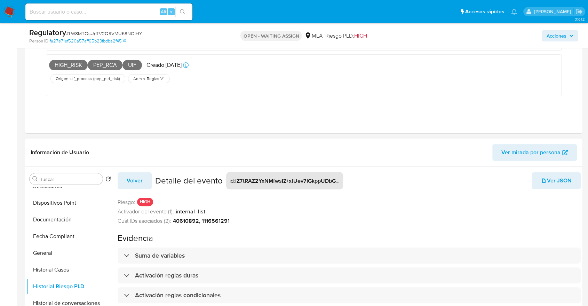
drag, startPoint x: 139, startPoint y: 165, endPoint x: 138, endPoint y: 169, distance: 4.5
click at [139, 166] on div "Información de Usuario Ver mirada por persona Buscar Volver al orden por defect…" at bounding box center [303, 241] width 557 height 206
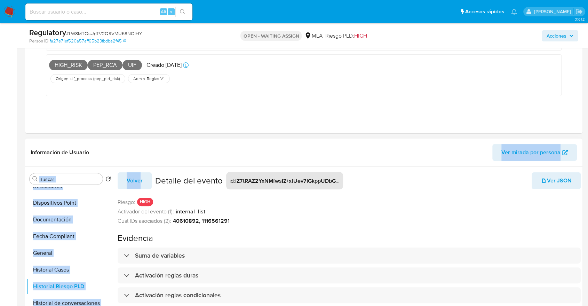
click at [138, 169] on div "Volver Detalle del evento id : IZ7tRAZ2YxNMfwsIZ+xfUev7IGkppUDbGkRyJaxXKjB6KhBq…" at bounding box center [349, 263] width 463 height 192
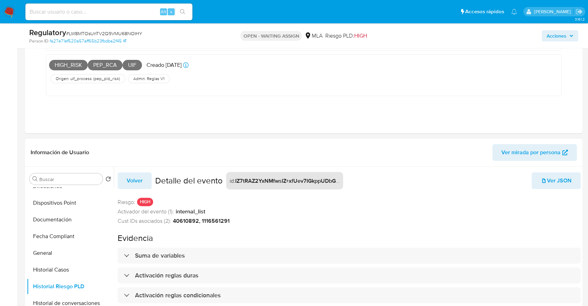
click at [136, 179] on span "Volver" at bounding box center [135, 180] width 16 height 15
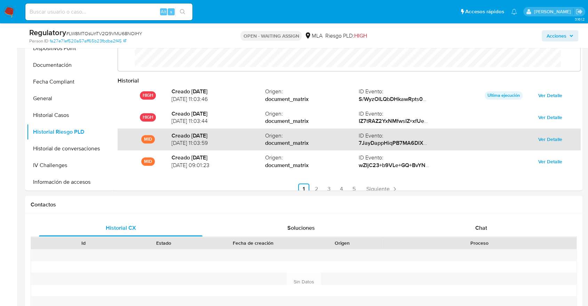
scroll to position [0, 0]
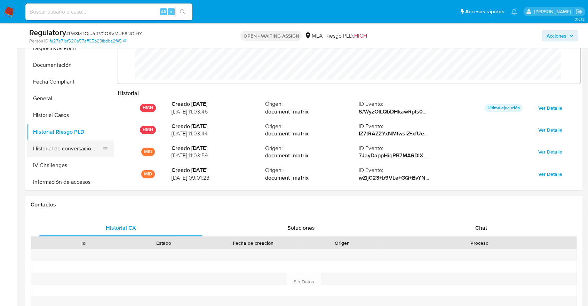
click at [82, 149] on button "Historial de conversaciones" at bounding box center [67, 148] width 81 height 17
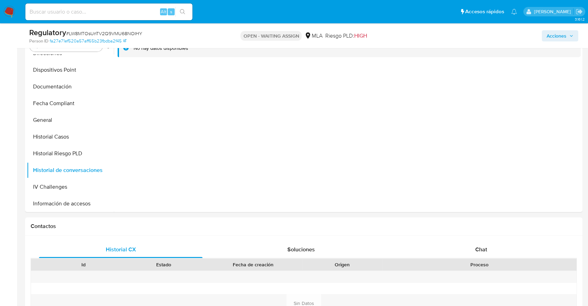
scroll to position [232, 0]
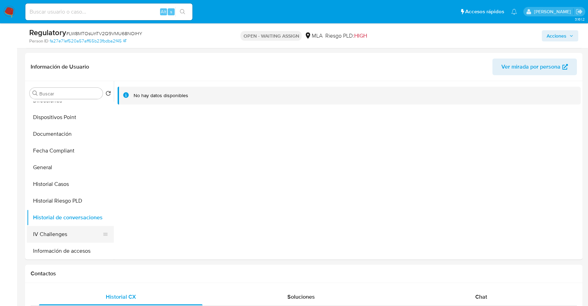
click at [52, 241] on button "IV Challenges" at bounding box center [67, 234] width 81 height 17
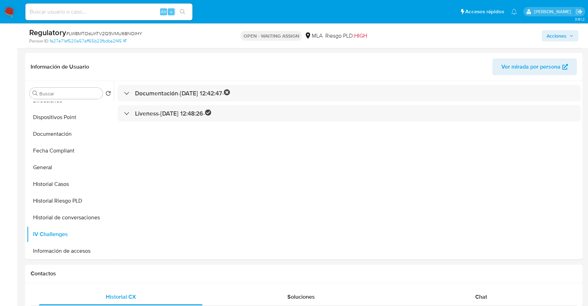
click at [167, 82] on div "Documentación - 02/05/2022 12:42:47 - Liveness - 02/05/2022 12:48:26 -" at bounding box center [347, 170] width 467 height 178
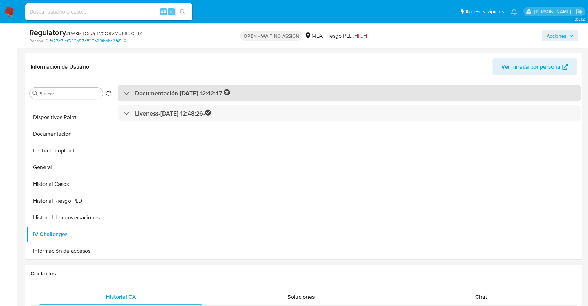
click at [165, 87] on div "Documentación - 02/05/2022 12:42:47 -" at bounding box center [349, 93] width 463 height 16
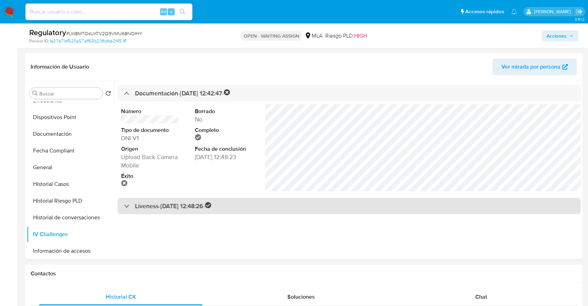
click at [186, 208] on h3 "Liveness - 02/05/2022 12:48:26 -" at bounding box center [173, 206] width 76 height 8
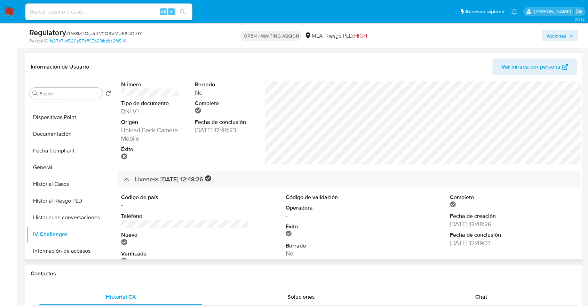
scroll to position [8, 0]
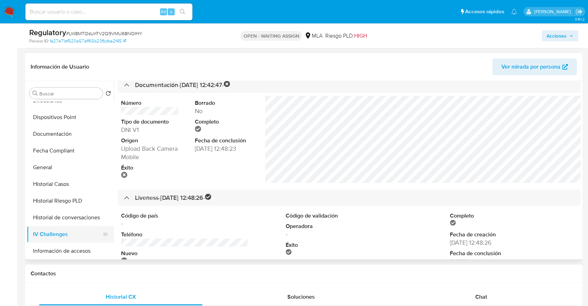
click at [81, 232] on button "IV Challenges" at bounding box center [67, 234] width 81 height 17
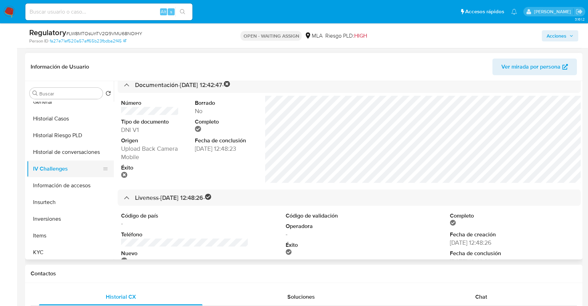
scroll to position [270, 0]
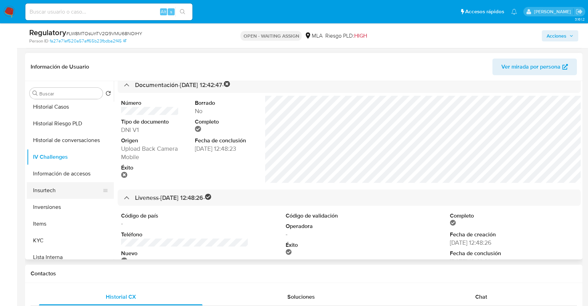
click at [55, 188] on button "Insurtech" at bounding box center [67, 190] width 81 height 17
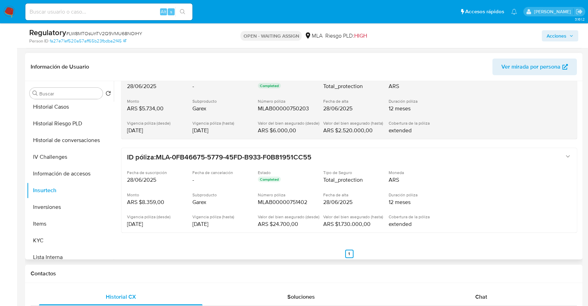
scroll to position [72, 0]
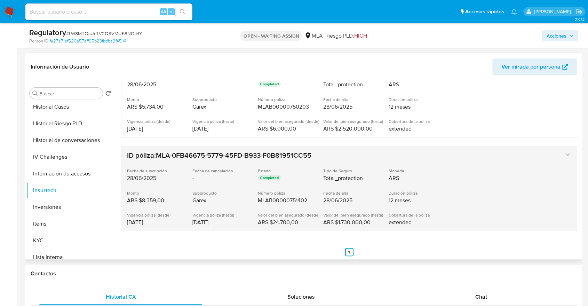
drag, startPoint x: 191, startPoint y: 195, endPoint x: 209, endPoint y: 201, distance: 18.1
click at [222, 206] on div "ID póliza: MLA-0FB46675-5779-45FD-B933-F0B81951CC55 Fecha de suscripción 28/06/…" at bounding box center [342, 188] width 430 height 75
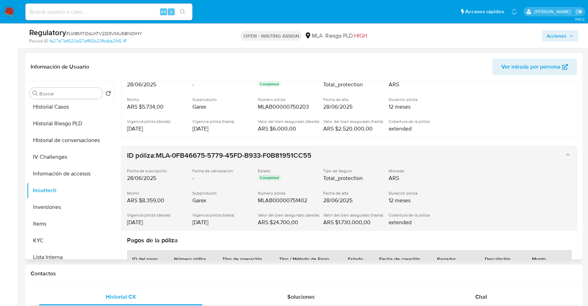
drag, startPoint x: 209, startPoint y: 201, endPoint x: 192, endPoint y: 203, distance: 16.5
click at [192, 203] on div "ID póliza: MLA-0FB46675-5779-45FD-B933-F0B81951CC55 Fecha de suscripción 28/06/…" at bounding box center [342, 188] width 430 height 75
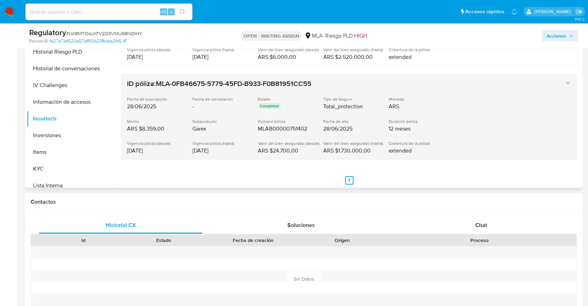
scroll to position [270, 0]
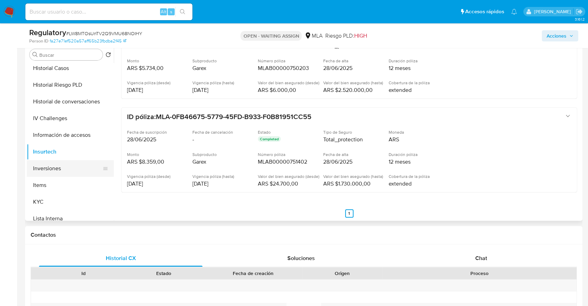
click at [50, 170] on button "Inversiones" at bounding box center [67, 168] width 81 height 17
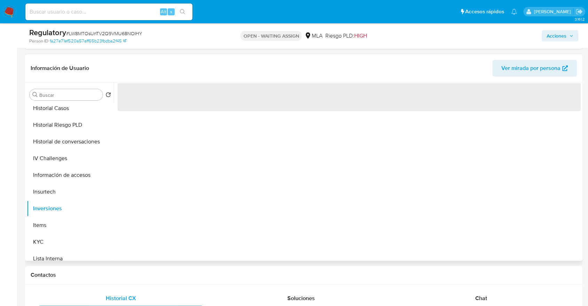
scroll to position [193, 0]
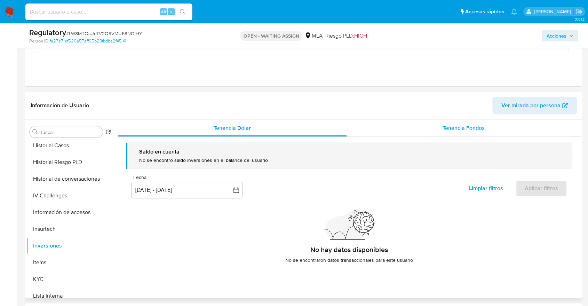
click at [418, 130] on div "Tenencia Fondos" at bounding box center [464, 128] width 234 height 17
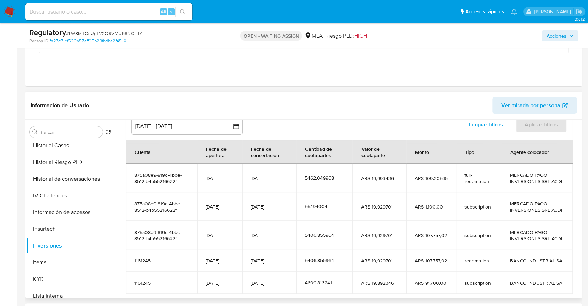
scroll to position [77, 0]
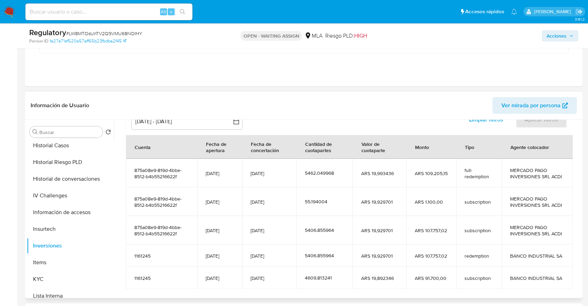
drag, startPoint x: 461, startPoint y: 167, endPoint x: 479, endPoint y: 176, distance: 19.6
click at [479, 176] on td "full-redemption" at bounding box center [479, 173] width 46 height 29
click at [417, 175] on span "ARS 109.205,15" at bounding box center [430, 173] width 33 height 6
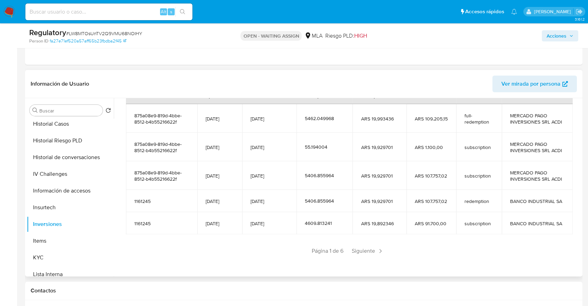
scroll to position [232, 0]
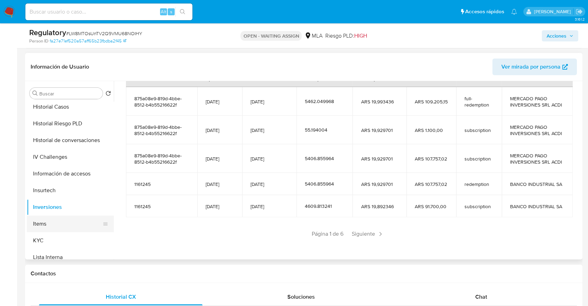
click at [70, 222] on button "Items" at bounding box center [67, 223] width 81 height 17
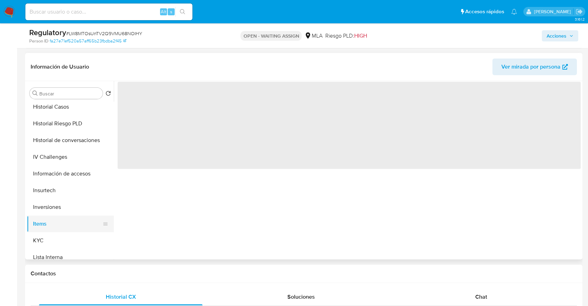
scroll to position [0, 0]
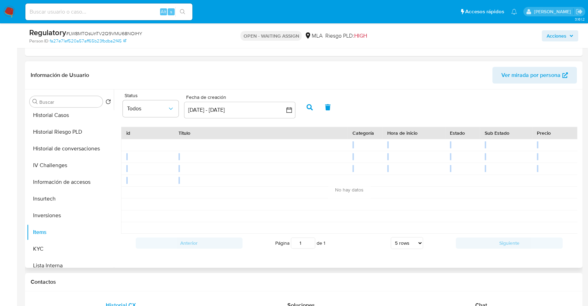
drag, startPoint x: 205, startPoint y: 133, endPoint x: 209, endPoint y: 167, distance: 33.6
click at [209, 167] on div at bounding box center [493, 186] width 745 height 95
click at [209, 175] on div at bounding box center [260, 180] width 174 height 11
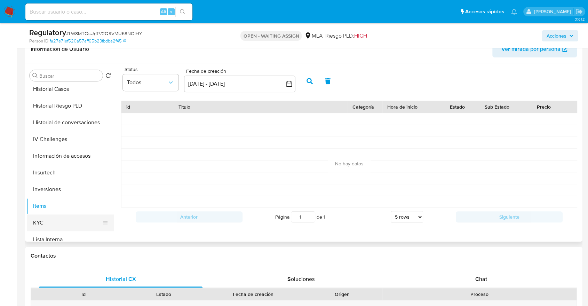
scroll to position [270, 0]
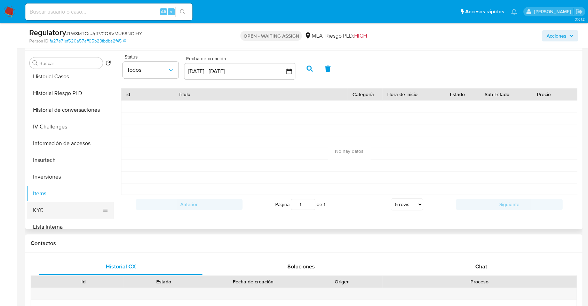
click at [65, 206] on button "KYC" at bounding box center [67, 210] width 81 height 17
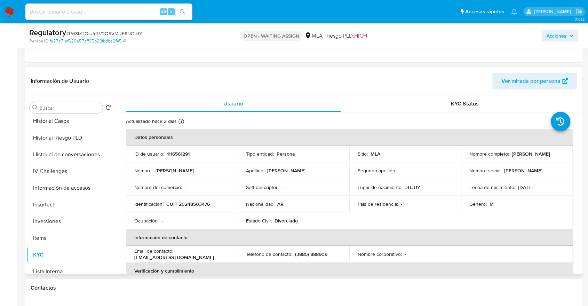
scroll to position [193, 0]
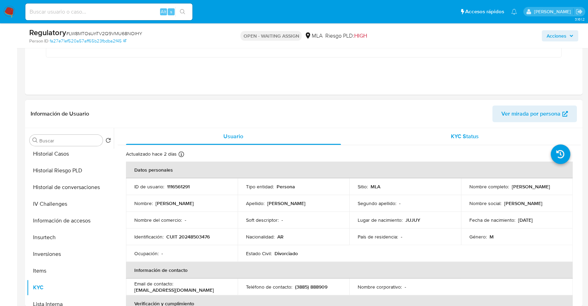
click at [459, 137] on span "KYC Status" at bounding box center [465, 136] width 28 height 8
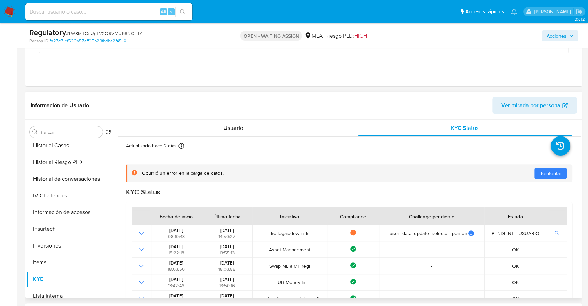
scroll to position [36, 0]
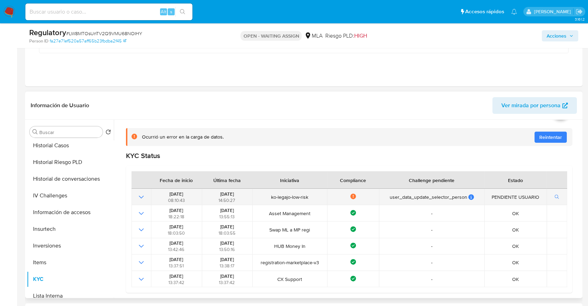
drag, startPoint x: 162, startPoint y: 191, endPoint x: 246, endPoint y: 202, distance: 84.5
click at [246, 202] on tr "14/09/2025 08:10:43 21/09/2025 14:50:27 ko-legajo-low-risk Not compliance user_…" at bounding box center [348, 196] width 435 height 16
click at [246, 202] on td "21/09/2025 14:50:27" at bounding box center [227, 196] width 51 height 16
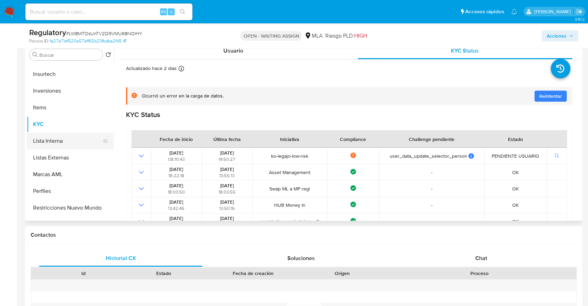
scroll to position [361, 0]
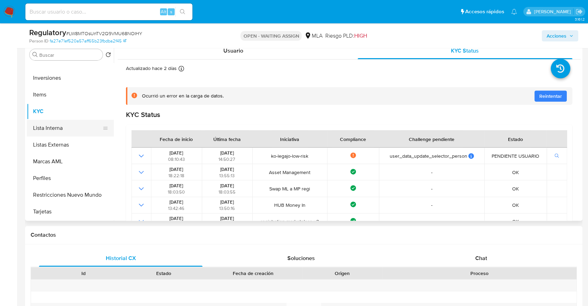
click at [69, 127] on button "Lista Interna" at bounding box center [67, 128] width 81 height 17
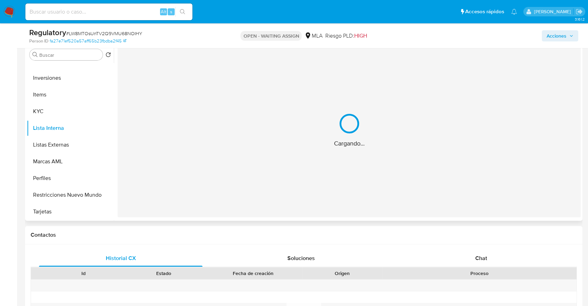
scroll to position [232, 0]
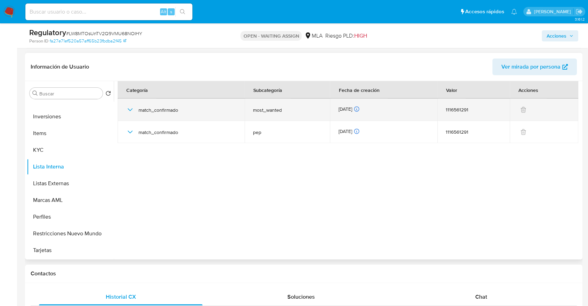
click at [123, 105] on td "match_confirmado" at bounding box center [181, 109] width 127 height 22
click at [127, 110] on td "match_confirmado" at bounding box center [181, 109] width 127 height 22
click at [131, 111] on icon "button" at bounding box center [130, 109] width 8 height 8
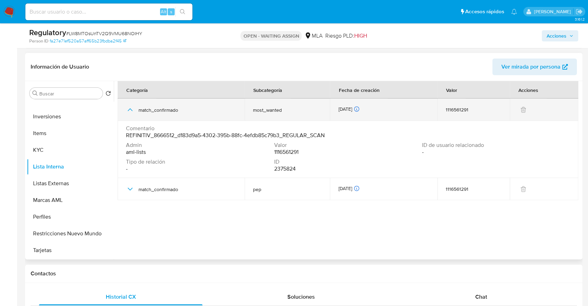
drag, startPoint x: 259, startPoint y: 106, endPoint x: 300, endPoint y: 113, distance: 42.4
click at [300, 113] on td "most_wanted" at bounding box center [286, 109] width 85 height 22
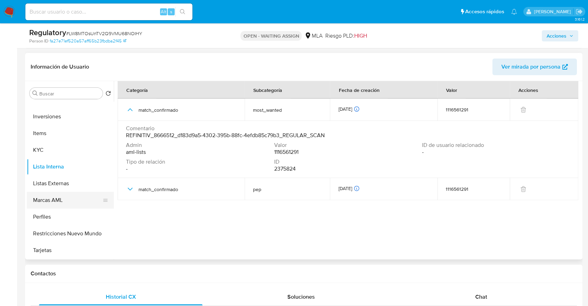
click at [68, 205] on button "Marcas AML" at bounding box center [67, 200] width 81 height 17
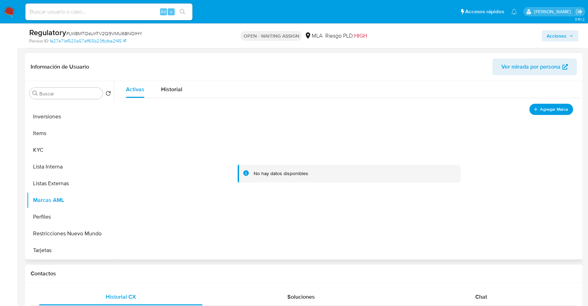
click at [547, 111] on span "Agregar Marca" at bounding box center [554, 109] width 28 height 9
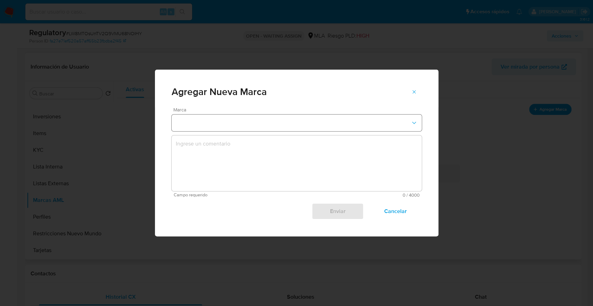
click at [283, 122] on button "marks-modal" at bounding box center [297, 122] width 250 height 17
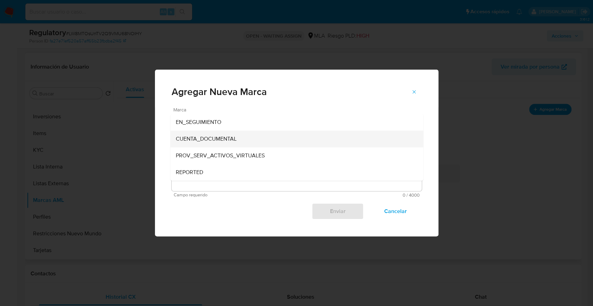
click at [252, 144] on div "CUENTA_DOCUMENTAL" at bounding box center [295, 138] width 238 height 17
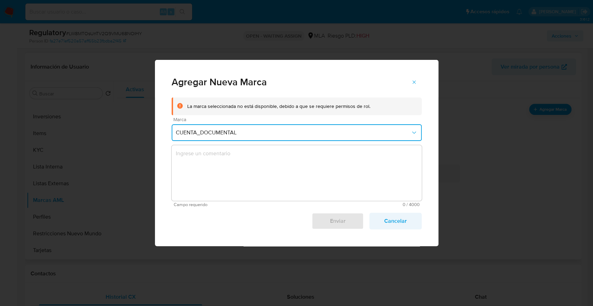
click at [381, 217] on span "Cancelar" at bounding box center [396, 220] width 34 height 15
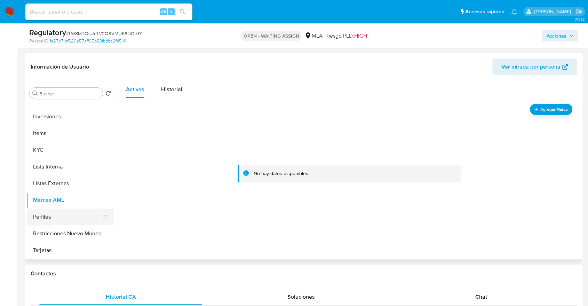
click at [78, 213] on button "Perfiles" at bounding box center [67, 216] width 81 height 17
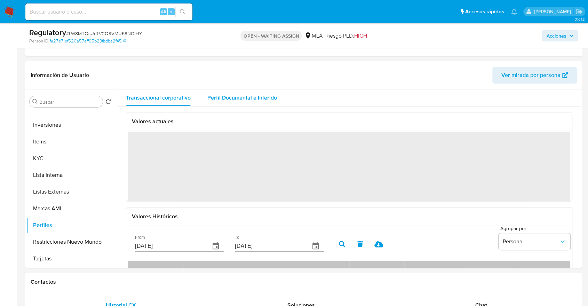
click at [236, 98] on span "Perfil Documental e Inferido" at bounding box center [242, 98] width 70 height 8
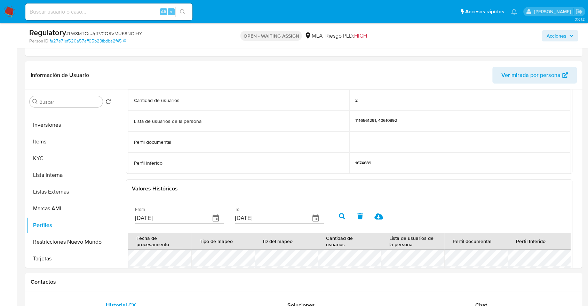
scroll to position [116, 0]
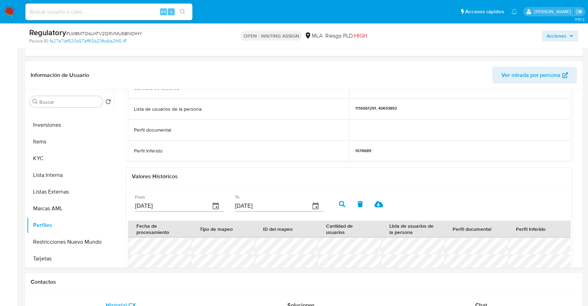
click at [361, 149] on p "1674689" at bounding box center [363, 151] width 16 height 6
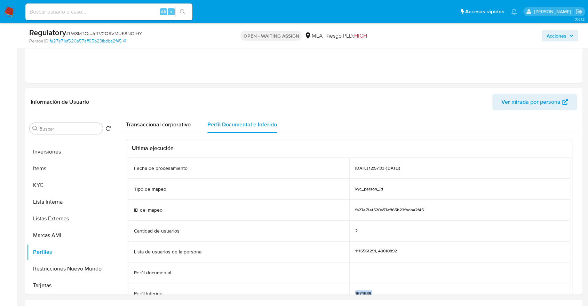
scroll to position [193, 0]
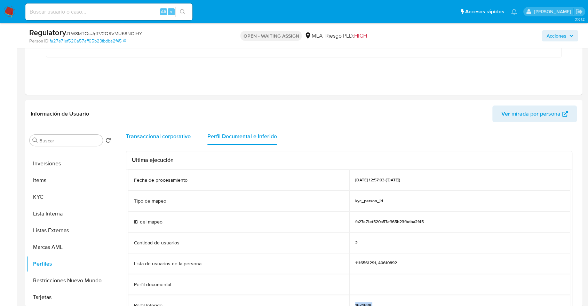
click at [166, 136] on span "Transaccional corporativo" at bounding box center [158, 136] width 65 height 8
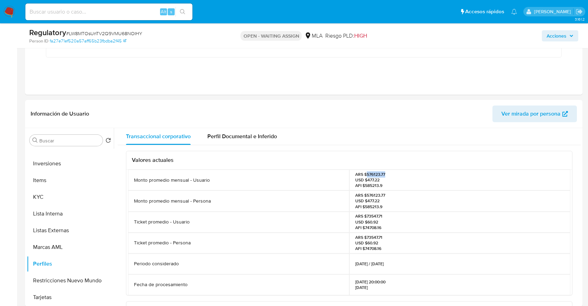
drag, startPoint x: 371, startPoint y: 173, endPoint x: 394, endPoint y: 175, distance: 23.7
click at [394, 175] on div "ARS $576123.77 USD $477.22 AFI $585213.9" at bounding box center [459, 179] width 221 height 21
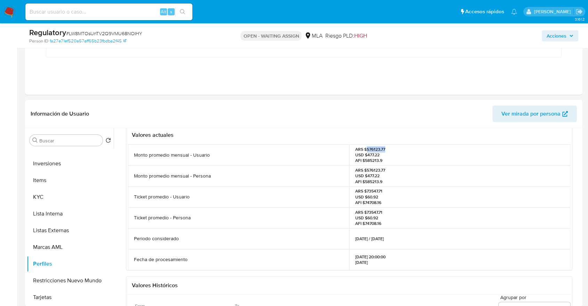
scroll to position [39, 0]
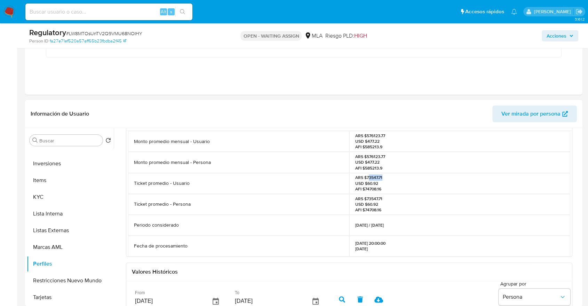
drag, startPoint x: 367, startPoint y: 175, endPoint x: 386, endPoint y: 175, distance: 19.1
click at [386, 175] on div "ARS $73547.71 USD $60.92 AFI $74708.16" at bounding box center [459, 183] width 221 height 21
drag, startPoint x: 350, startPoint y: 224, endPoint x: 417, endPoint y: 226, distance: 66.8
click at [417, 226] on div "01/02/2025 / 01/08/2025" at bounding box center [459, 225] width 221 height 21
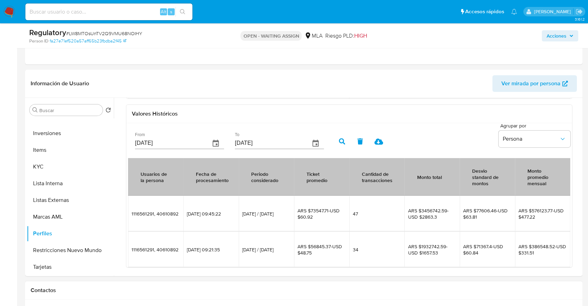
scroll to position [270, 0]
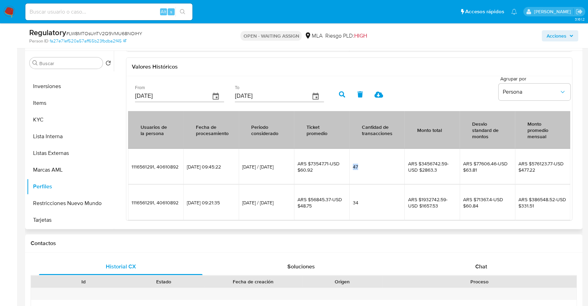
drag, startPoint x: 350, startPoint y: 168, endPoint x: 372, endPoint y: 167, distance: 21.2
click at [372, 167] on span "47" at bounding box center [377, 166] width 48 height 6
click at [373, 167] on span "47" at bounding box center [377, 166] width 48 height 6
click at [60, 200] on button "Restricciones Nuevo Mundo" at bounding box center [67, 203] width 81 height 17
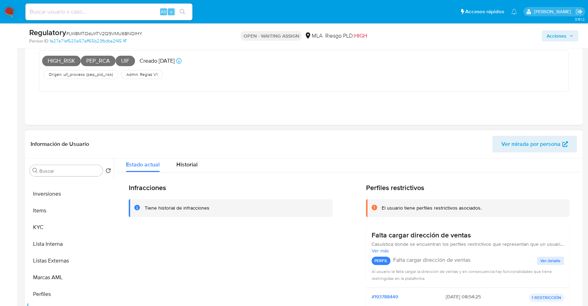
scroll to position [0, 0]
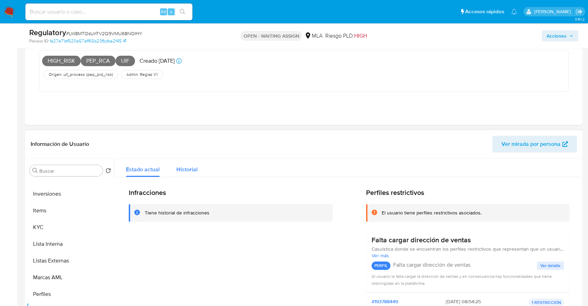
click at [191, 166] on span "Historial" at bounding box center [186, 169] width 21 height 8
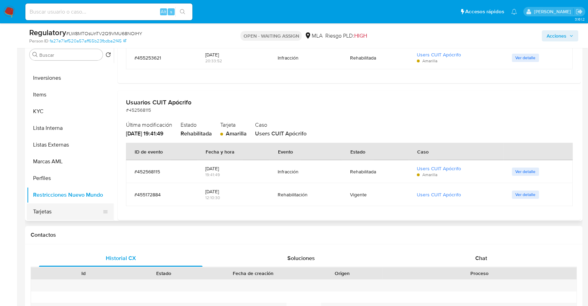
scroll to position [141, 0]
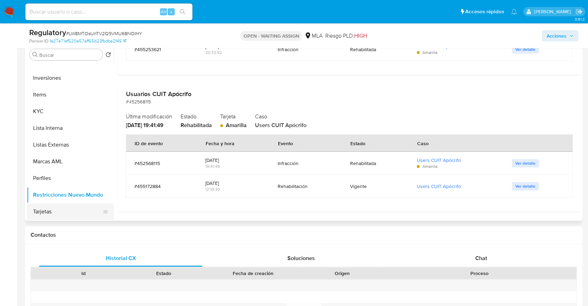
click at [73, 214] on button "Tarjetas" at bounding box center [67, 211] width 81 height 17
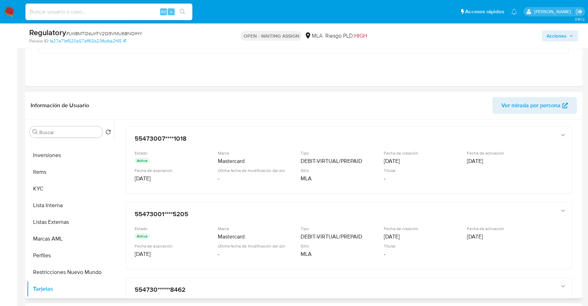
scroll to position [39, 0]
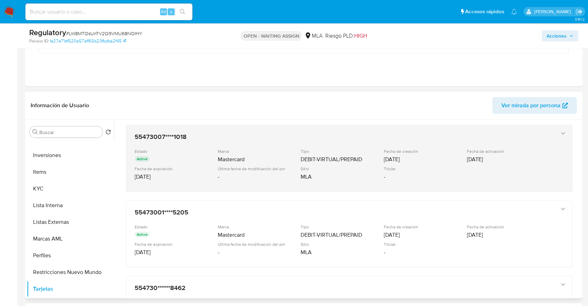
drag, startPoint x: 146, startPoint y: 136, endPoint x: 227, endPoint y: 154, distance: 83.0
click at [227, 154] on div "55473007****1018 Estado Active Marca Mastercard Tipo DEBIT-VIRTUAL/PREPAID Fech…" at bounding box center [342, 158] width 420 height 57
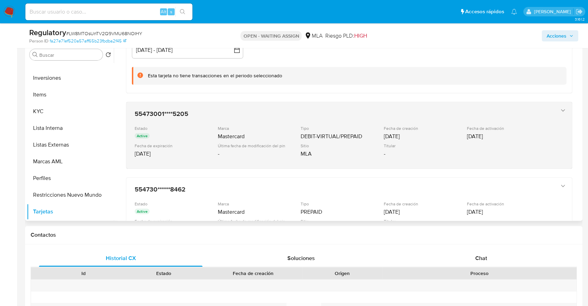
scroll to position [112, 0]
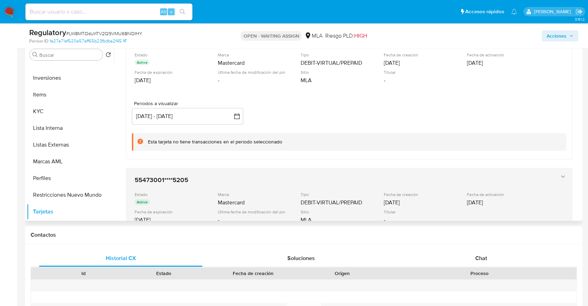
click at [347, 167] on div "Tarjeta Todos 55473007****1018 Estado Active Marca Mastercard Tipo DEBIT-VIRTUA…" at bounding box center [349, 167] width 463 height 364
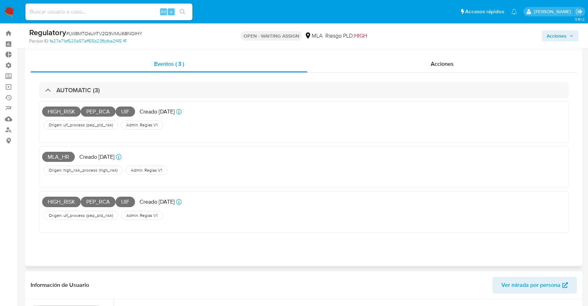
scroll to position [0, 0]
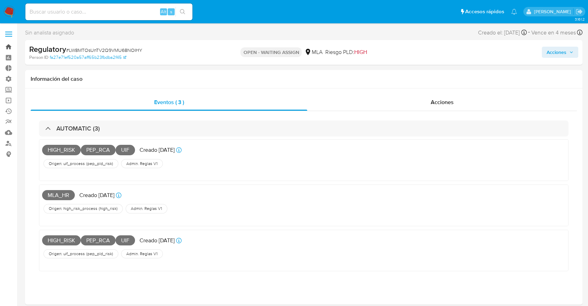
click at [16, 41] on link "Bandeja" at bounding box center [41, 46] width 83 height 11
click at [14, 42] on link "Bandeja" at bounding box center [41, 46] width 83 height 11
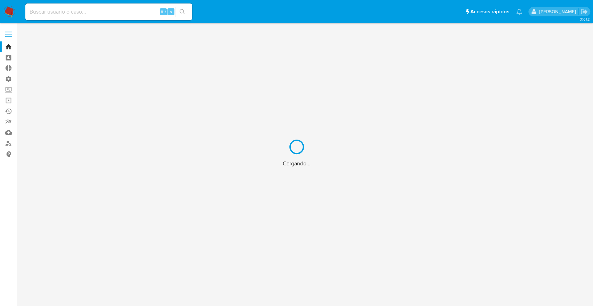
click at [72, 13] on div "Cargando..." at bounding box center [296, 153] width 593 height 306
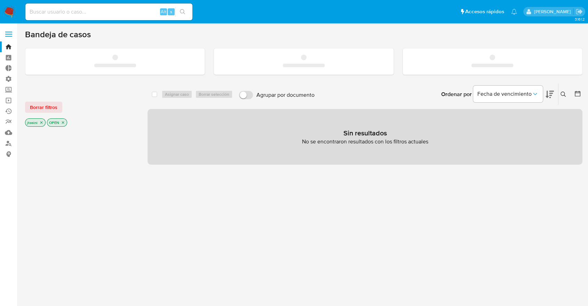
click at [72, 13] on input at bounding box center [108, 11] width 167 height 9
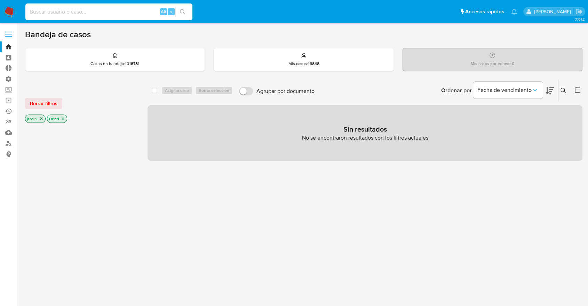
click at [72, 13] on input at bounding box center [108, 11] width 167 height 9
